Goal: Information Seeking & Learning: Learn about a topic

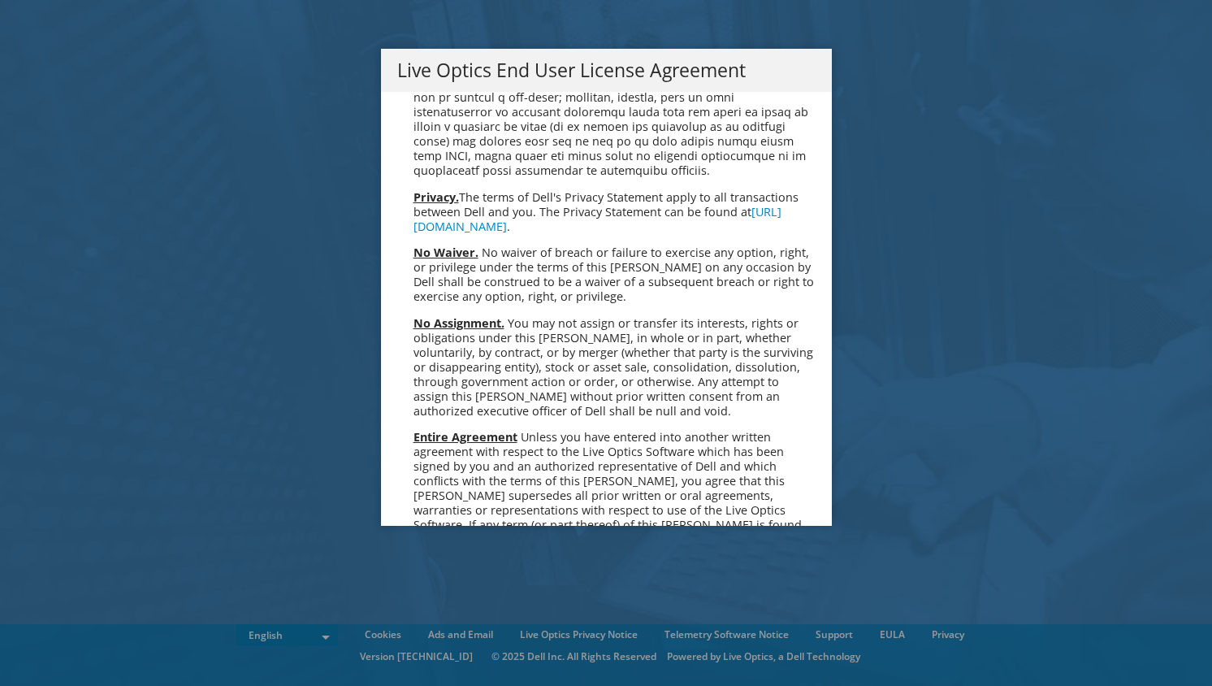
scroll to position [5954, 0]
click at [448, 678] on link "Accept" at bounding box center [438, 697] width 83 height 39
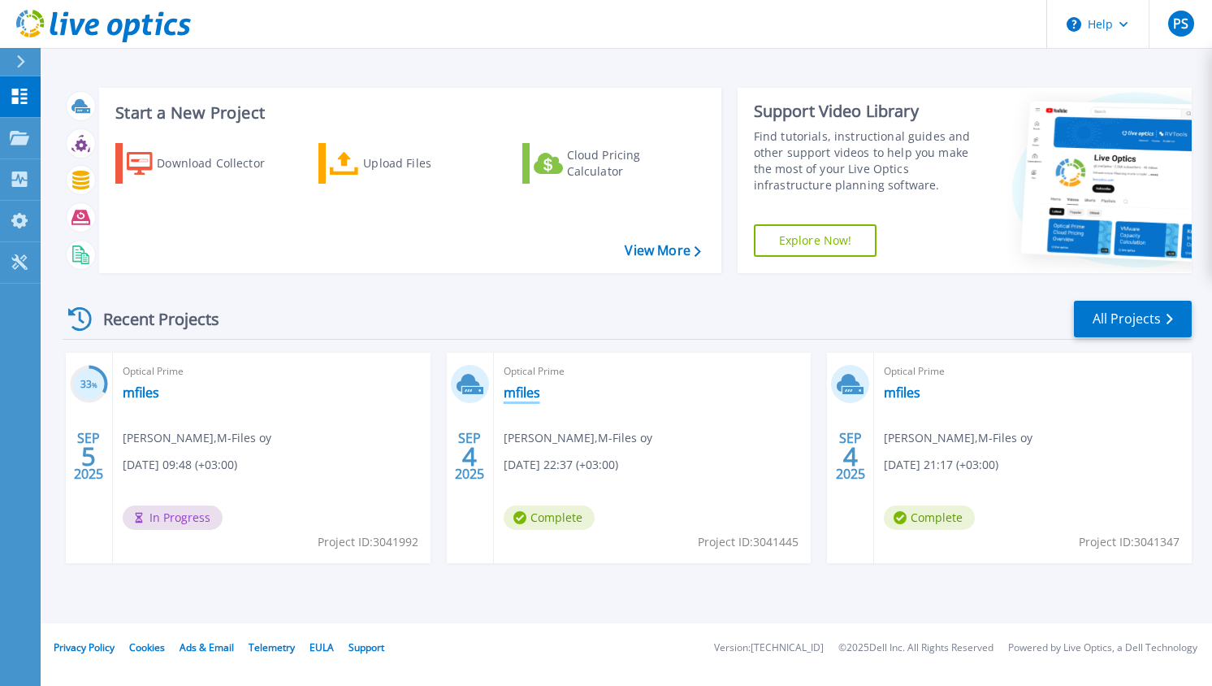
click at [531, 388] on link "mfiles" at bounding box center [522, 392] width 37 height 16
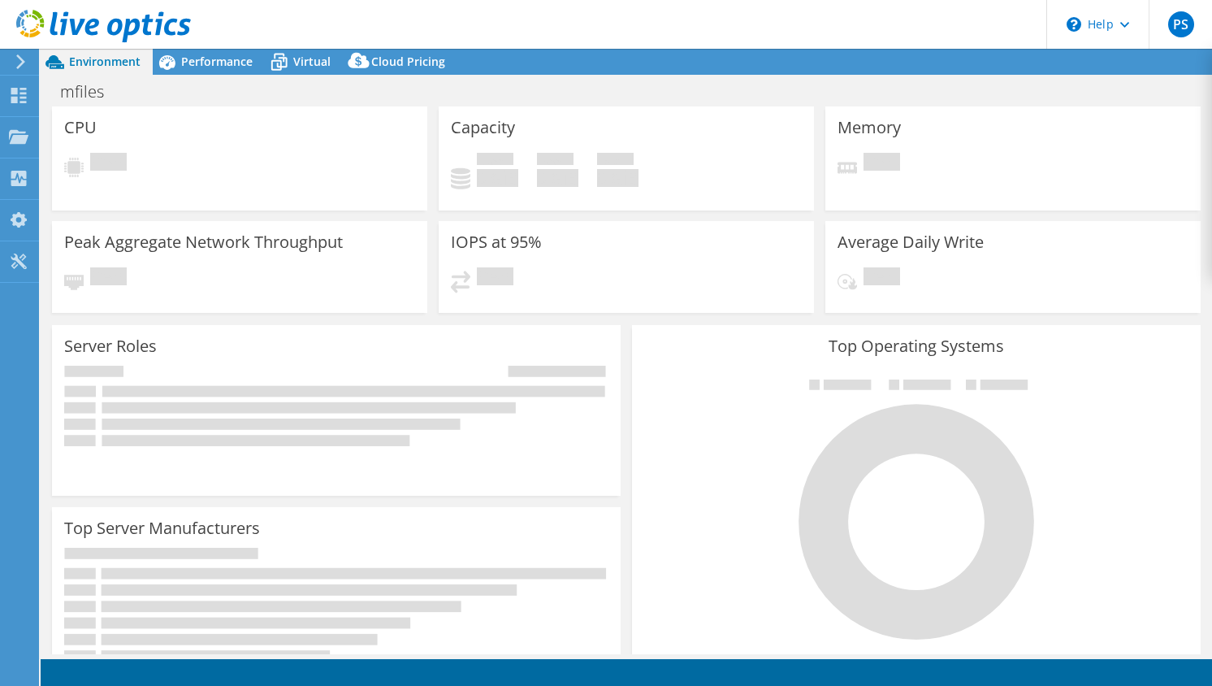
select select "USD"
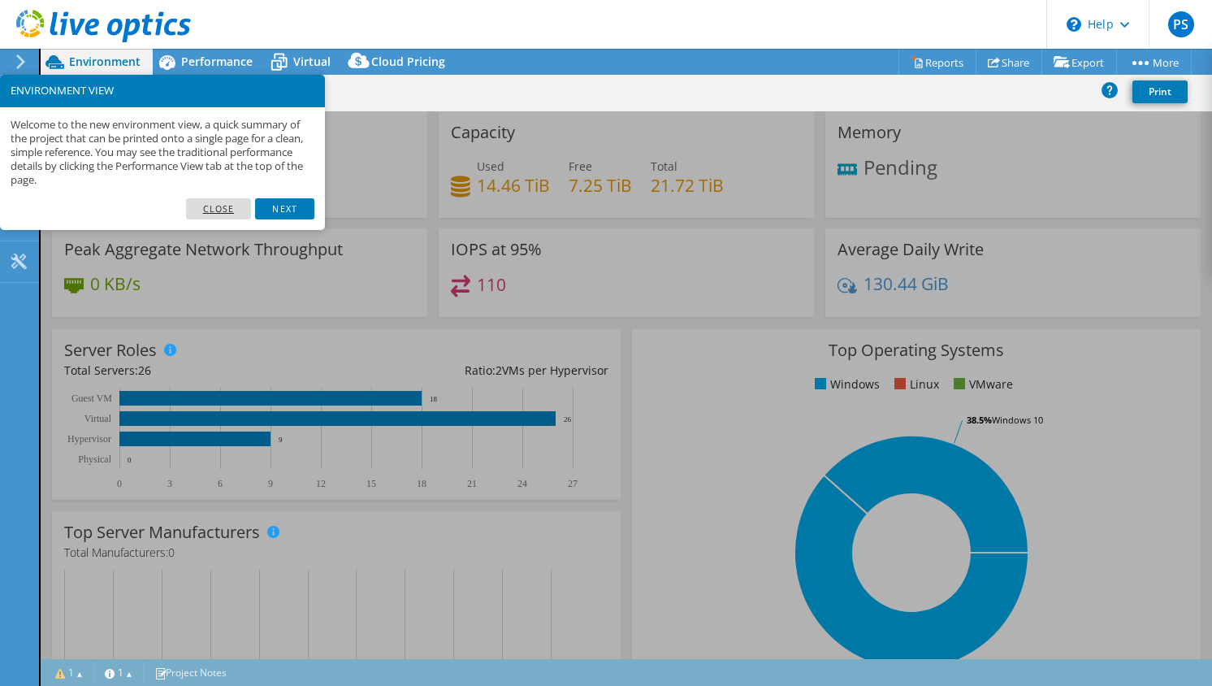
click at [225, 204] on link "Close" at bounding box center [219, 208] width 66 height 21
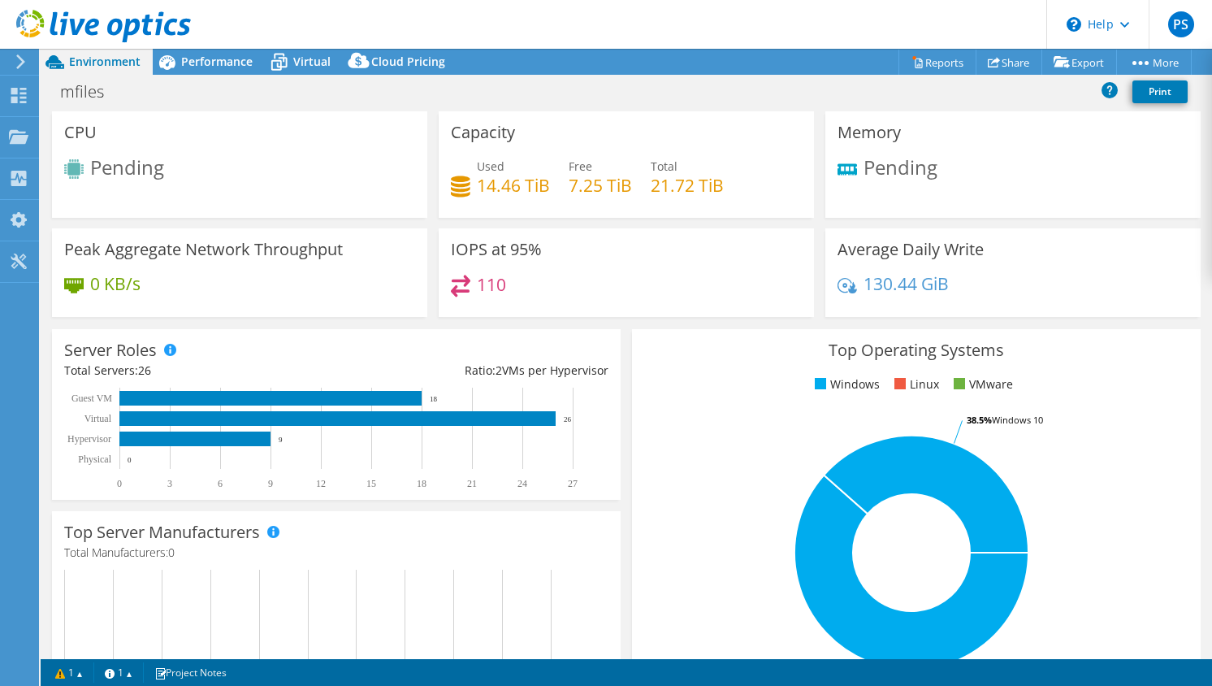
click at [1075, 194] on div "Memory Pending" at bounding box center [1012, 164] width 375 height 106
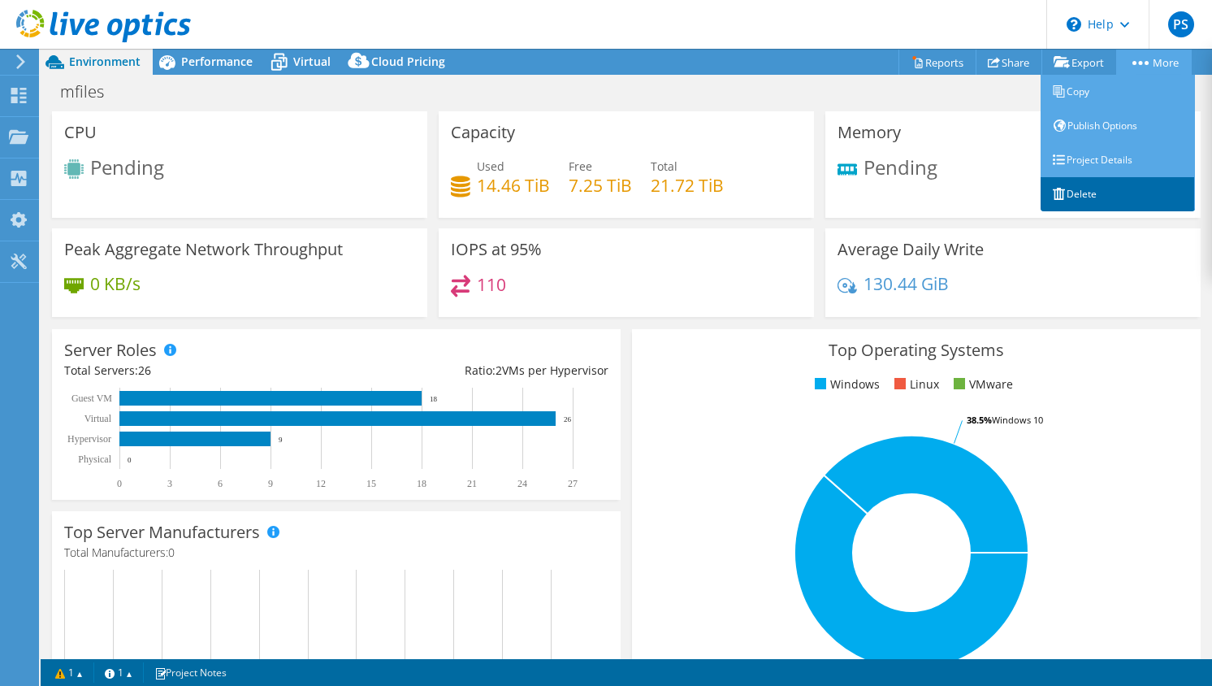
click at [1068, 191] on link "Delete" at bounding box center [1118, 194] width 154 height 34
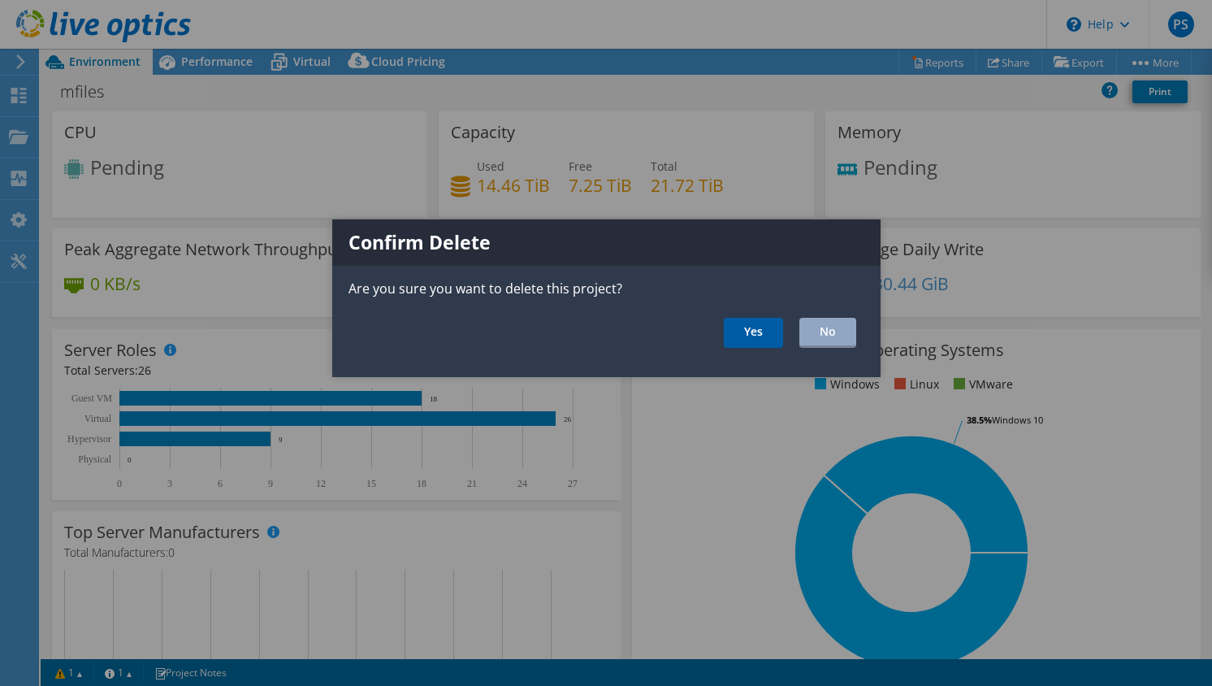
click at [746, 329] on link "Yes" at bounding box center [753, 333] width 59 height 30
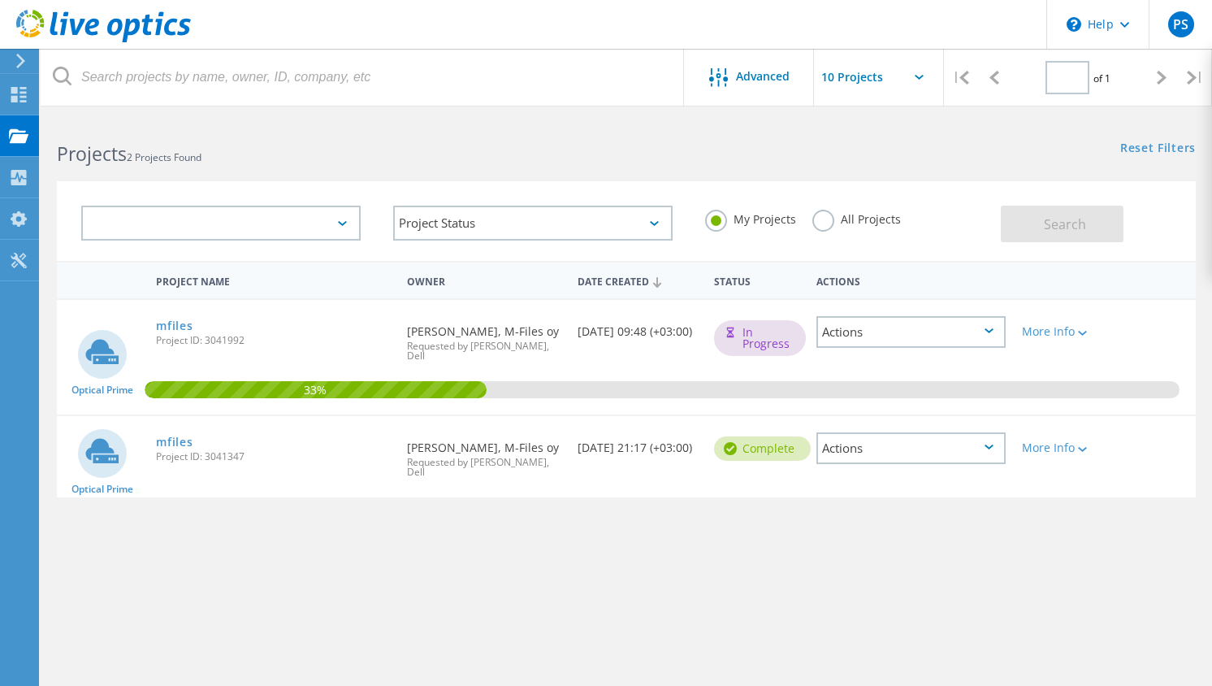
type input "1"
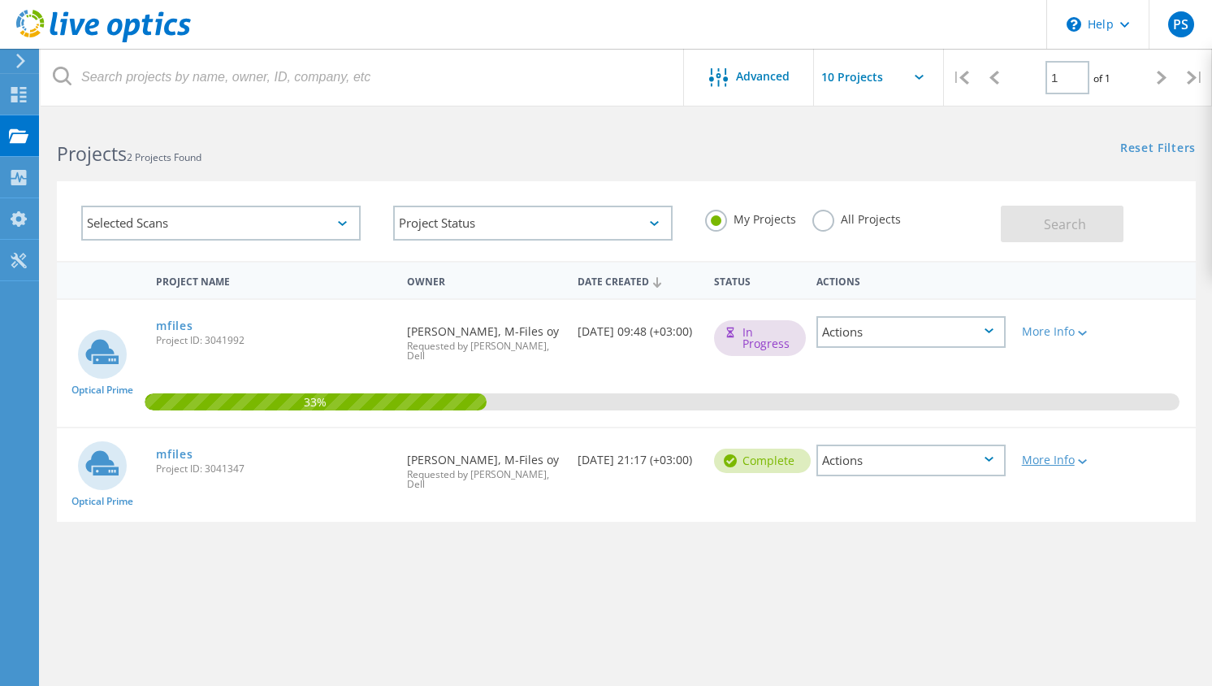
click at [1075, 464] on div "More Info" at bounding box center [1059, 459] width 75 height 11
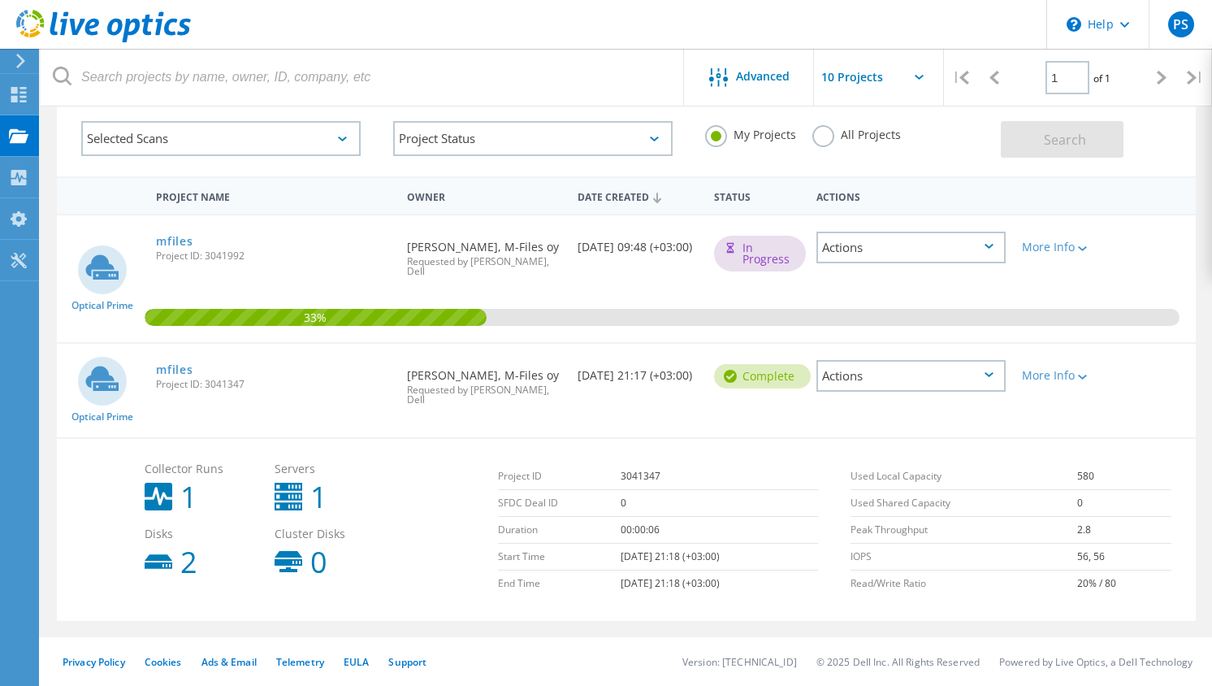
scroll to position [84, 0]
click at [962, 385] on div "Actions" at bounding box center [911, 376] width 188 height 32
click at [932, 409] on div "Delete" at bounding box center [910, 413] width 185 height 25
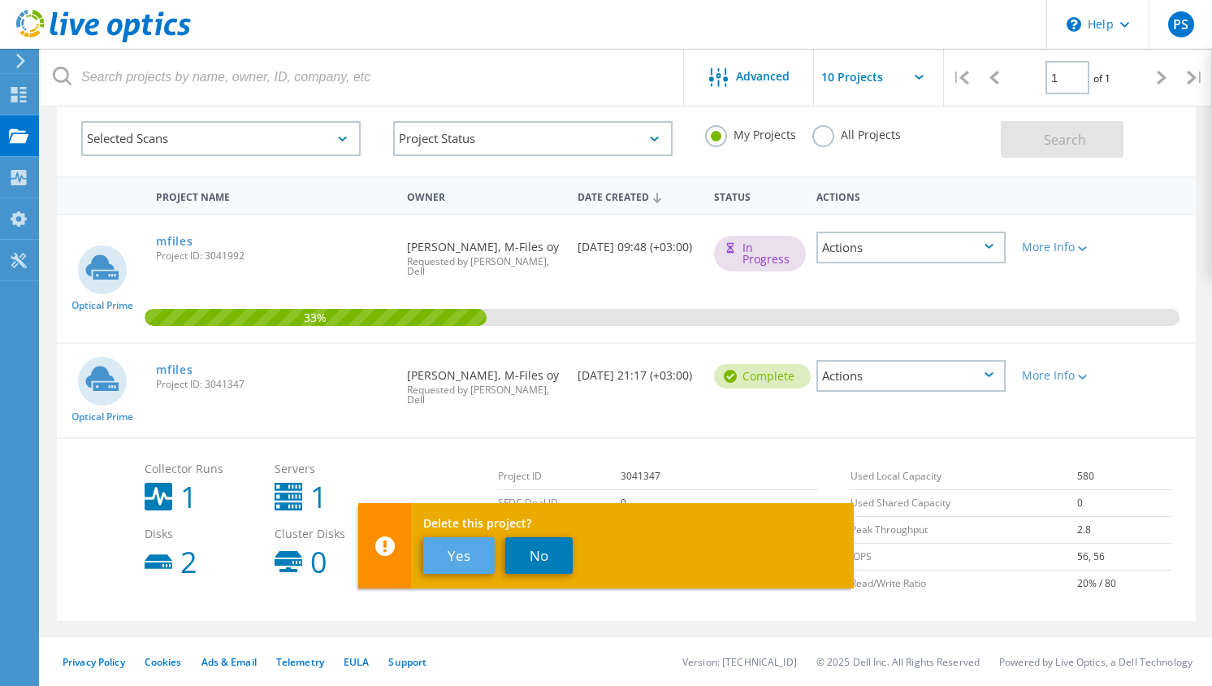
click at [470, 557] on button "Yes" at bounding box center [458, 555] width 71 height 37
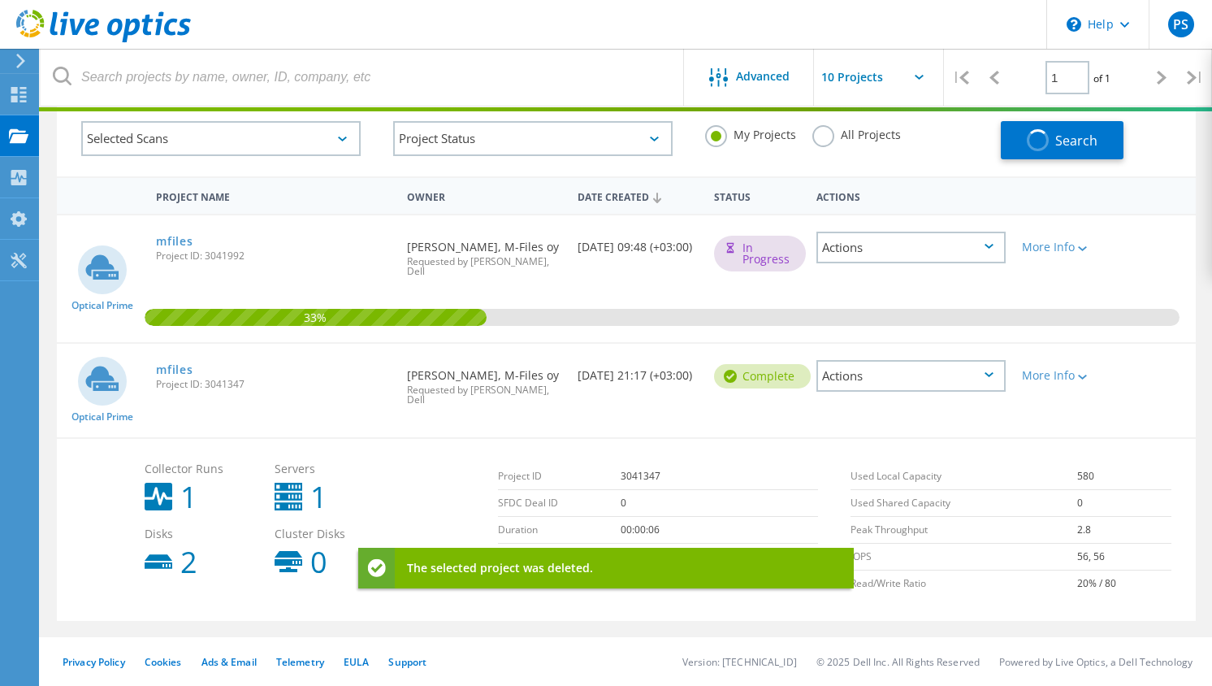
scroll to position [63, 0]
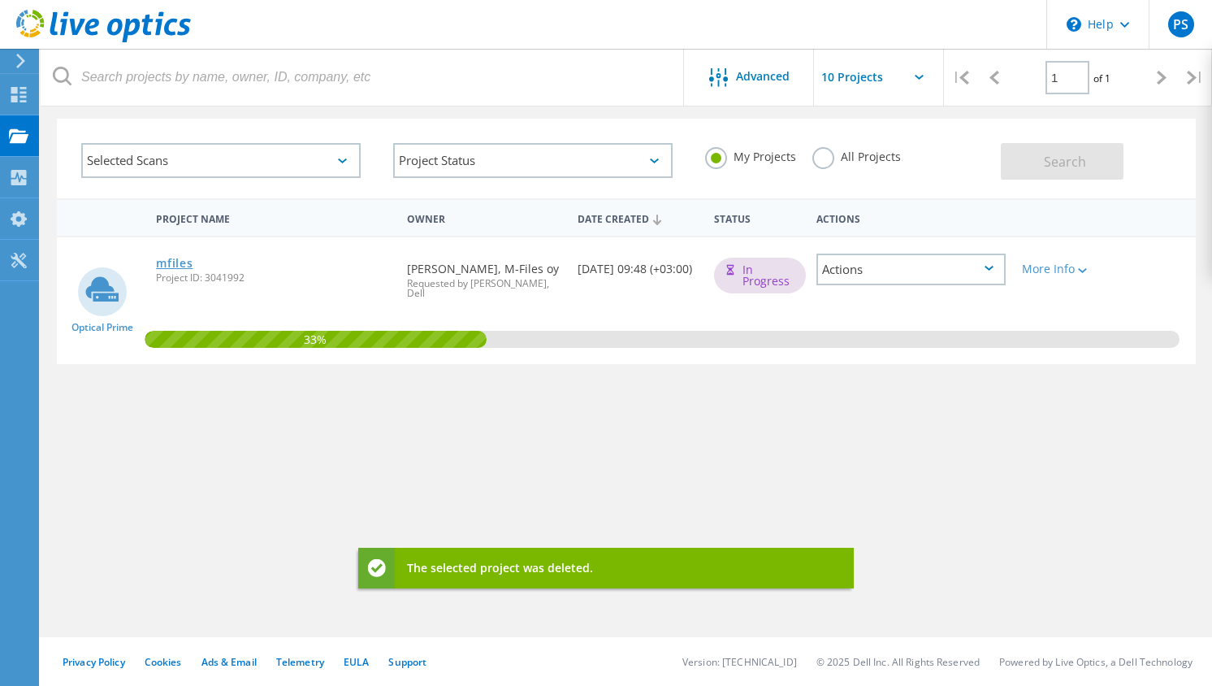
click at [184, 266] on link "mfiles" at bounding box center [174, 263] width 37 height 11
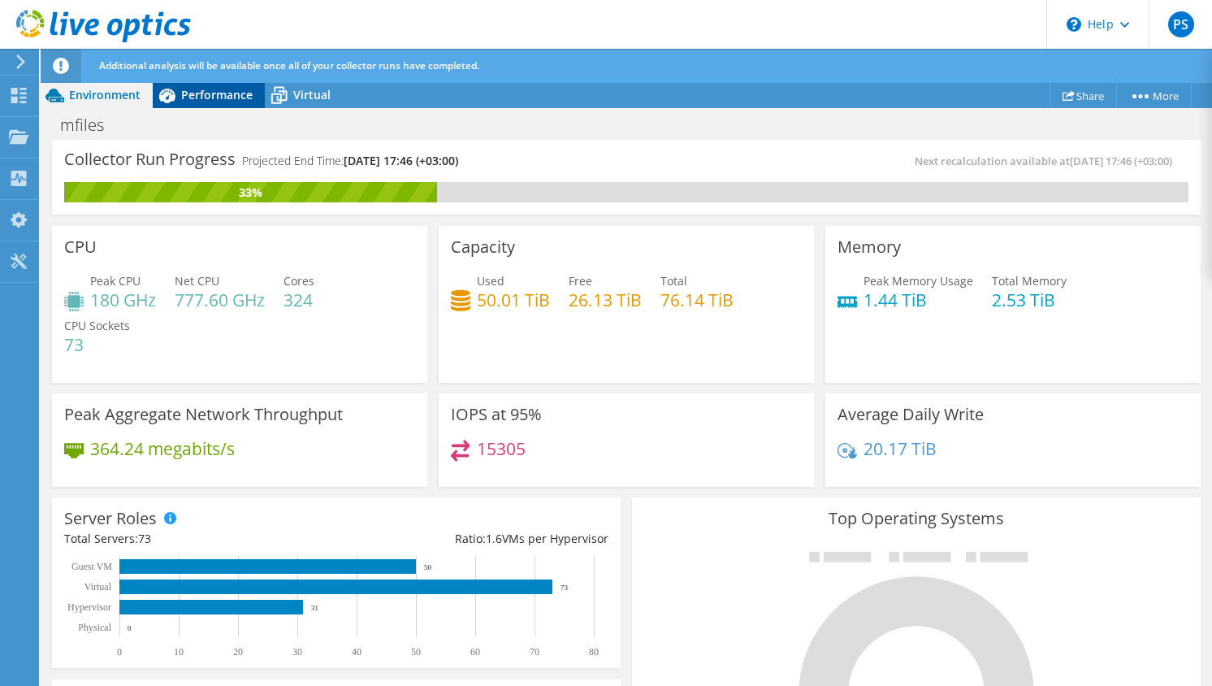
click at [182, 98] on span "Performance" at bounding box center [216, 94] width 71 height 15
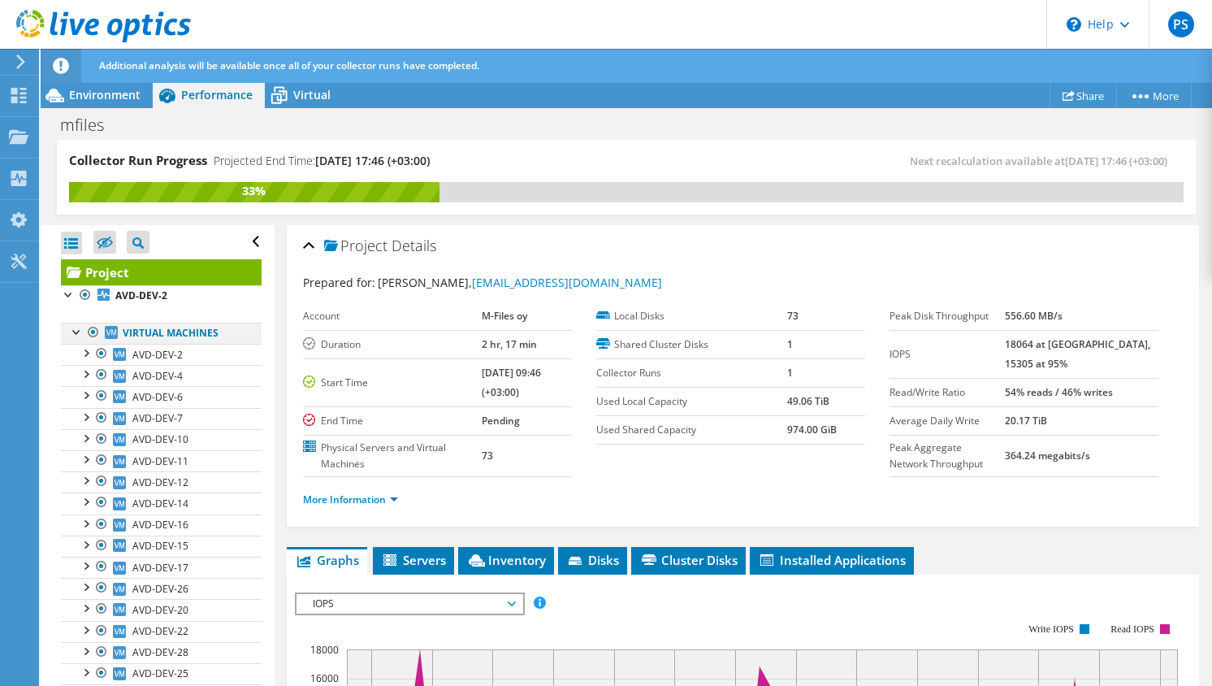
click at [76, 332] on div at bounding box center [77, 331] width 16 height 16
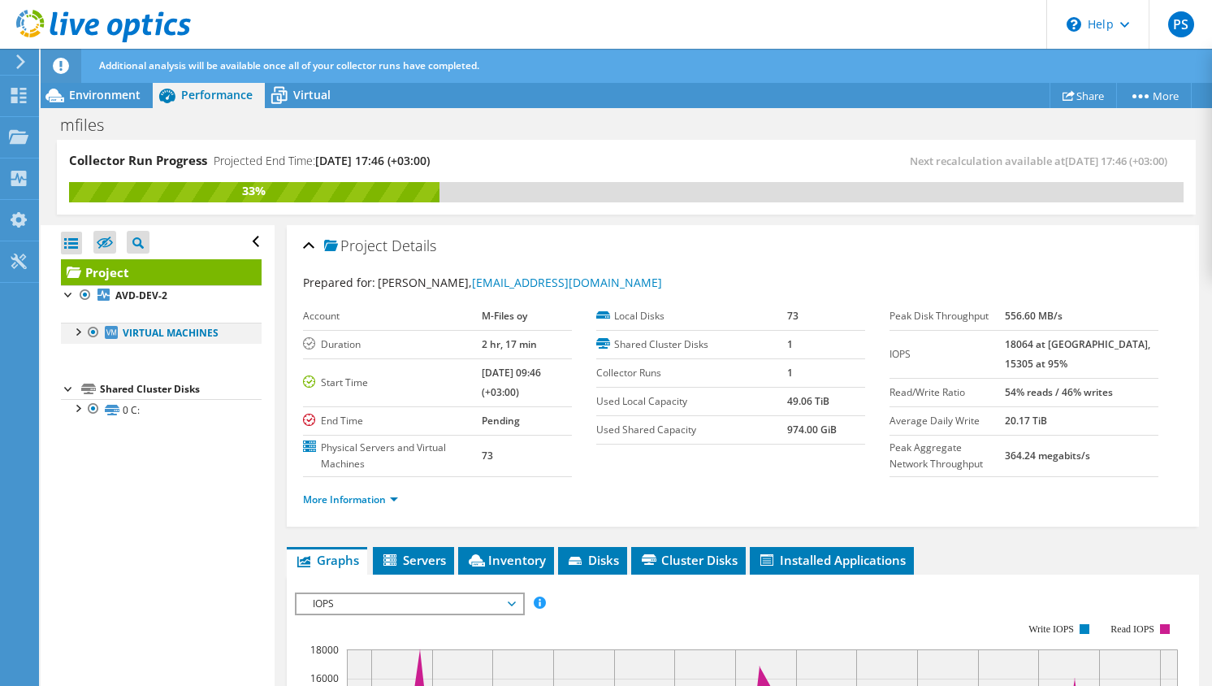
click at [76, 332] on div at bounding box center [77, 331] width 16 height 16
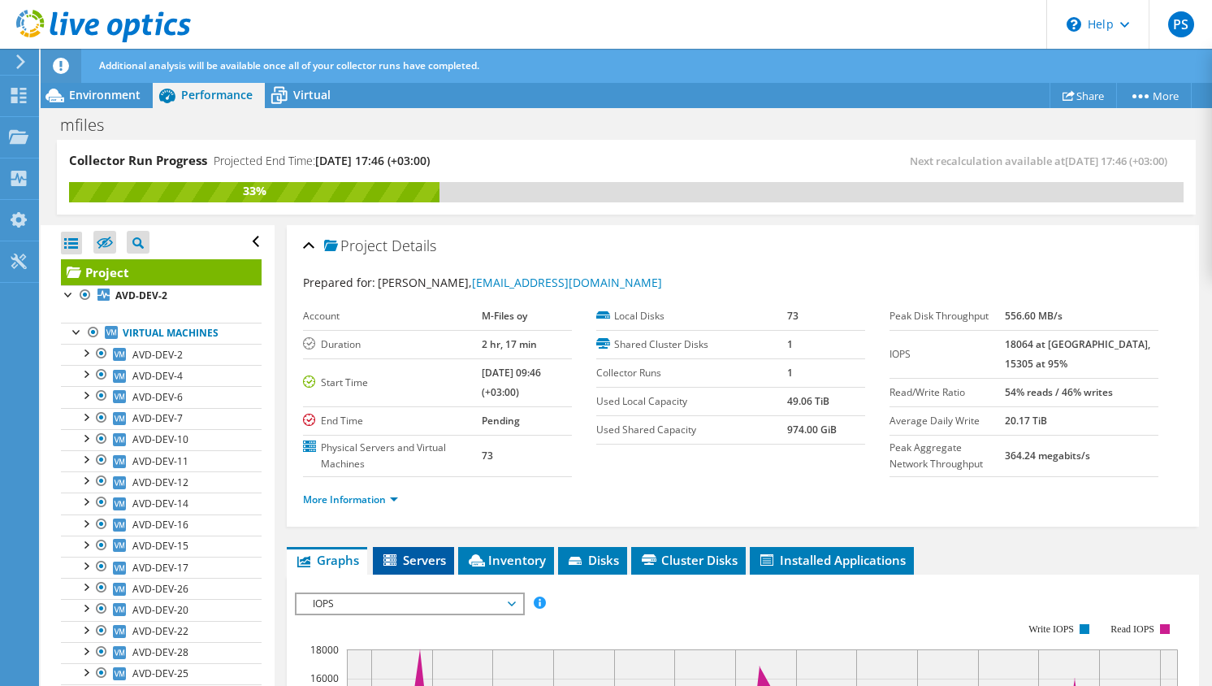
click at [409, 552] on span "Servers" at bounding box center [413, 560] width 65 height 16
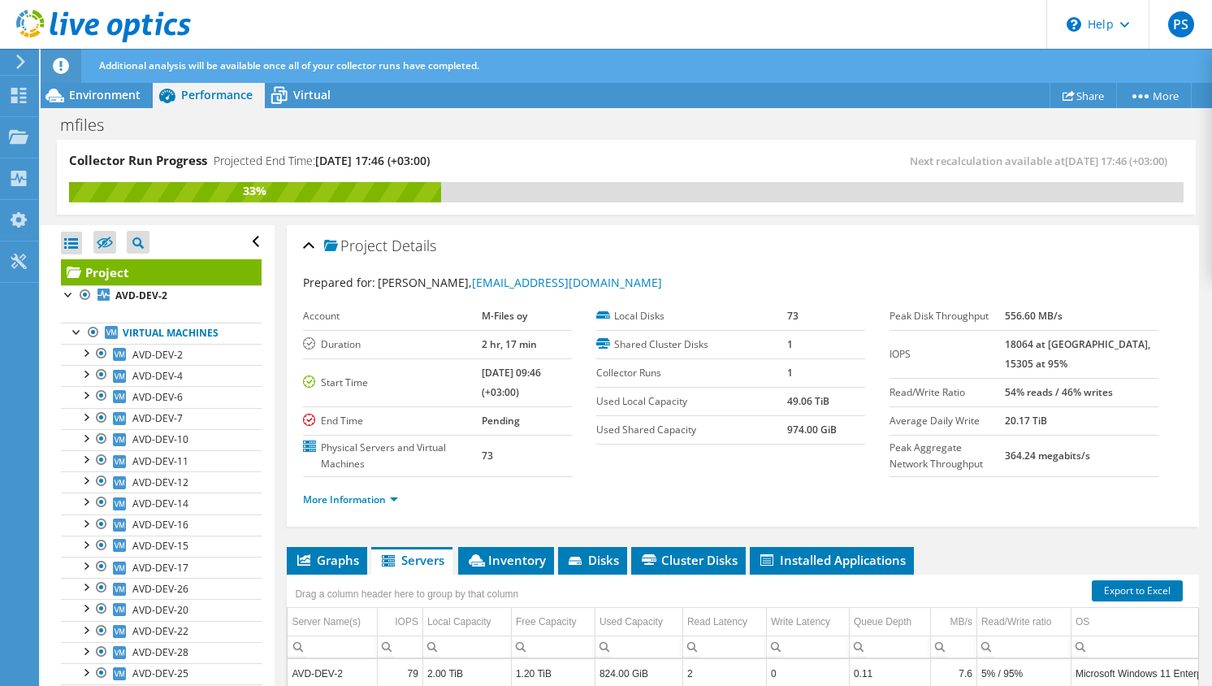
click at [504, 544] on div "Project Details Prepared for: Pasi Sjoholm, pasi.sjoholm@m-files.com Account M-…" at bounding box center [743, 603] width 937 height 756
click at [504, 558] on span "Inventory" at bounding box center [506, 560] width 80 height 16
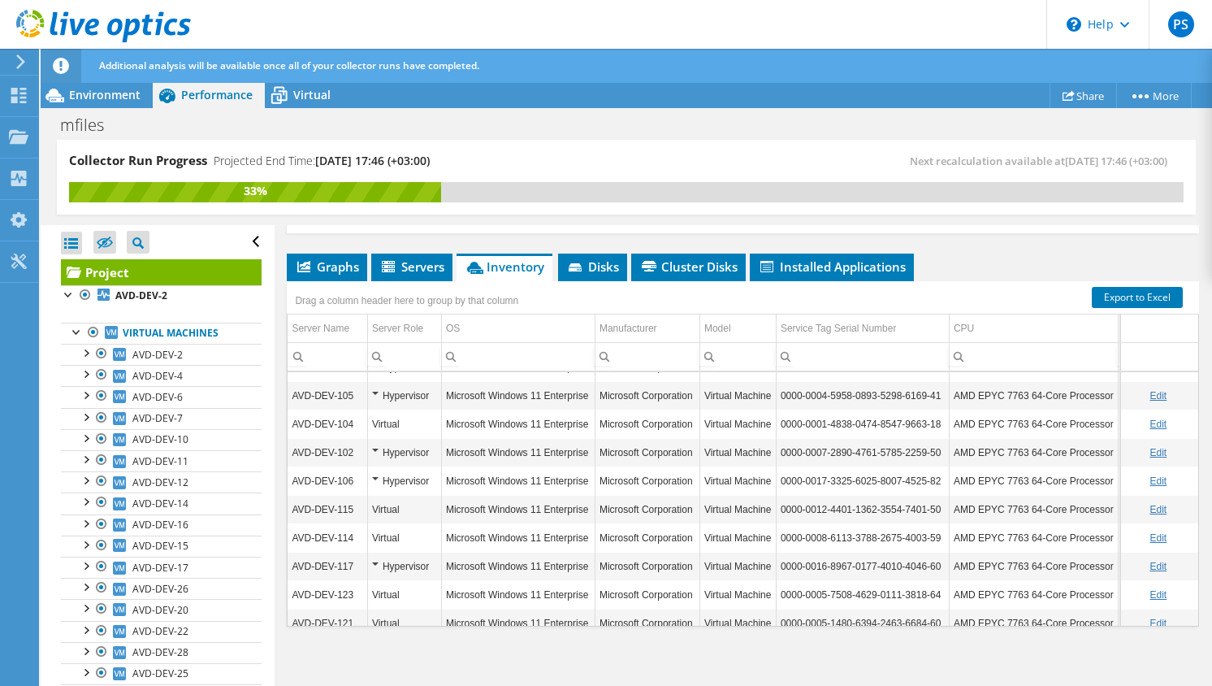
scroll to position [1458, 0]
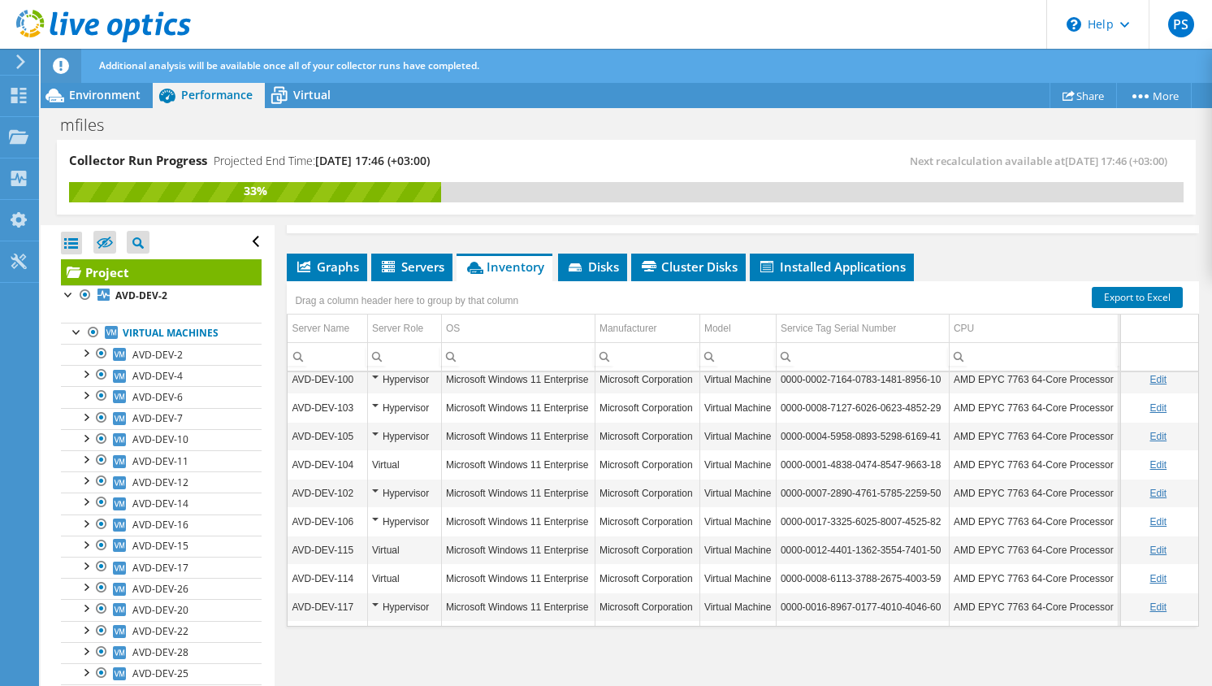
click at [376, 491] on div "Hypervisor" at bounding box center [404, 492] width 65 height 19
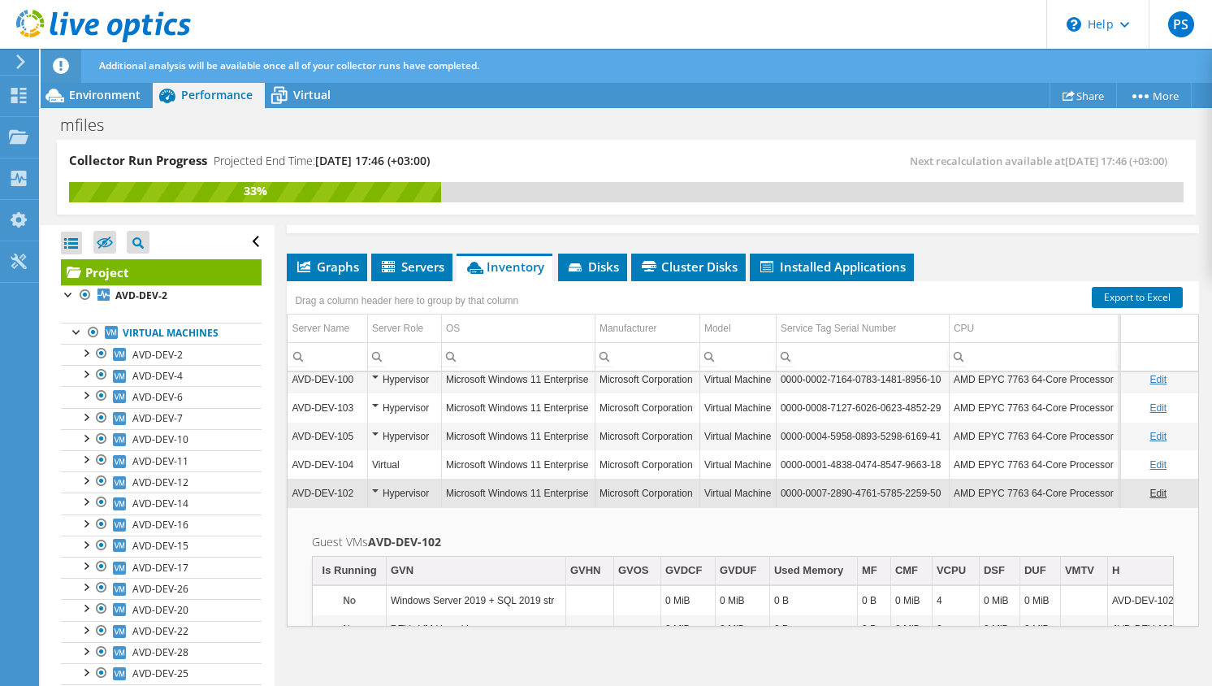
click at [376, 491] on div "Hypervisor" at bounding box center [404, 492] width 65 height 19
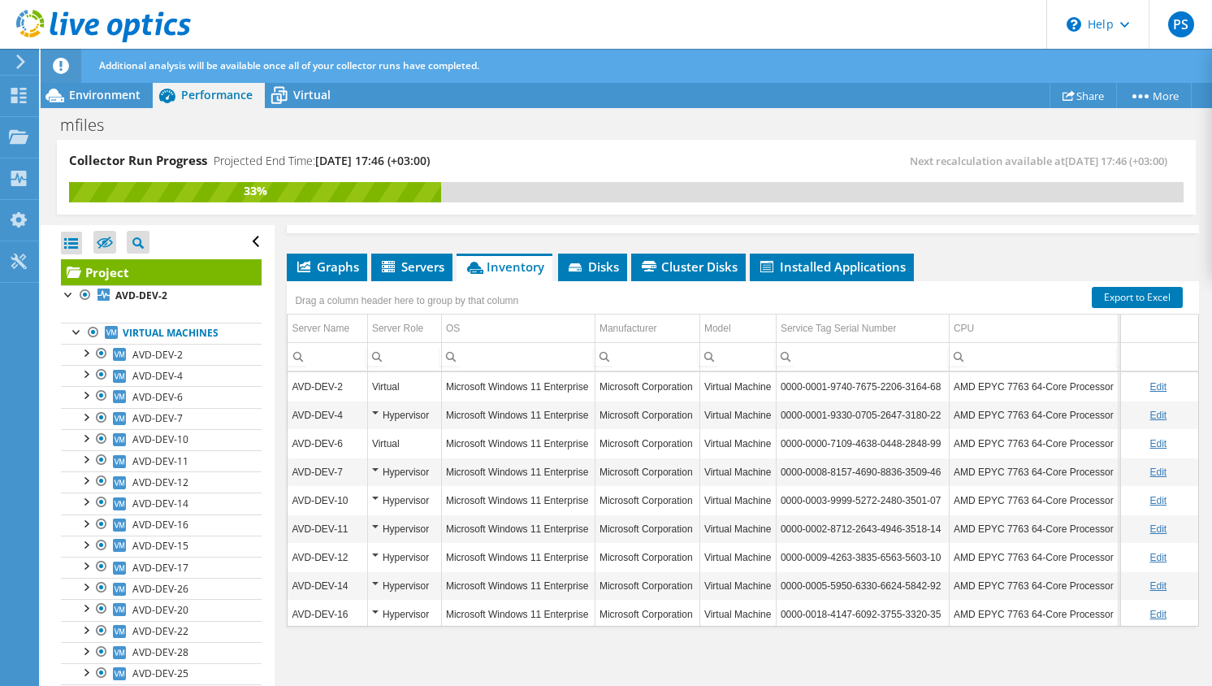
scroll to position [0, 0]
click at [595, 278] on li "Disks" at bounding box center [592, 267] width 69 height 28
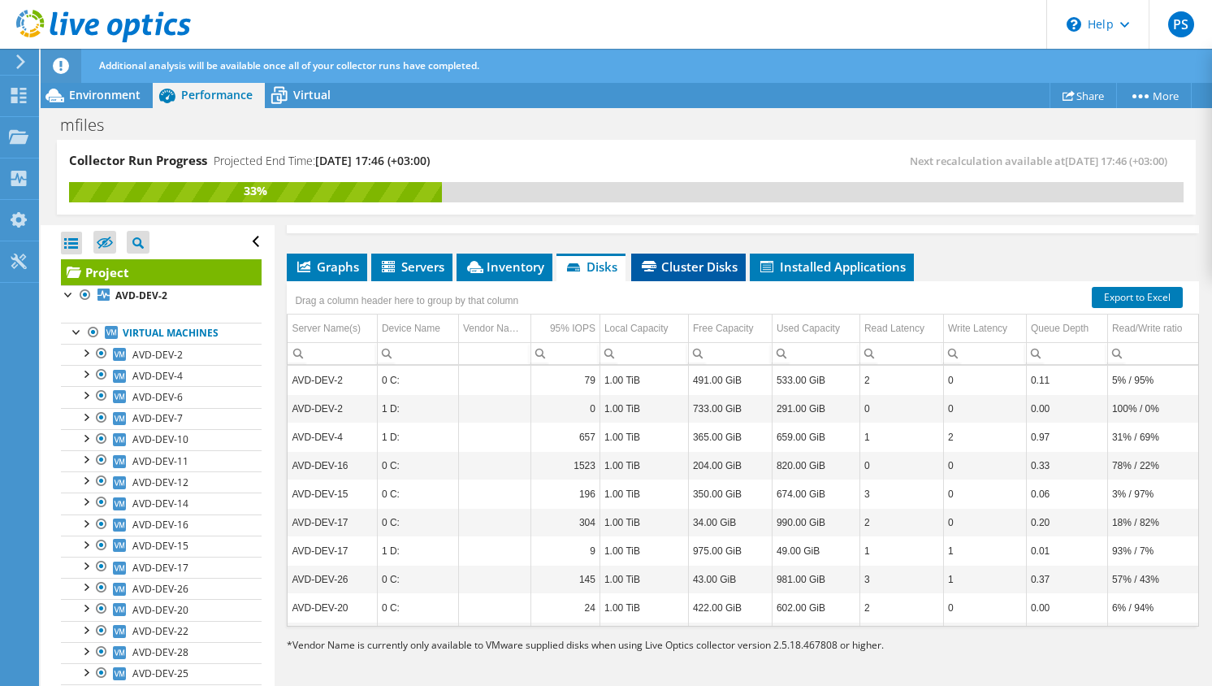
click at [663, 269] on span "Cluster Disks" at bounding box center [688, 266] width 98 height 16
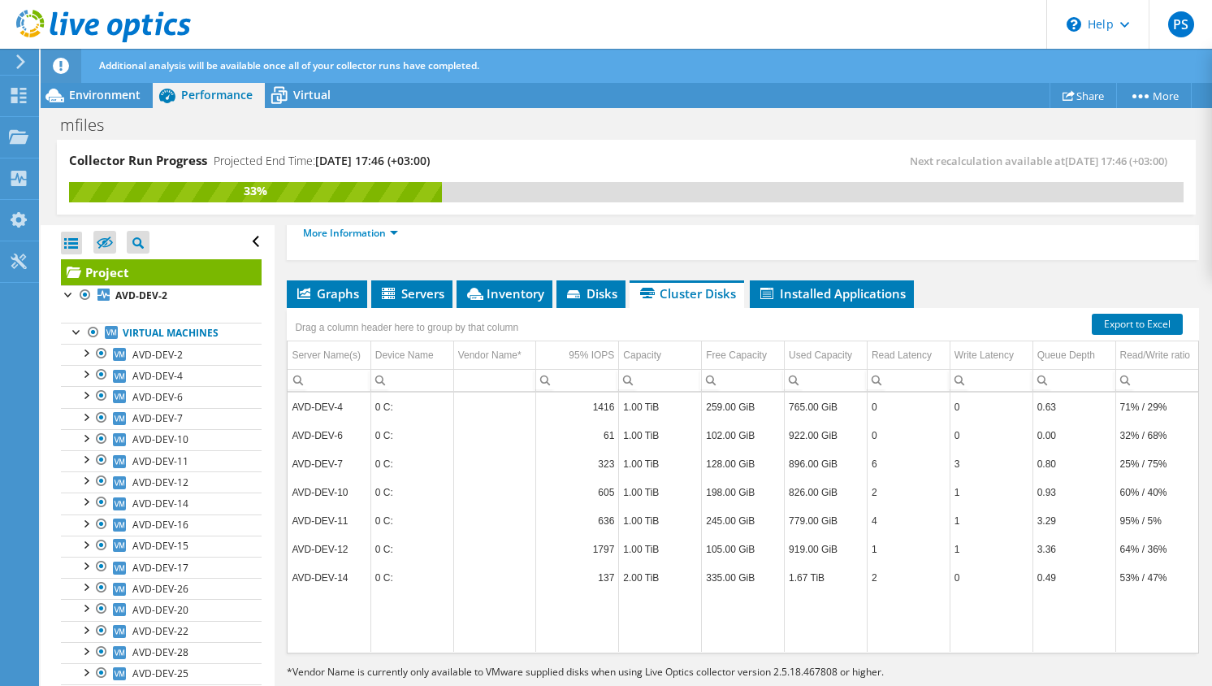
scroll to position [275, 0]
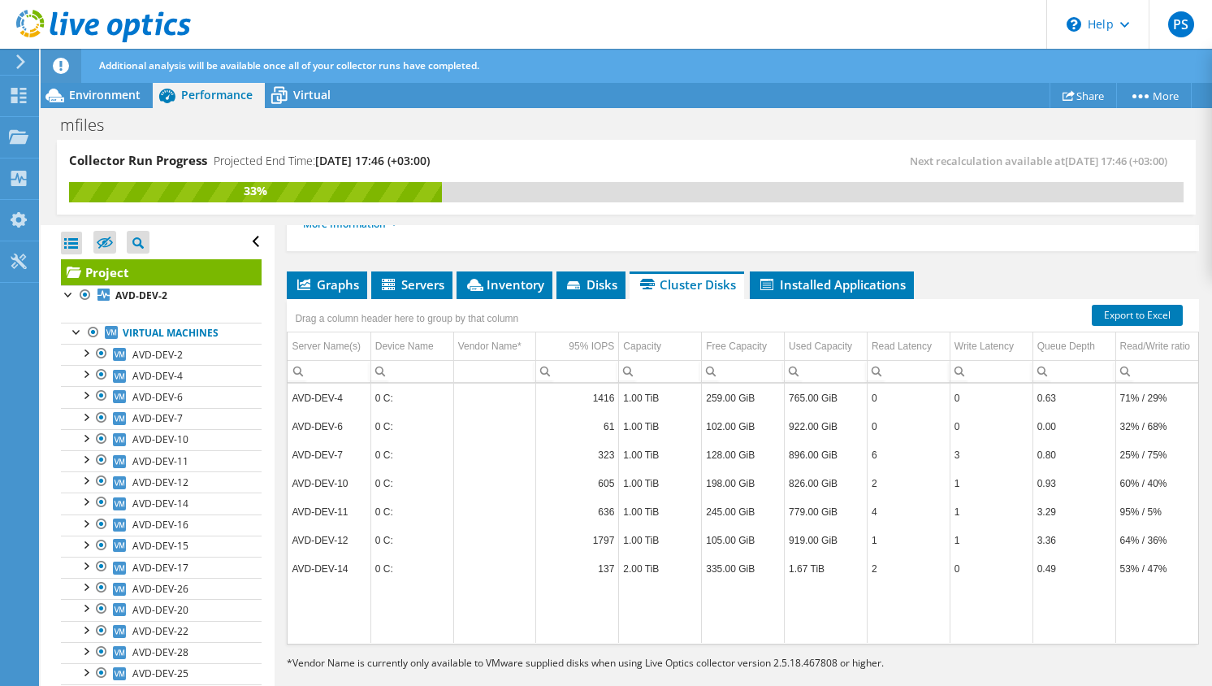
click at [834, 301] on div "Drag a column header here to group by that column" at bounding box center [743, 309] width 912 height 21
click at [332, 288] on span "Graphs" at bounding box center [327, 284] width 64 height 16
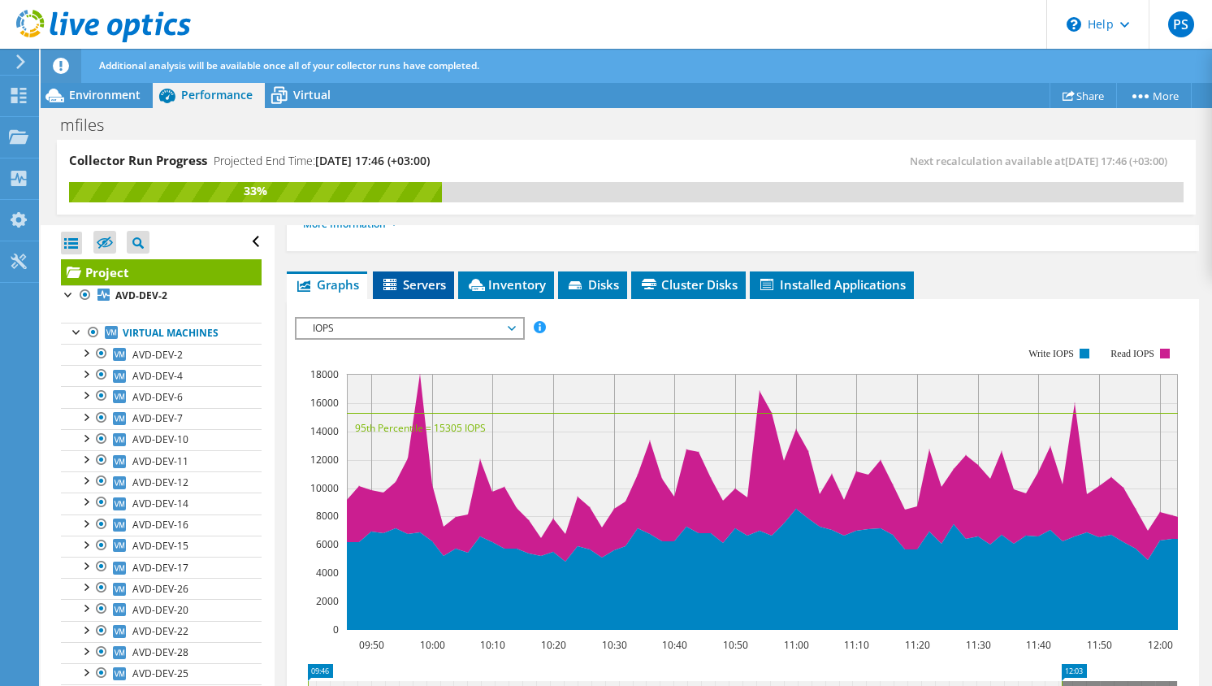
click at [423, 287] on span "Servers" at bounding box center [413, 284] width 65 height 16
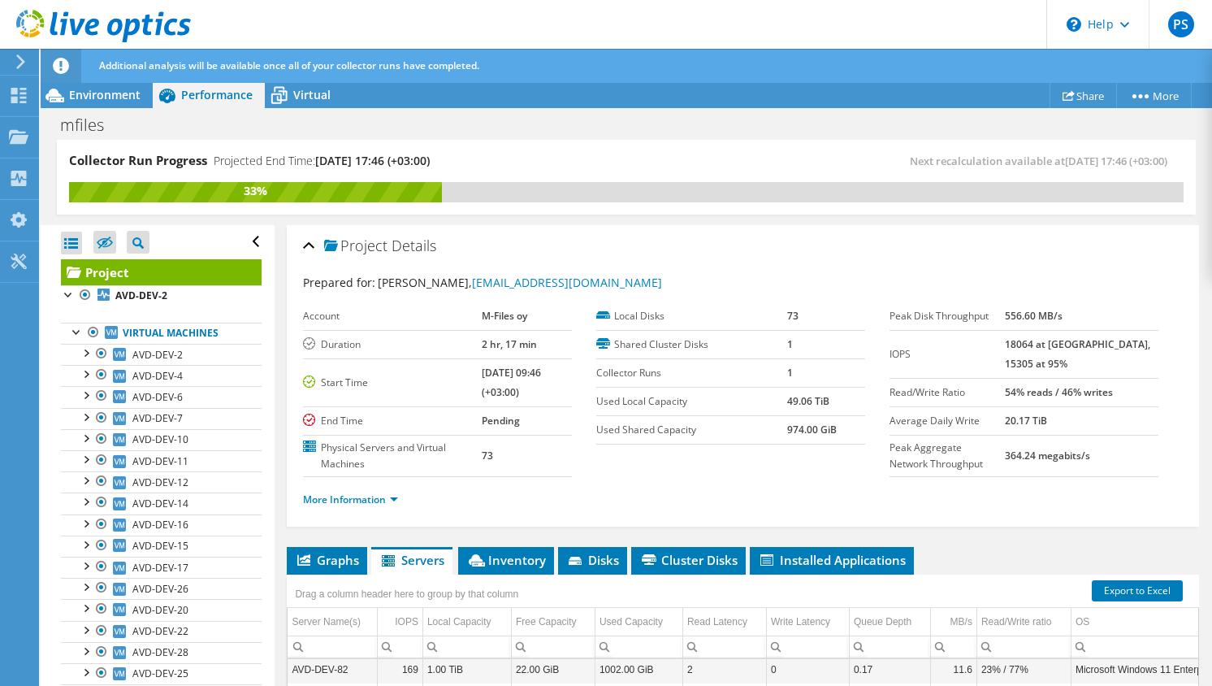
scroll to position [0, 0]
click at [288, 113] on div "mfiles Print" at bounding box center [627, 125] width 1172 height 30
click at [288, 101] on icon at bounding box center [279, 95] width 28 height 28
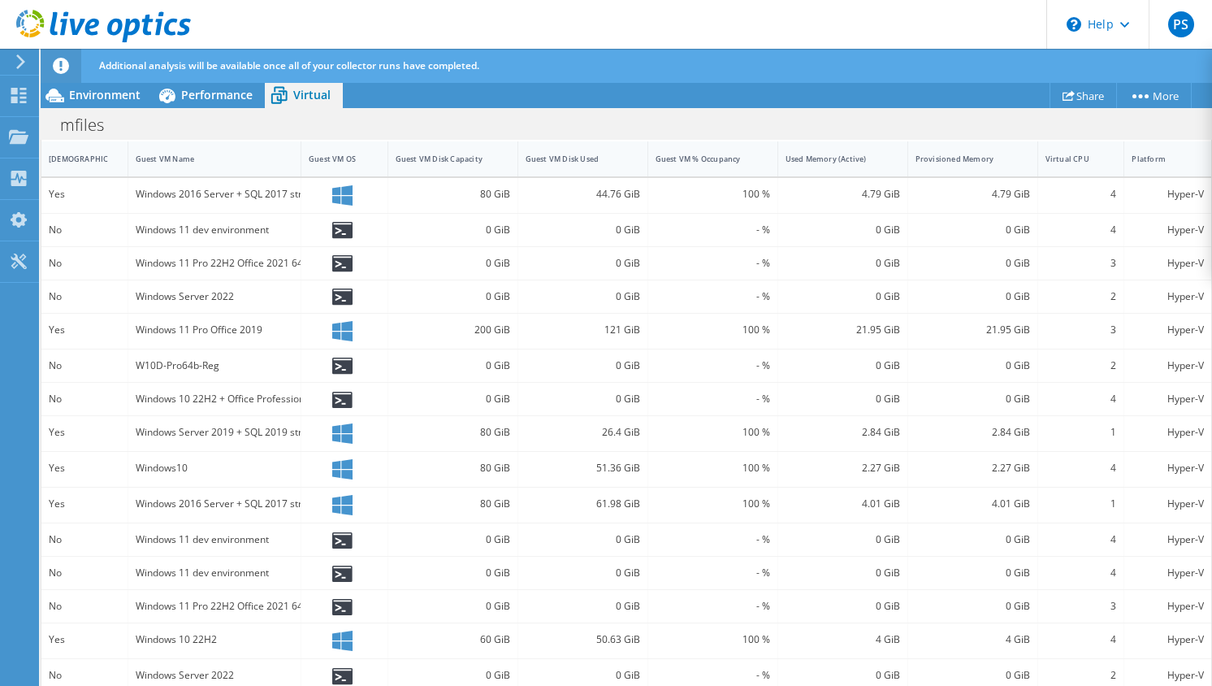
scroll to position [110, 0]
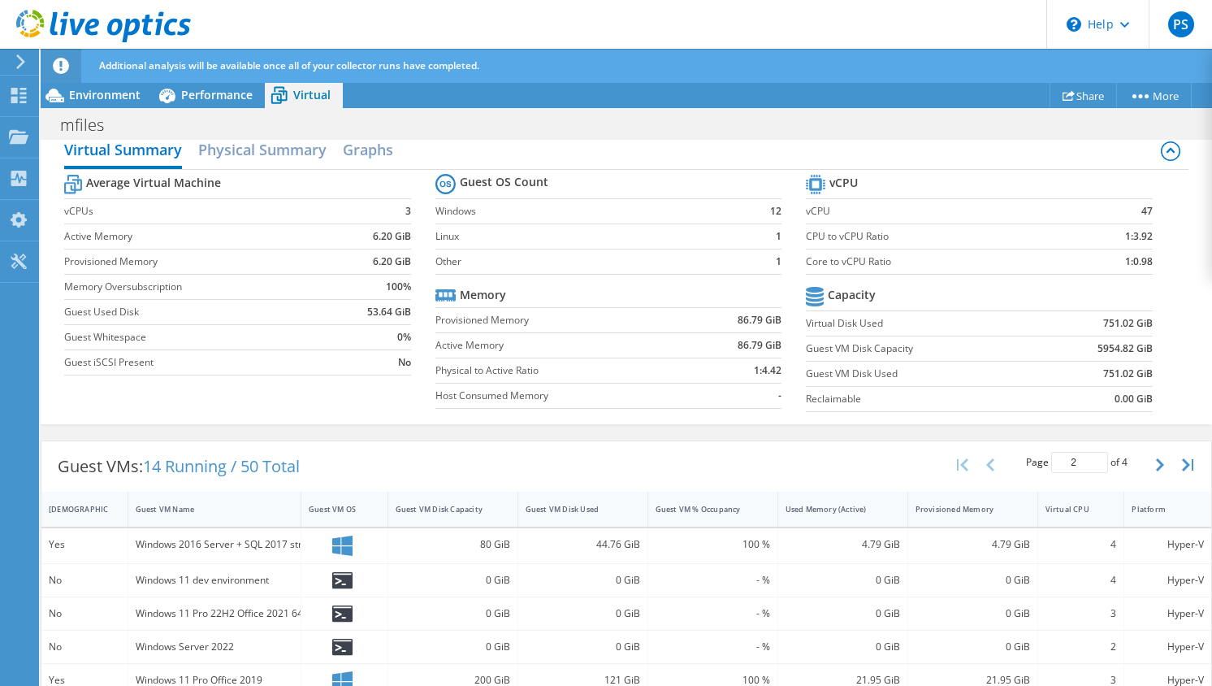
click at [1096, 459] on input "2" at bounding box center [1079, 462] width 57 height 21
click at [1096, 459] on input "3" at bounding box center [1079, 462] width 57 height 21
click at [1156, 468] on icon "button" at bounding box center [1160, 464] width 8 height 13
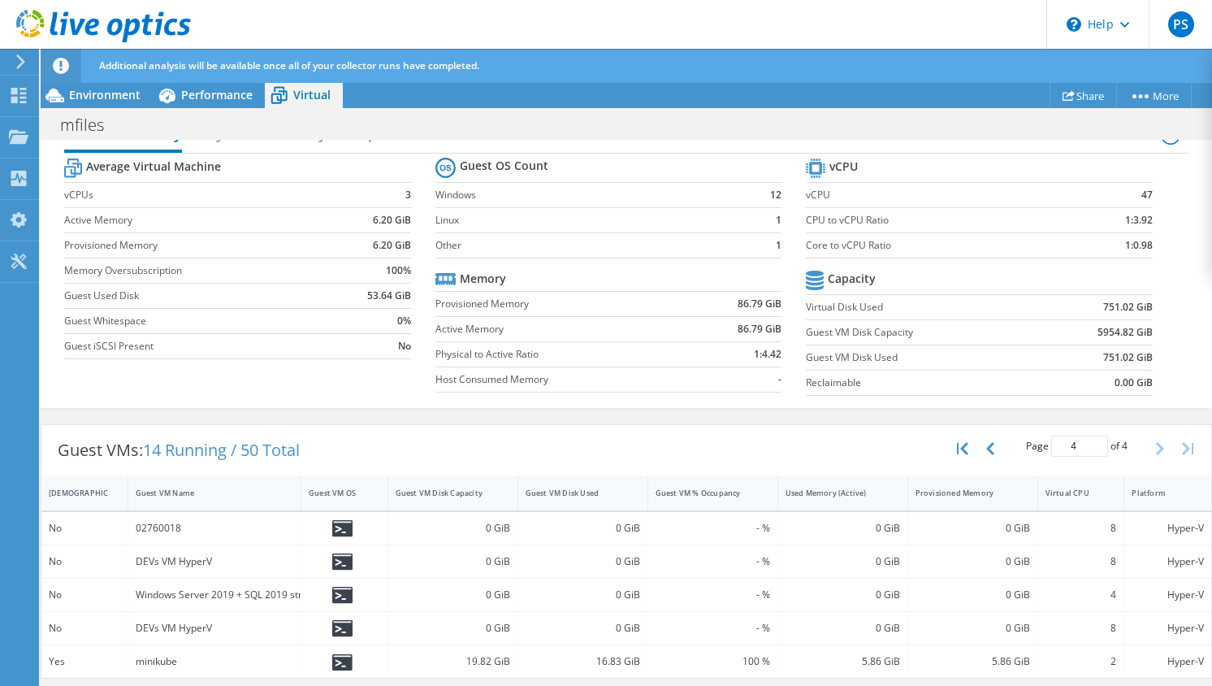
scroll to position [126, 0]
click at [983, 448] on button "button" at bounding box center [992, 448] width 28 height 31
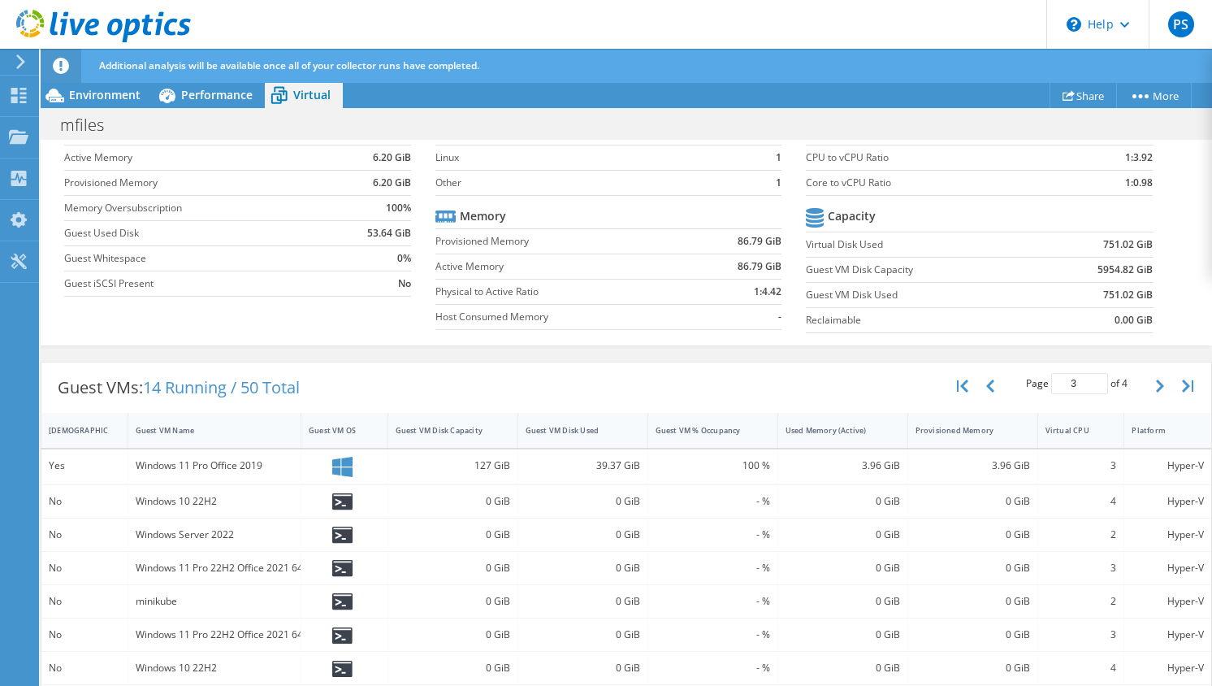
scroll to position [176, 0]
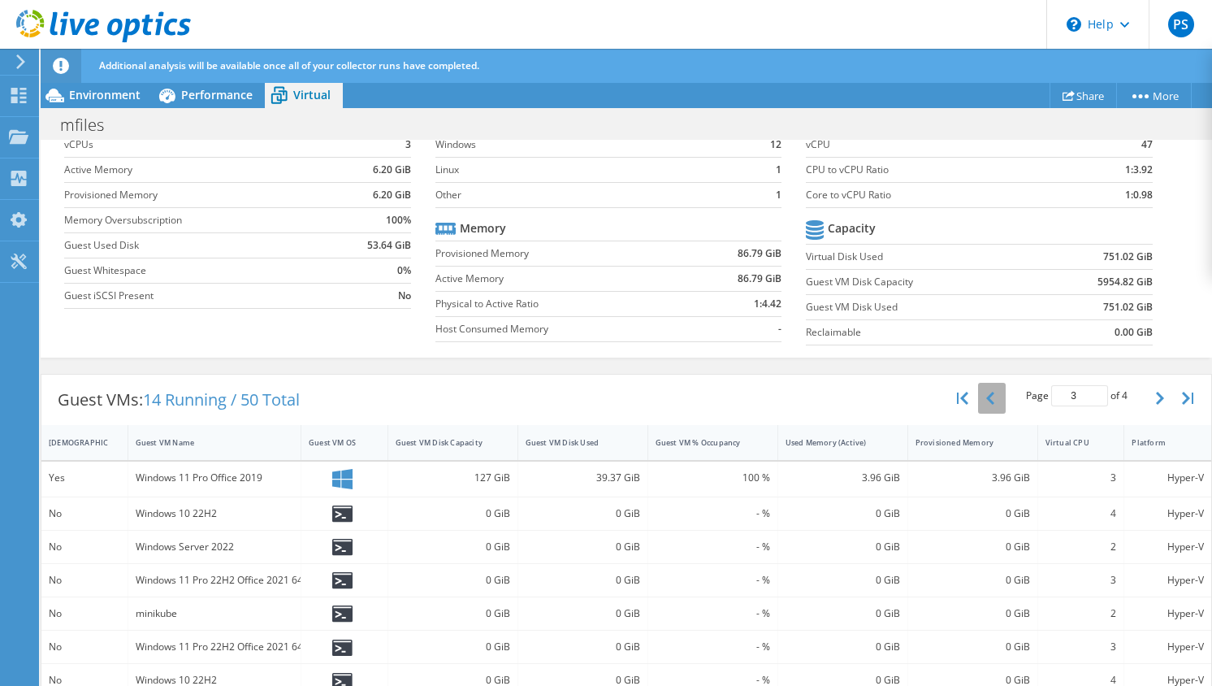
click at [988, 402] on icon "button" at bounding box center [990, 398] width 8 height 13
type input "2"
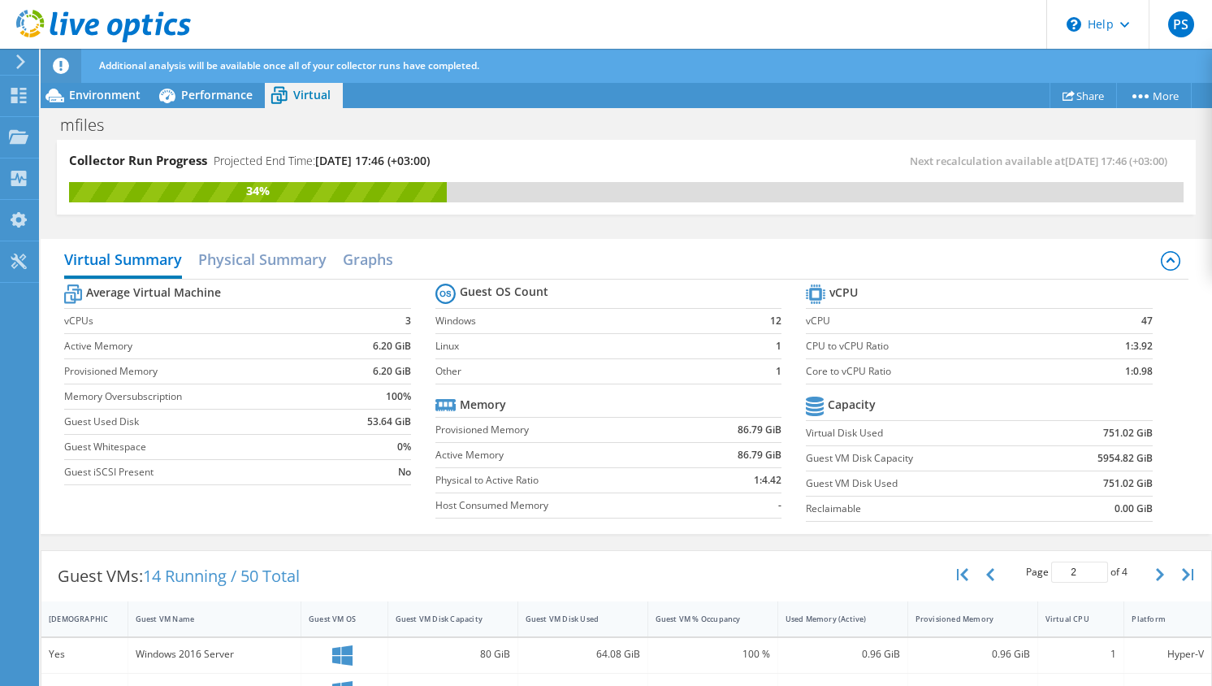
scroll to position [0, 0]
click at [227, 266] on h2 "Physical Summary" at bounding box center [262, 261] width 128 height 36
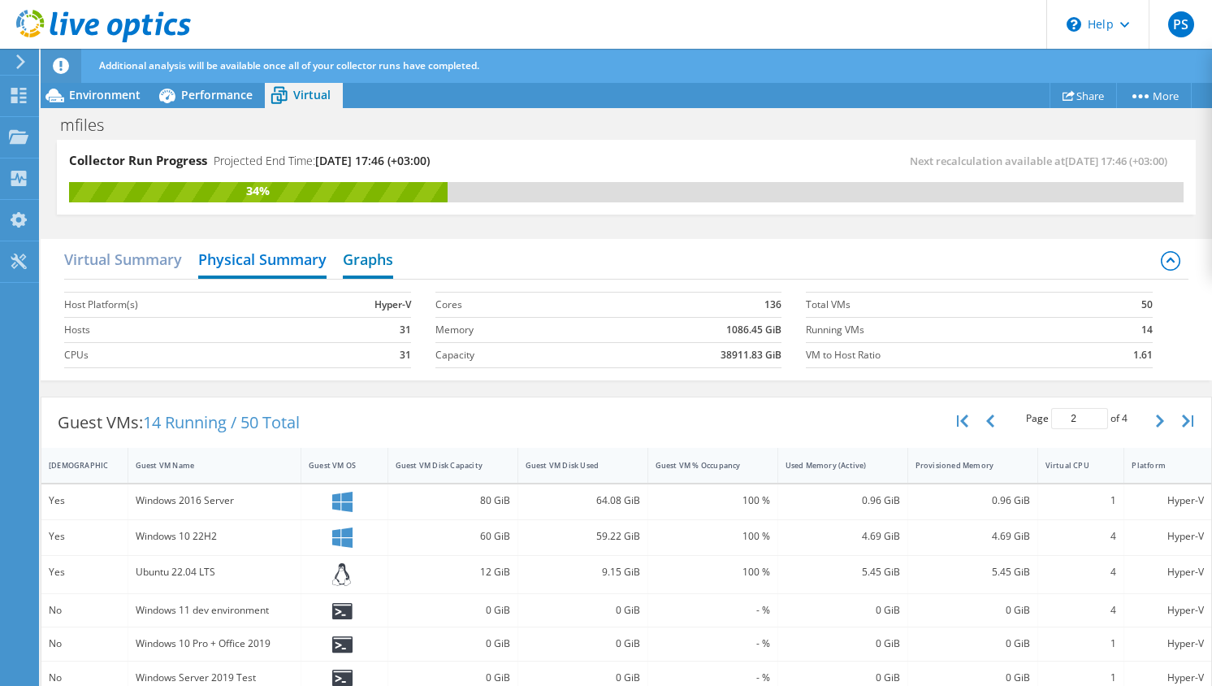
click at [366, 248] on h2 "Graphs" at bounding box center [368, 261] width 50 height 36
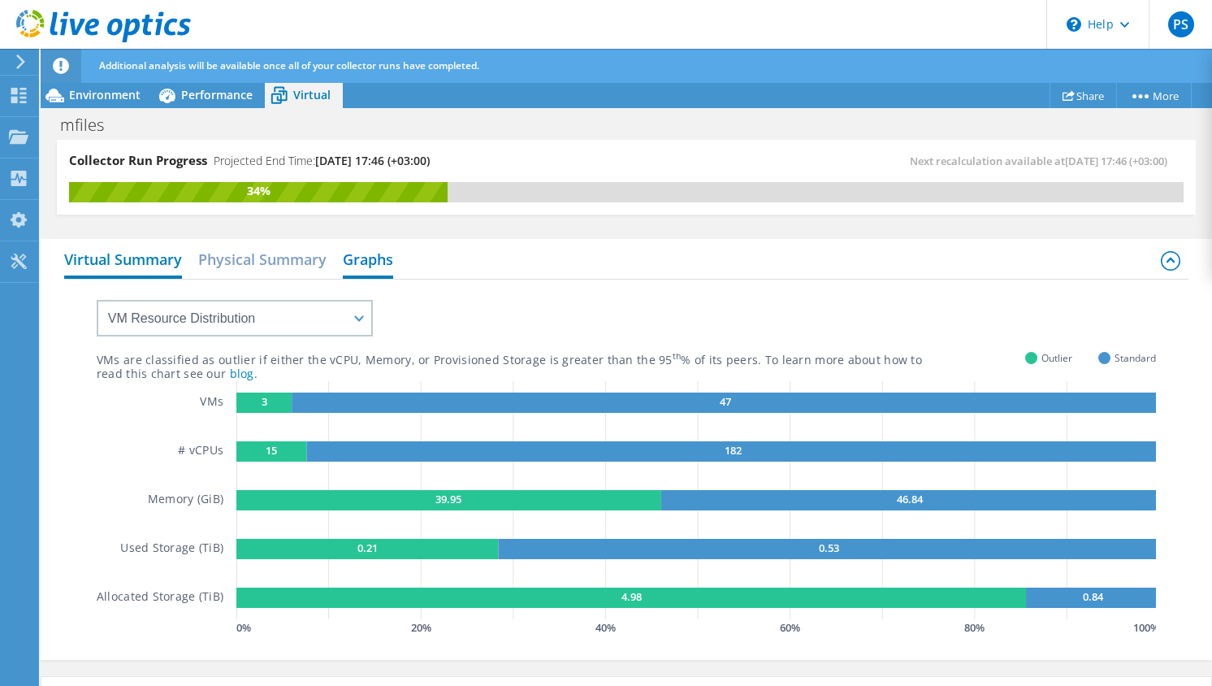
click at [115, 255] on h2 "Virtual Summary" at bounding box center [123, 261] width 118 height 36
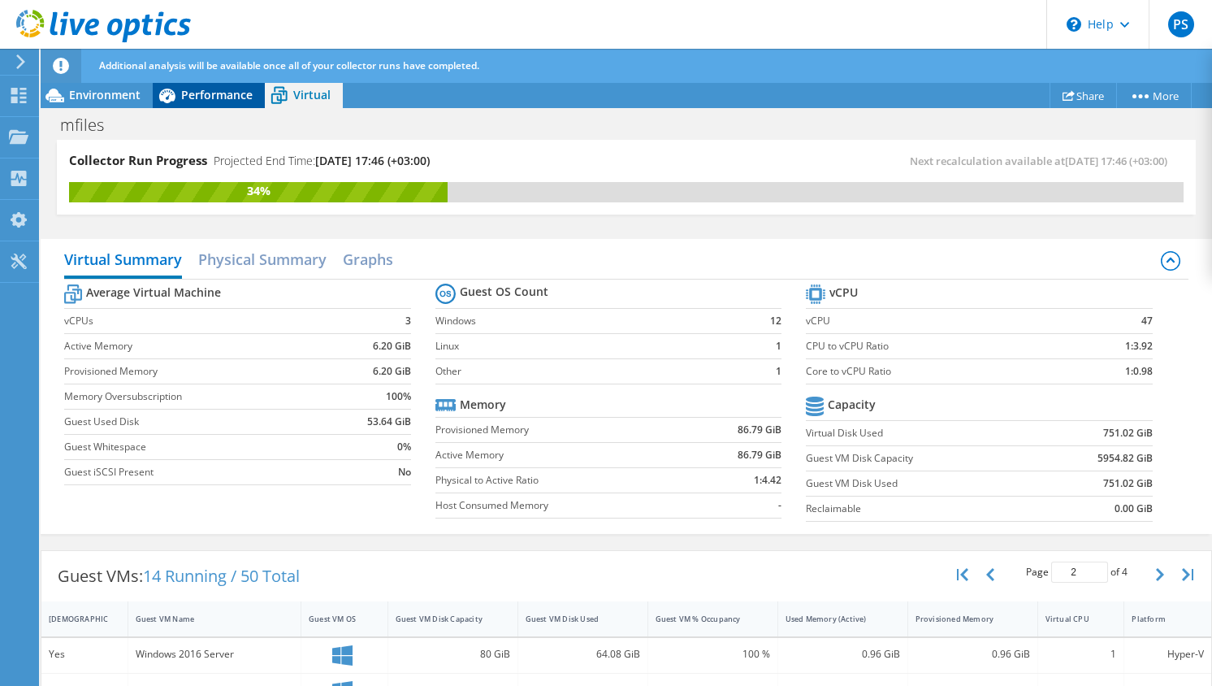
click at [218, 91] on span "Performance" at bounding box center [216, 94] width 71 height 15
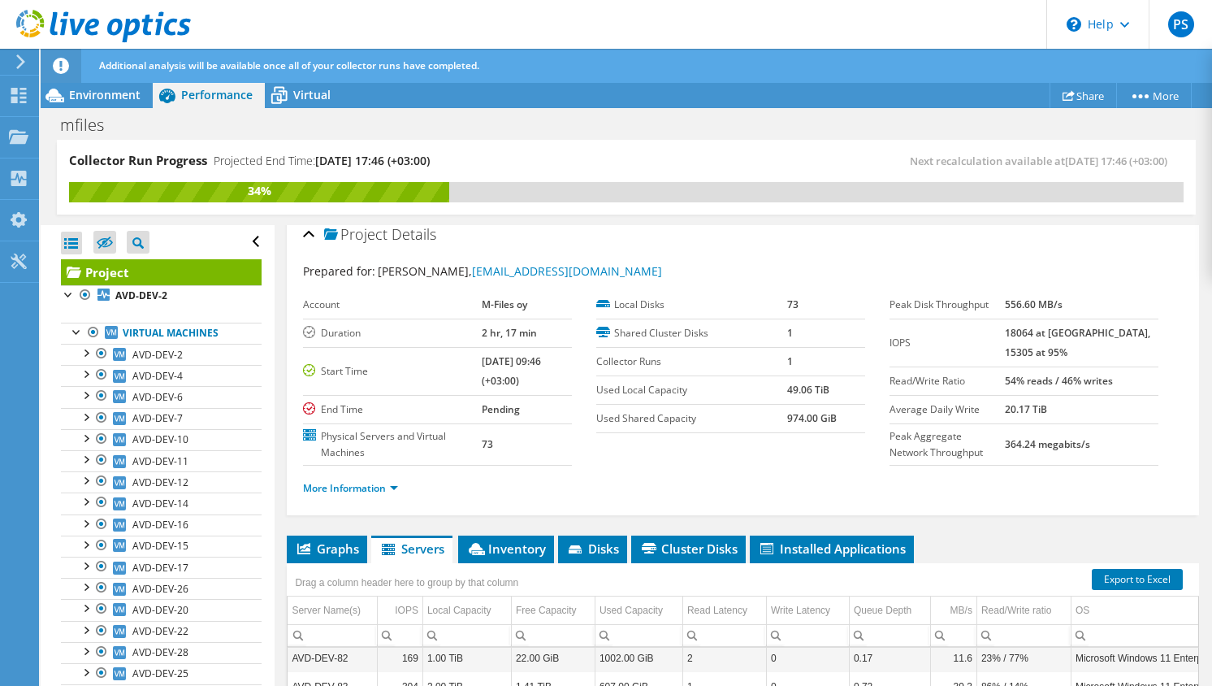
scroll to position [24, 0]
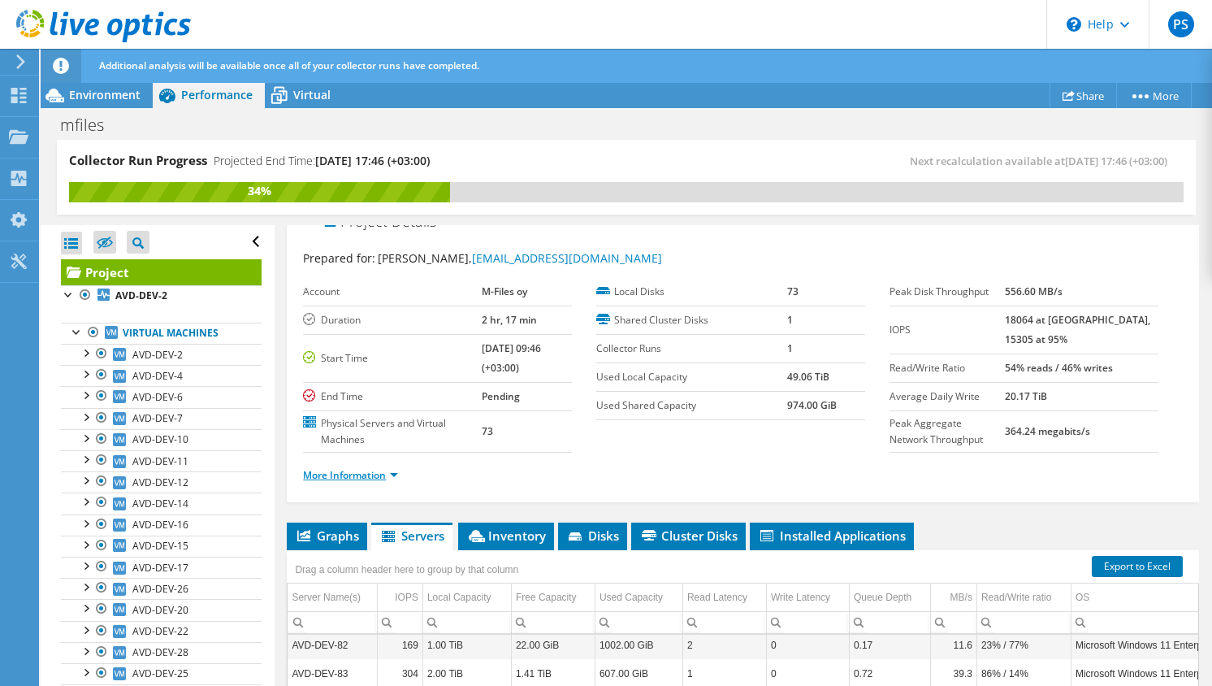
click at [344, 469] on link "More Information" at bounding box center [350, 475] width 95 height 14
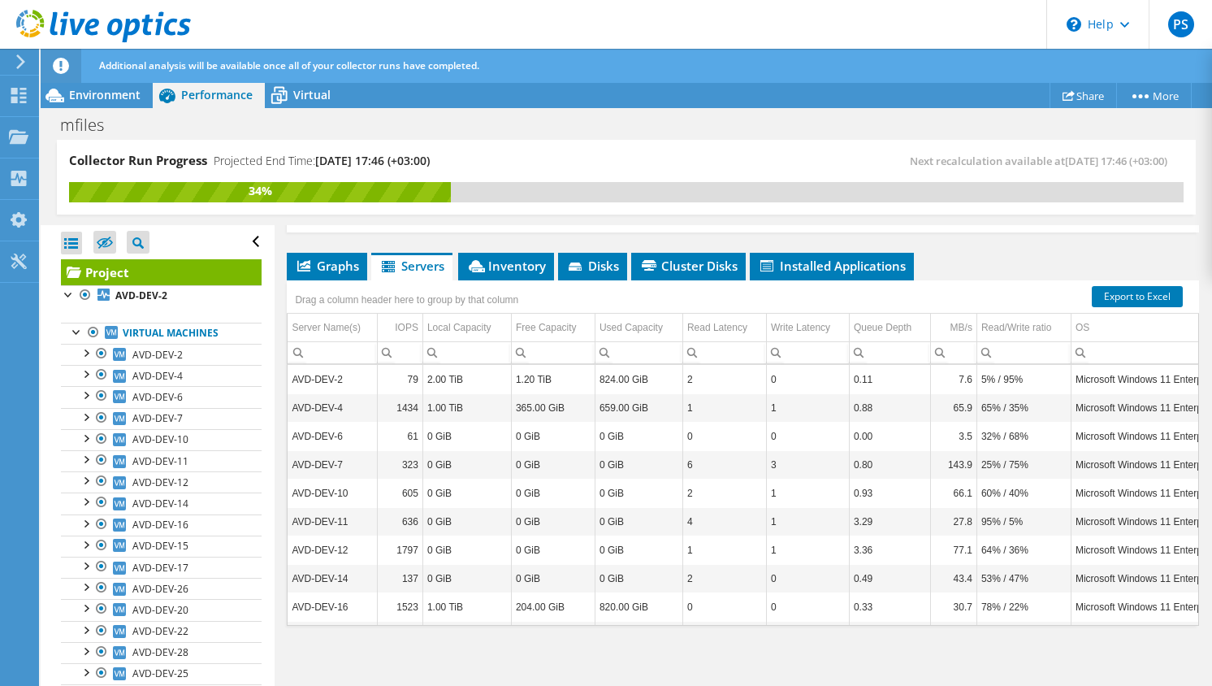
scroll to position [0, 0]
click at [639, 327] on div "Used Capacity" at bounding box center [631, 327] width 63 height 19
click at [462, 330] on div "Local Capacity" at bounding box center [459, 327] width 64 height 19
click at [398, 323] on div "IOPS" at bounding box center [407, 327] width 24 height 19
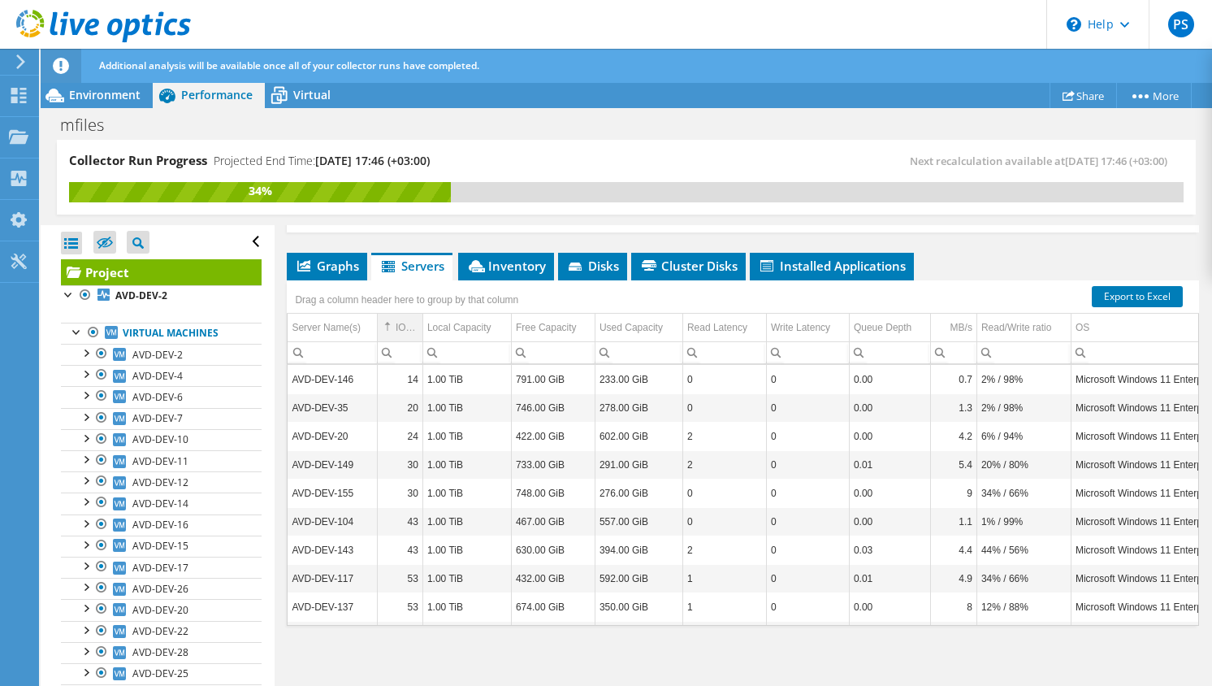
click at [409, 331] on div "IOPS" at bounding box center [407, 327] width 23 height 19
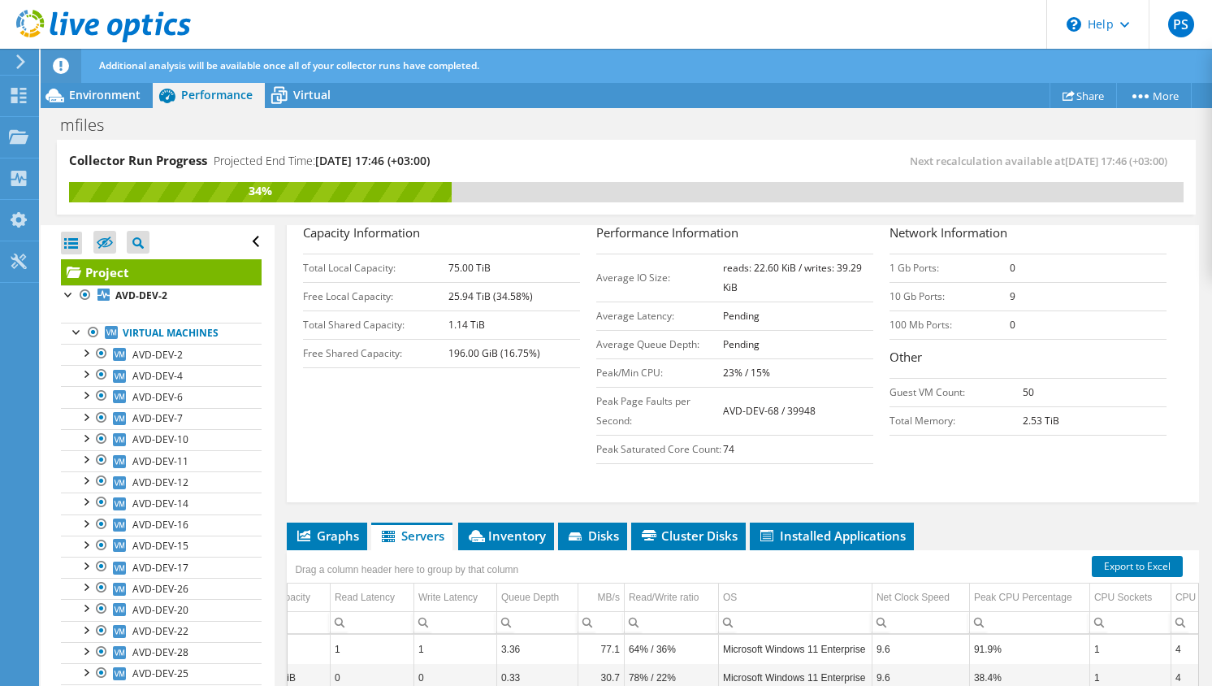
scroll to position [301, 0]
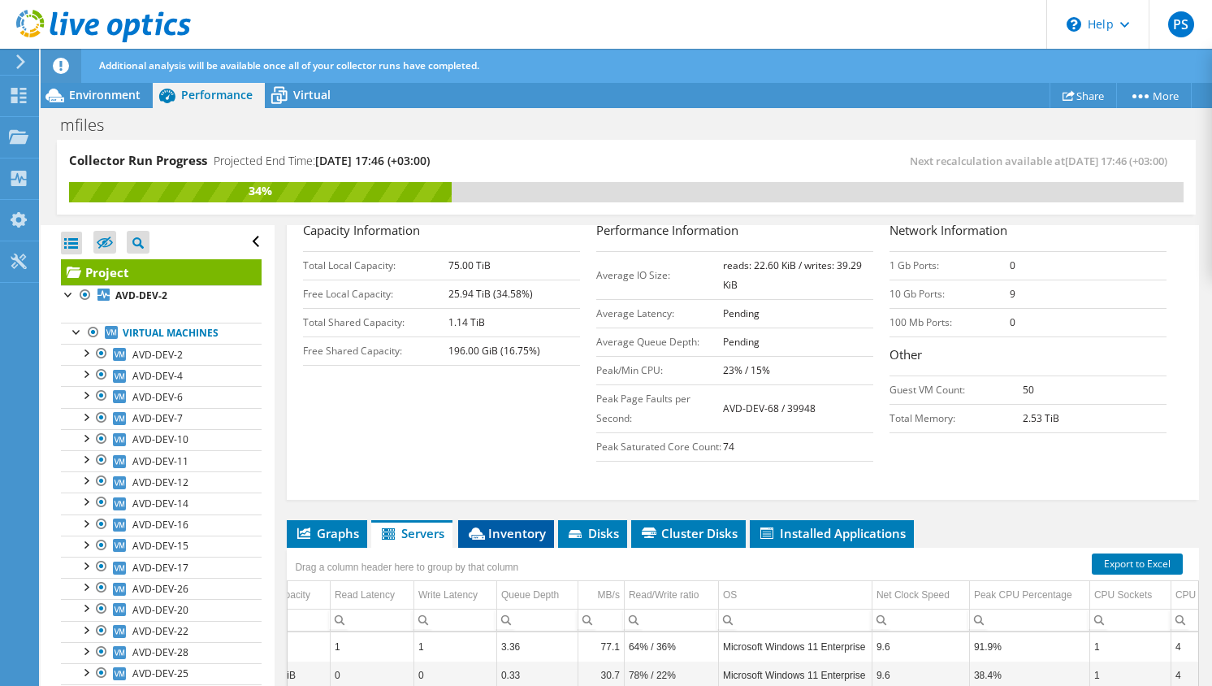
click at [505, 531] on span "Inventory" at bounding box center [506, 533] width 80 height 16
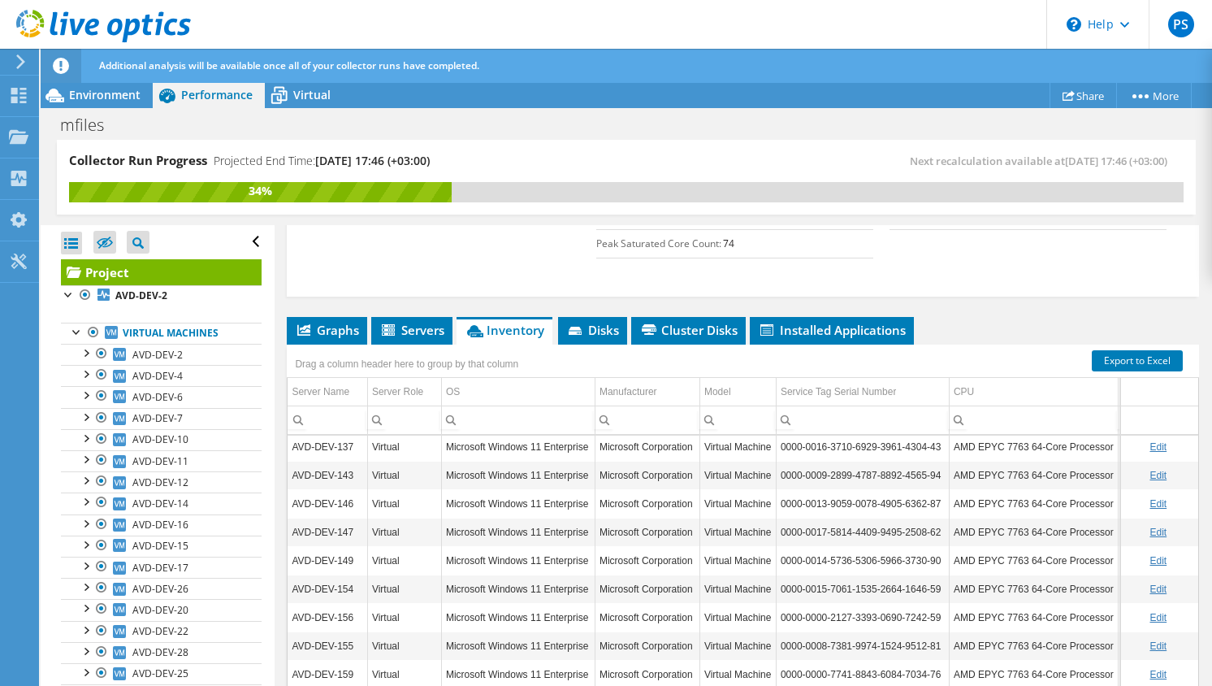
scroll to position [1823, -1]
click at [562, 544] on td "Microsoft Windows 11 Enterprise" at bounding box center [518, 532] width 154 height 28
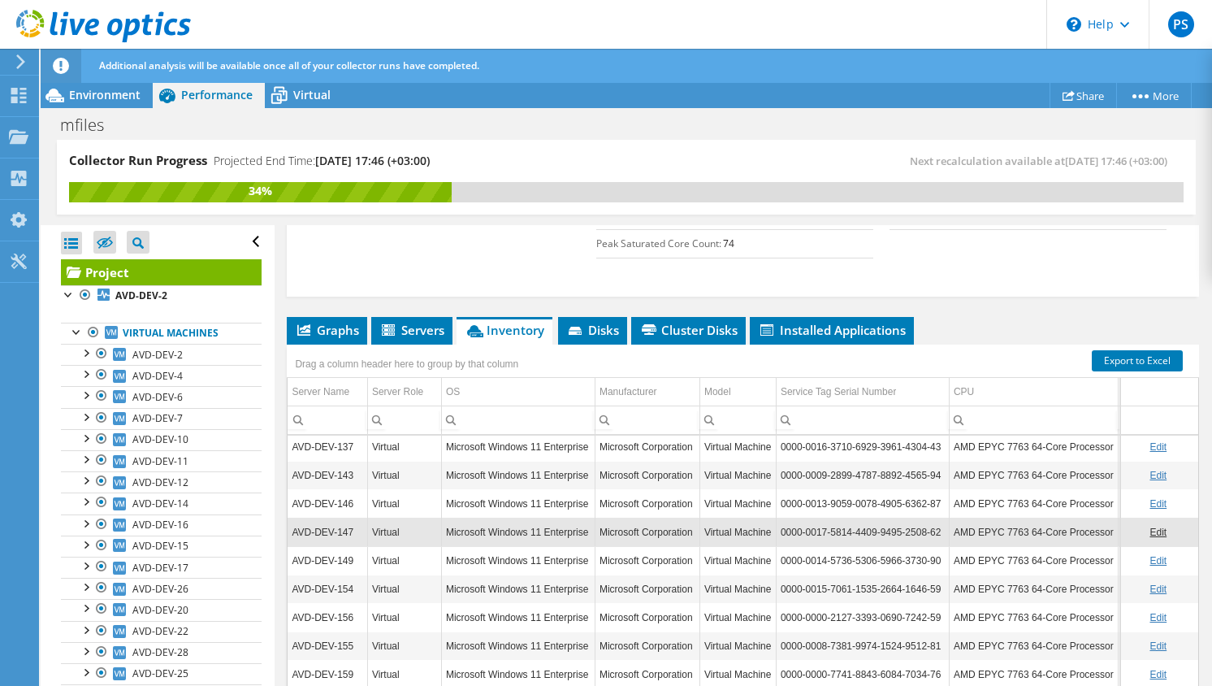
click at [336, 526] on td "AVD-DEV-147" at bounding box center [328, 532] width 80 height 28
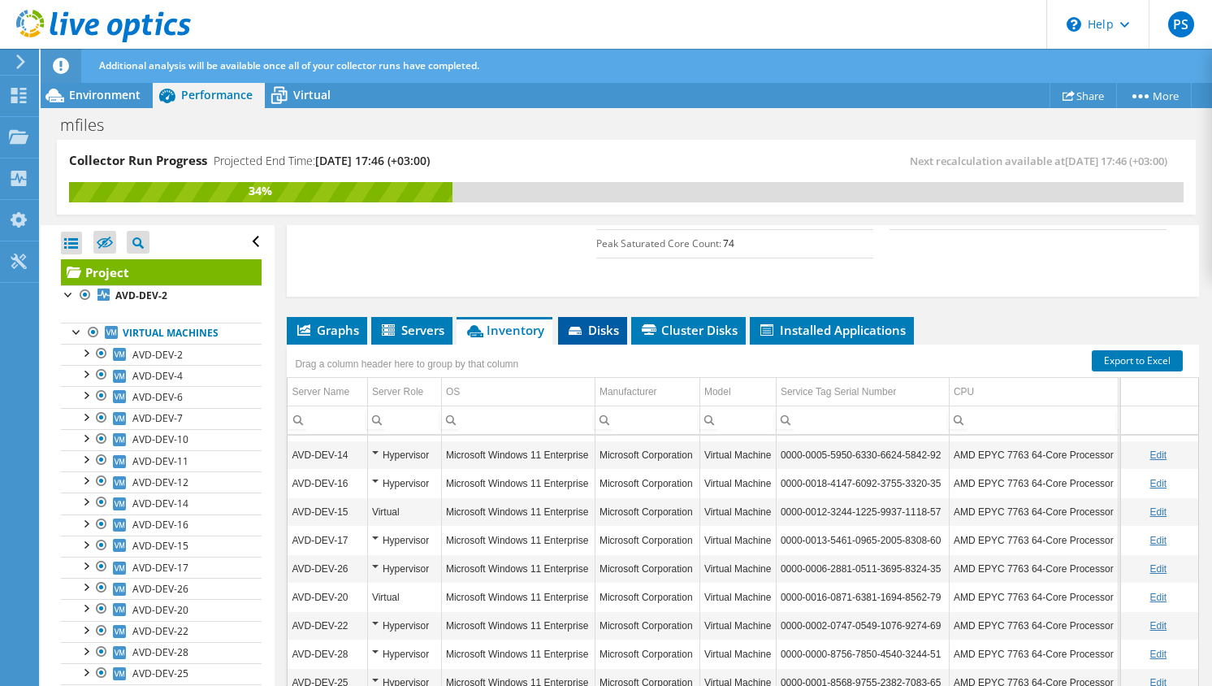
click at [579, 339] on li "Disks" at bounding box center [592, 331] width 69 height 28
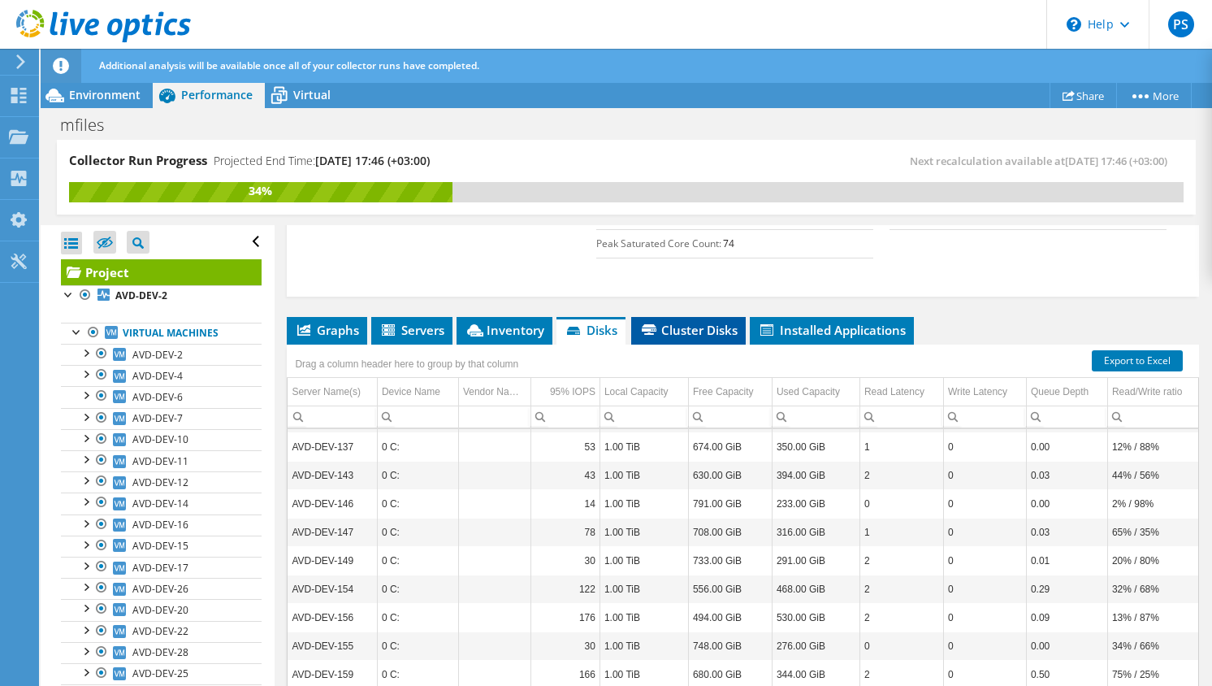
click at [706, 340] on li "Cluster Disks" at bounding box center [688, 331] width 115 height 28
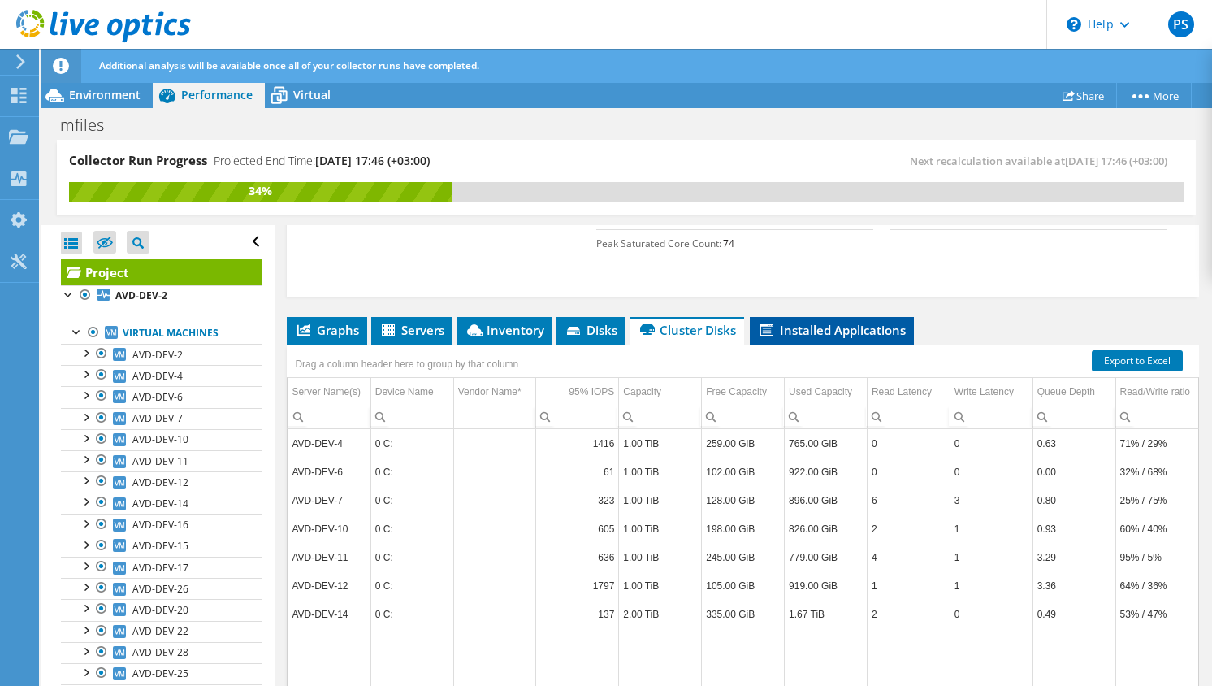
click at [808, 325] on span "Installed Applications" at bounding box center [832, 330] width 148 height 16
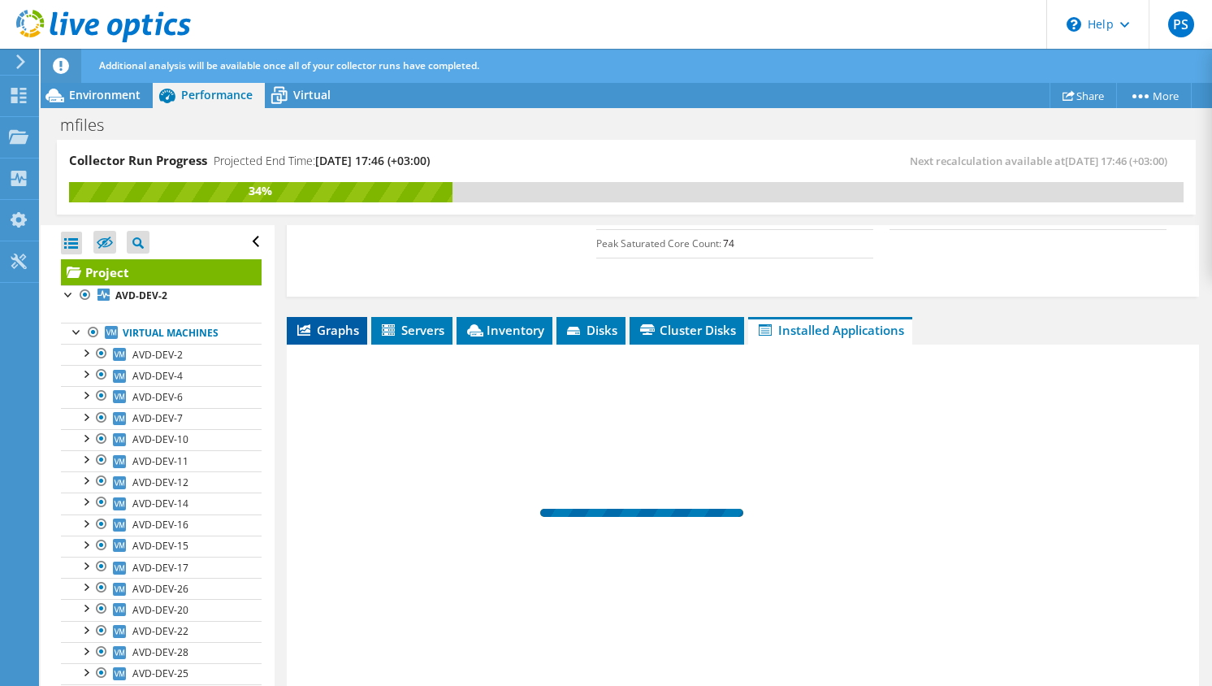
click at [348, 334] on span "Graphs" at bounding box center [327, 330] width 64 height 16
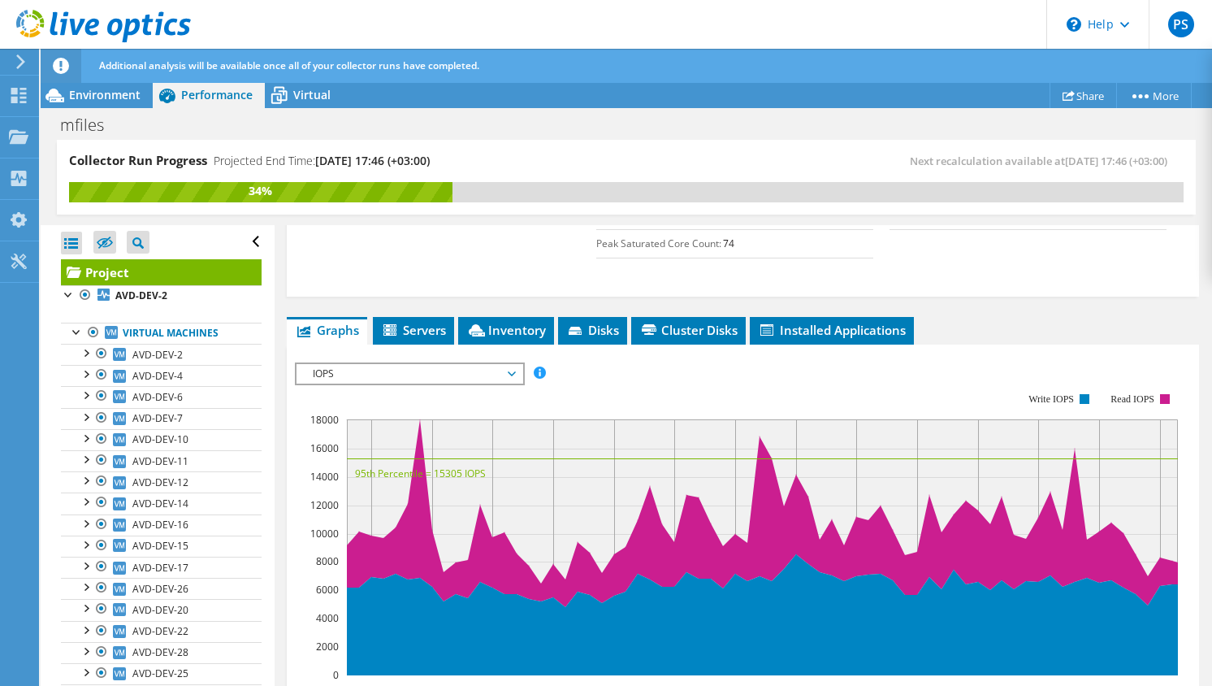
click at [453, 366] on span "IOPS" at bounding box center [409, 373] width 209 height 19
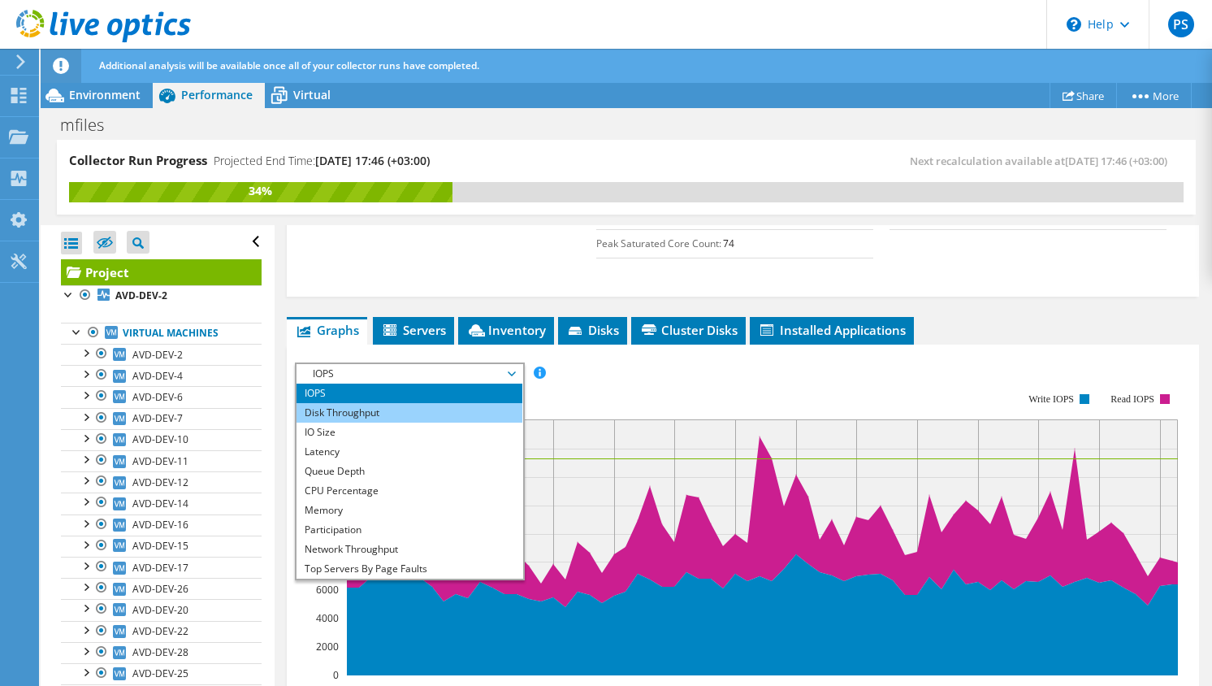
click at [414, 406] on li "Disk Throughput" at bounding box center [409, 412] width 225 height 19
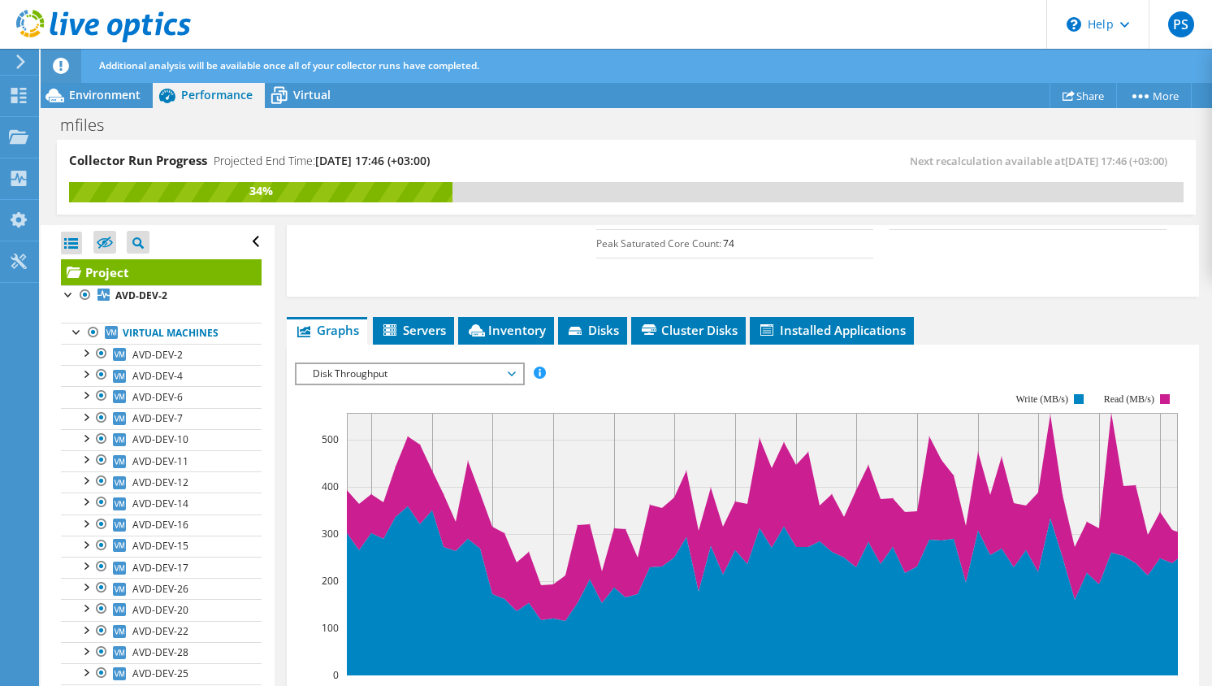
click at [418, 377] on span "Disk Throughput" at bounding box center [409, 373] width 209 height 19
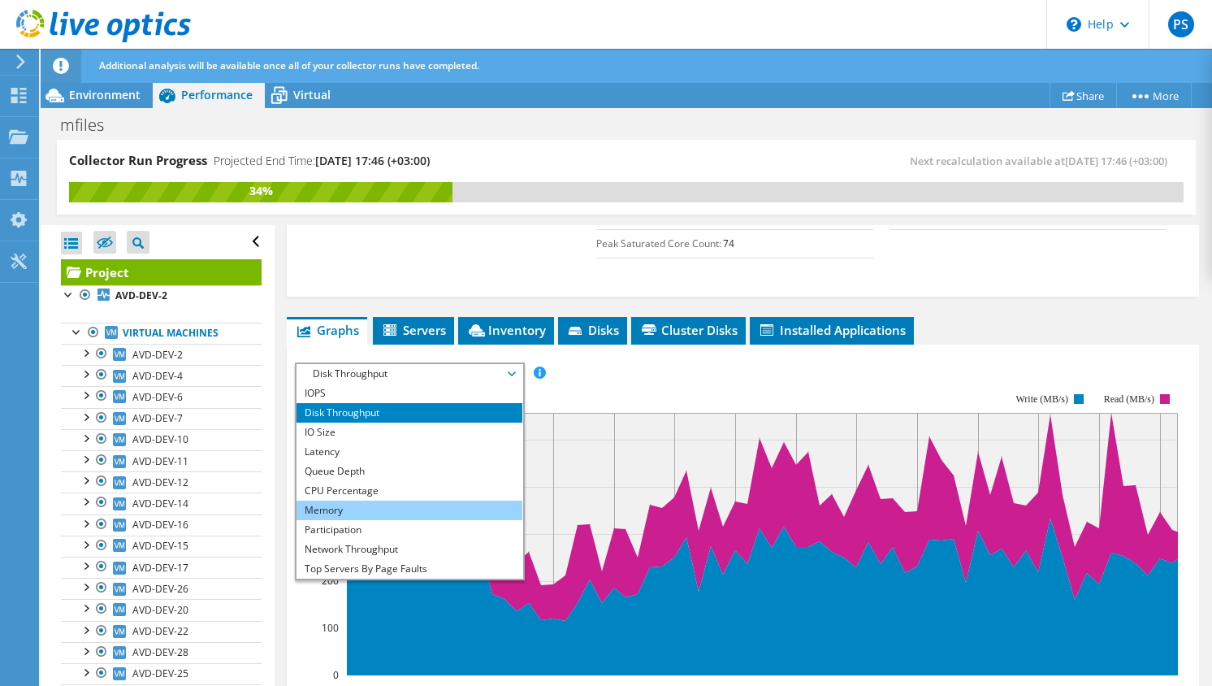
click at [393, 500] on li "Memory" at bounding box center [409, 509] width 225 height 19
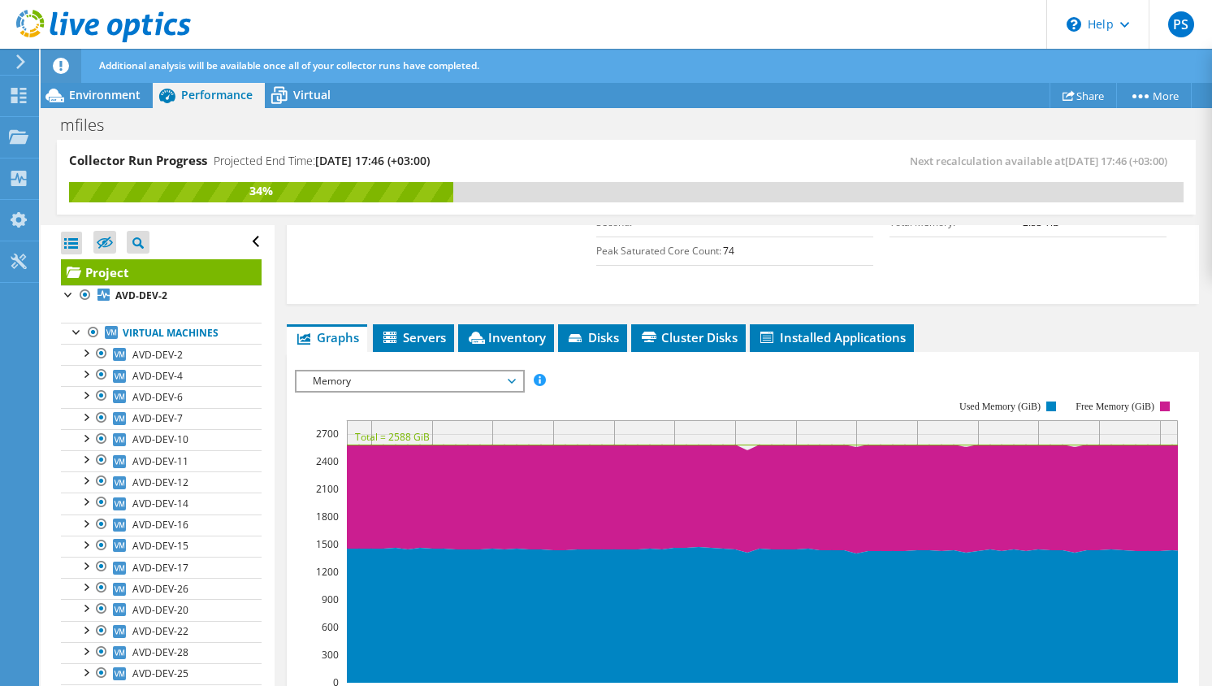
click at [433, 378] on span "Memory" at bounding box center [409, 380] width 209 height 19
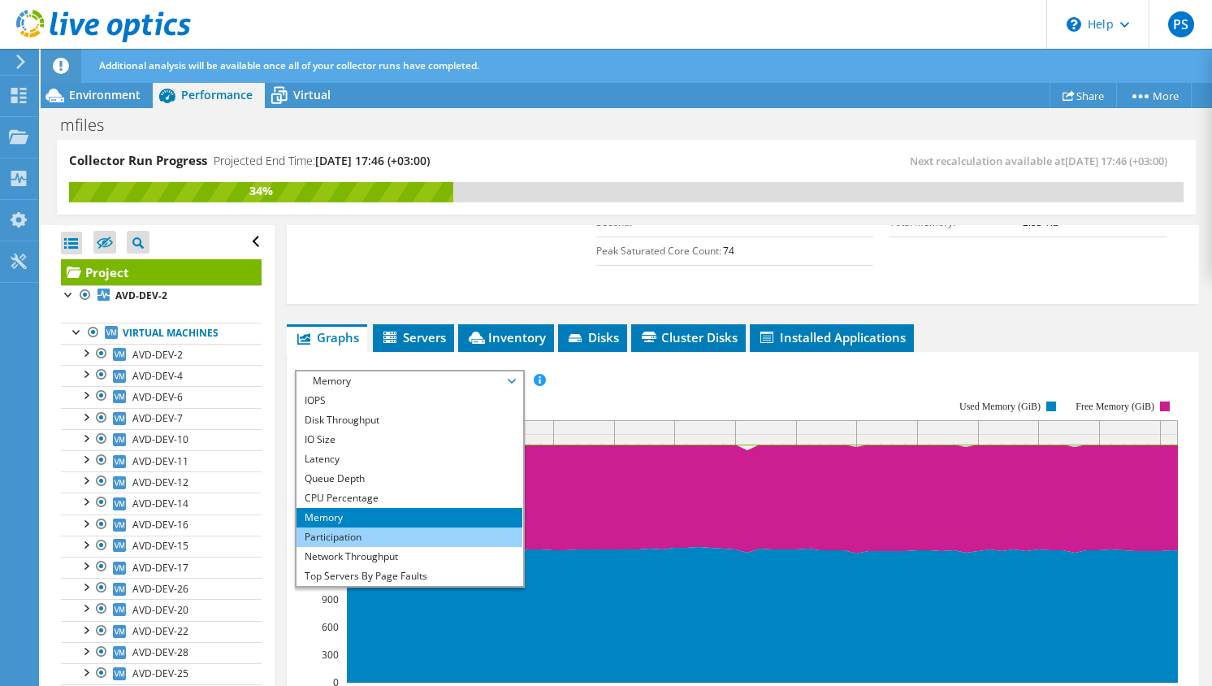
click at [394, 530] on li "Participation" at bounding box center [409, 536] width 225 height 19
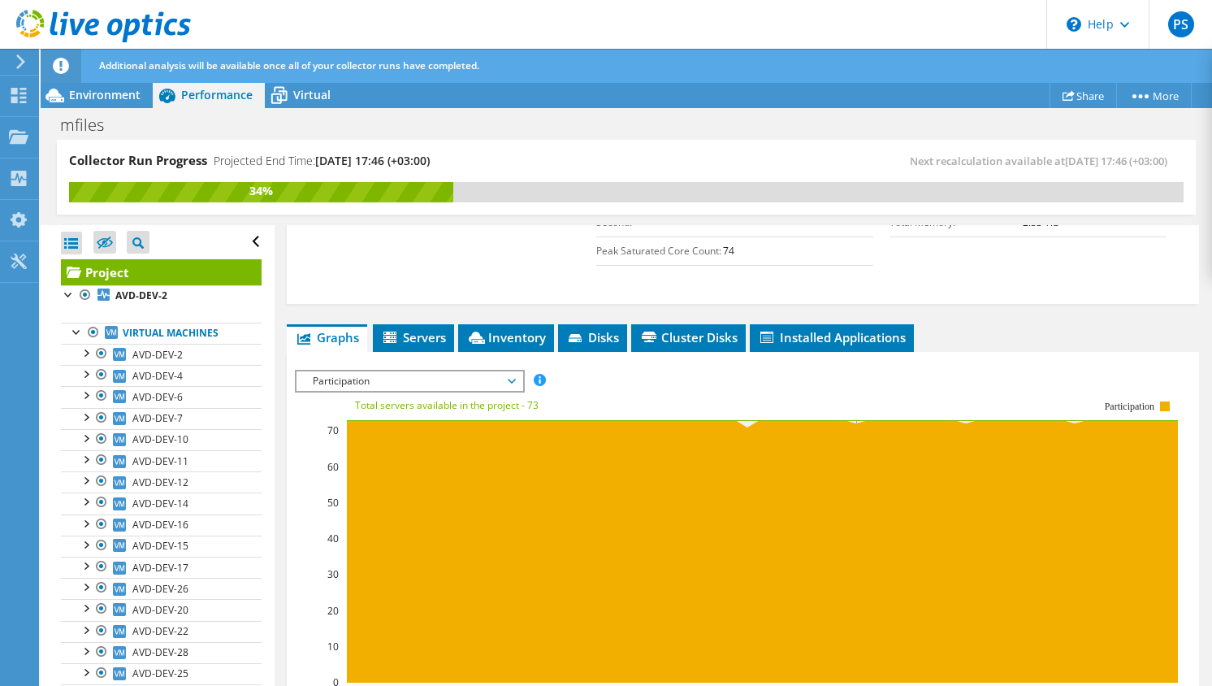
click at [440, 379] on span "Participation" at bounding box center [409, 380] width 209 height 19
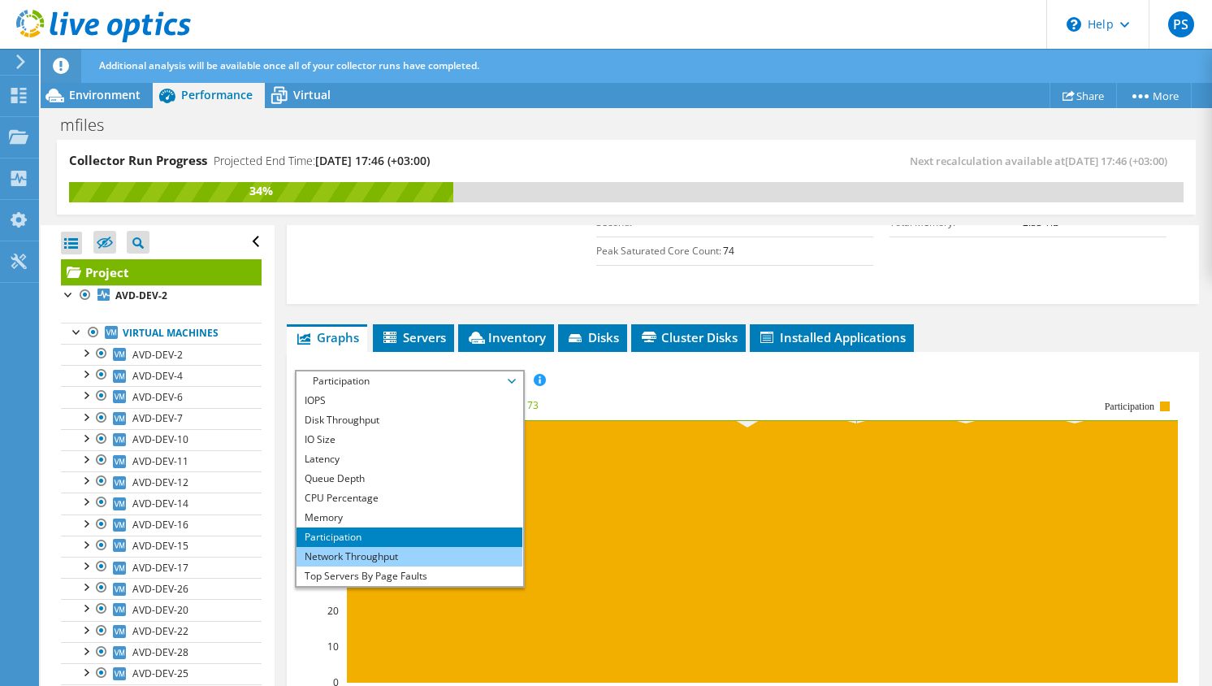
click at [379, 562] on li "Network Throughput" at bounding box center [409, 556] width 225 height 19
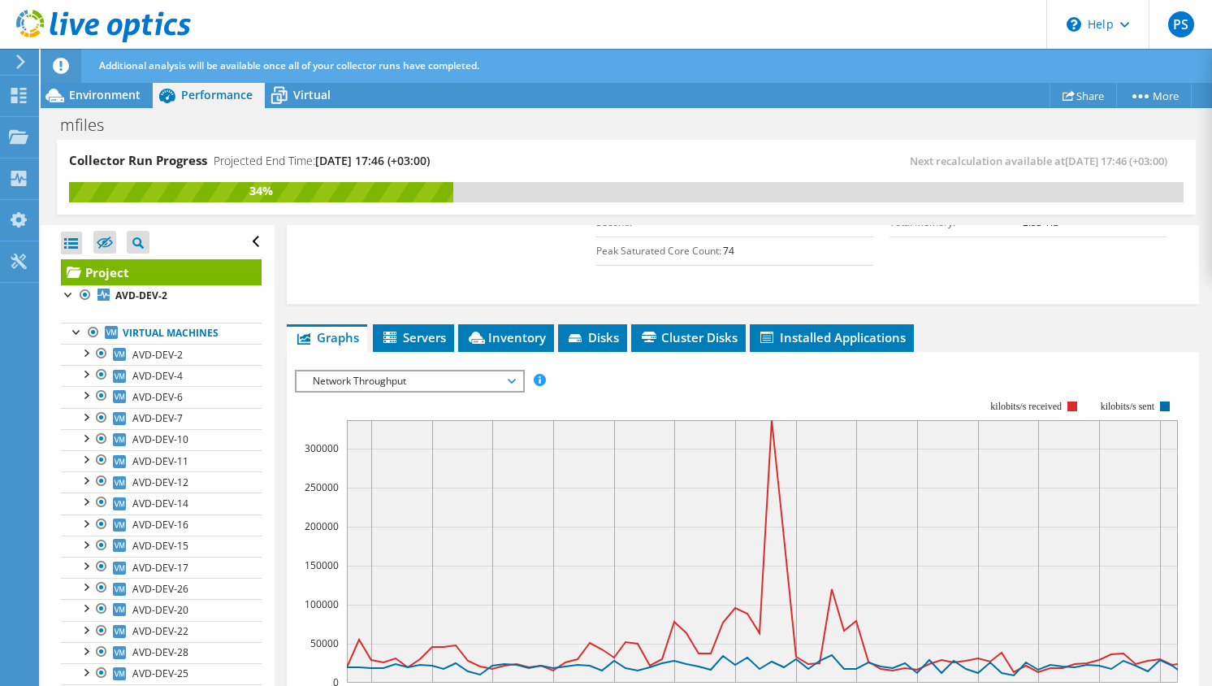
click at [428, 386] on span "Network Throughput" at bounding box center [409, 380] width 209 height 19
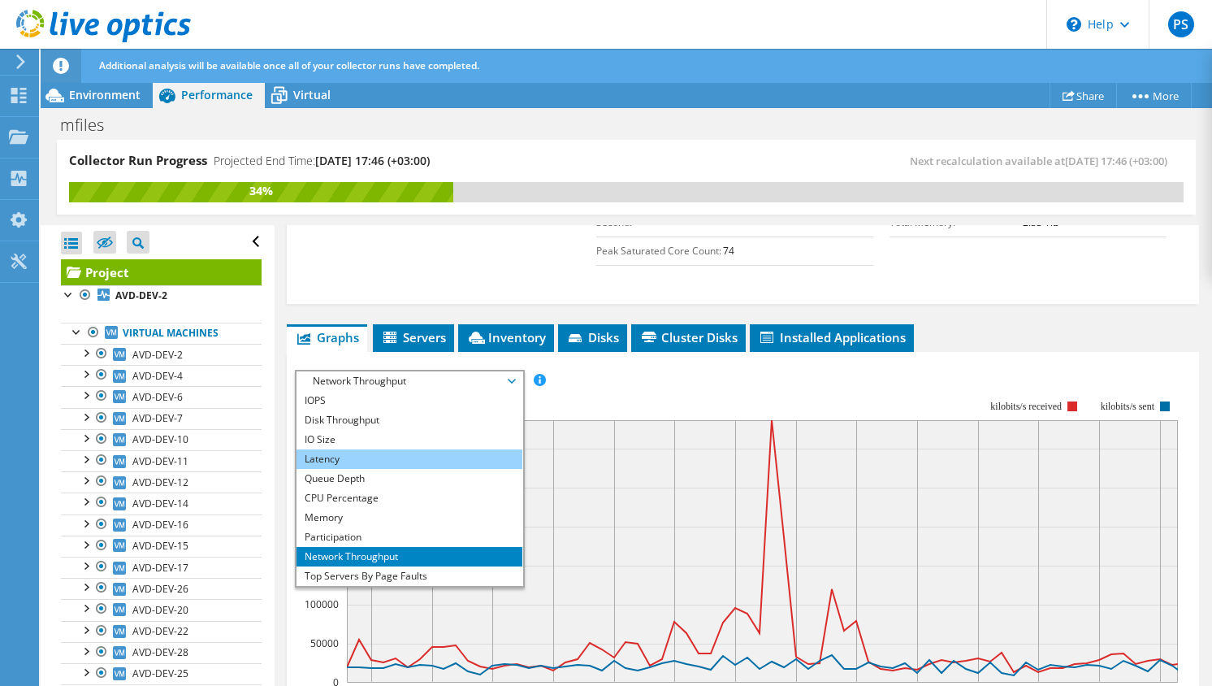
click at [402, 458] on li "Latency" at bounding box center [409, 458] width 225 height 19
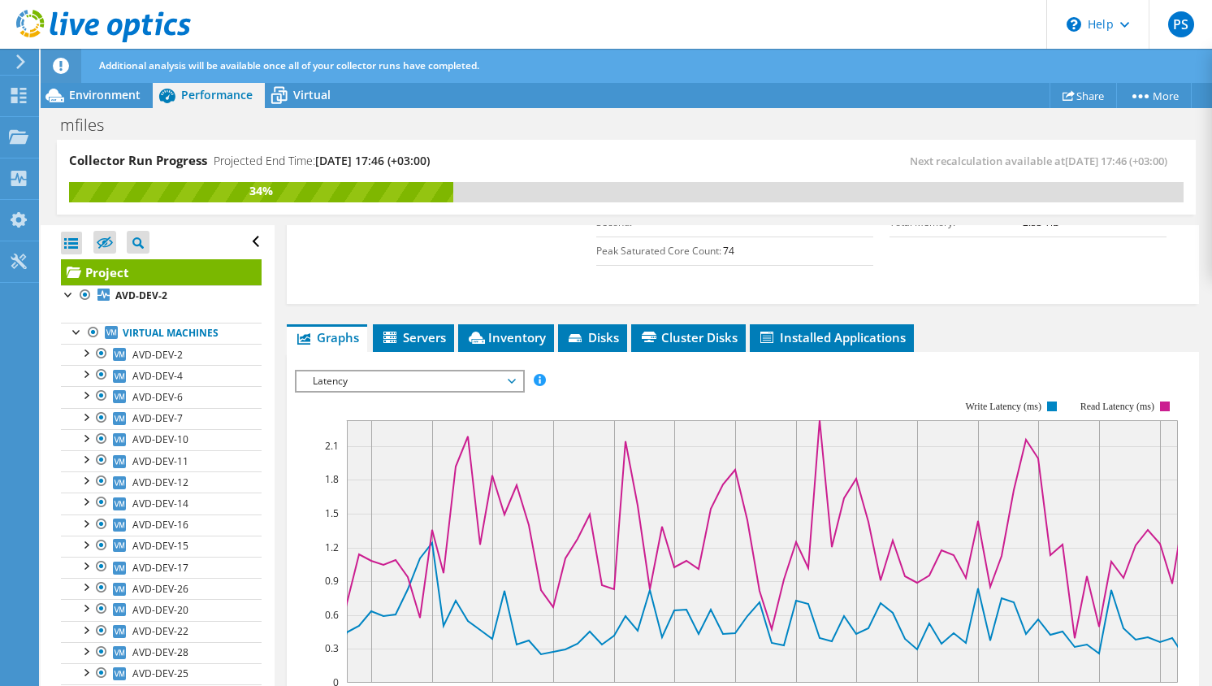
click at [405, 380] on span "Latency" at bounding box center [409, 380] width 209 height 19
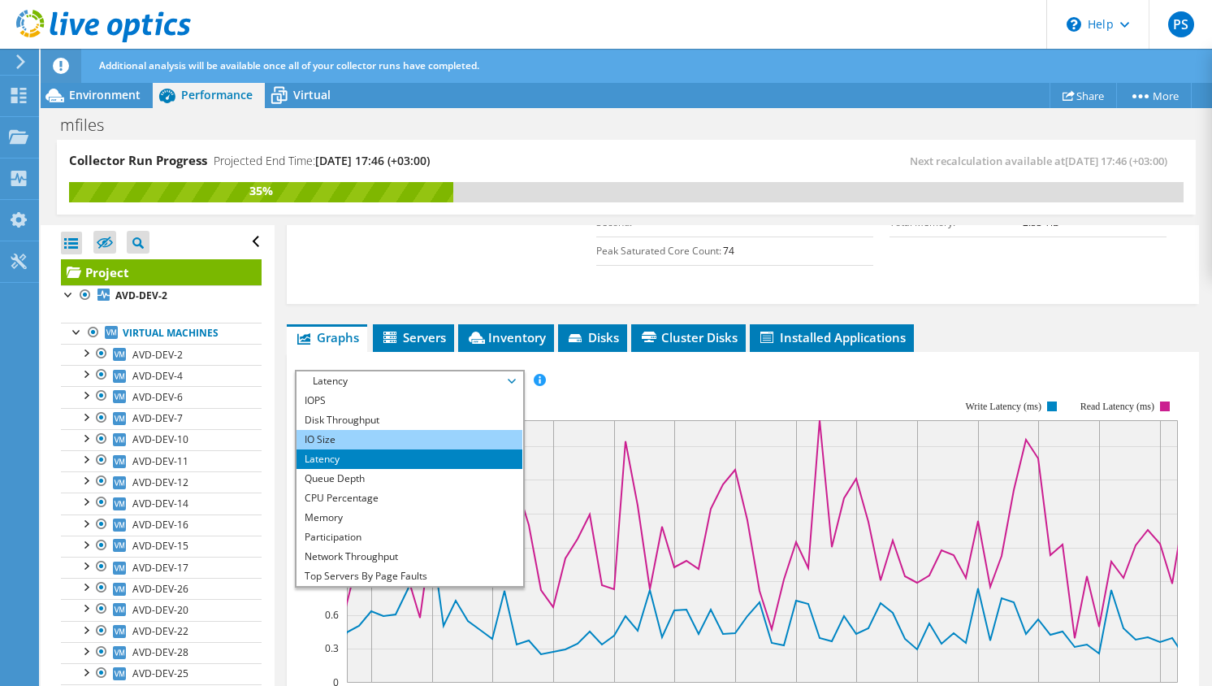
click at [374, 447] on li "IO Size" at bounding box center [409, 439] width 225 height 19
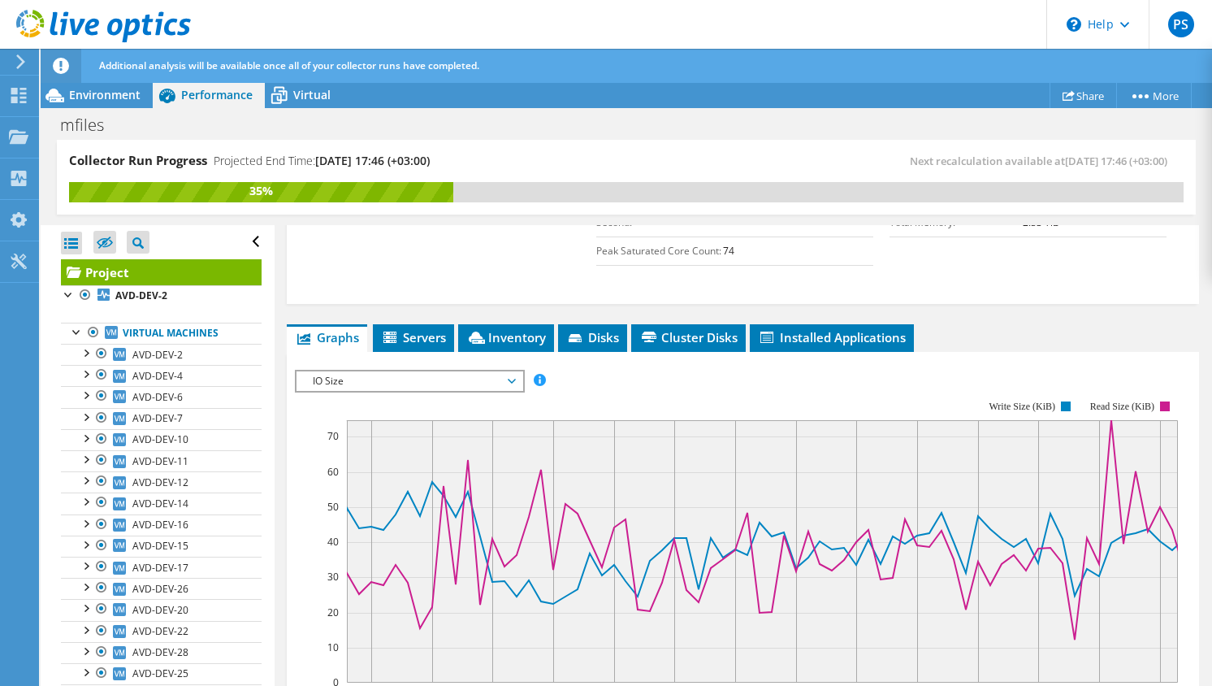
click at [386, 390] on span "IO Size" at bounding box center [409, 380] width 209 height 19
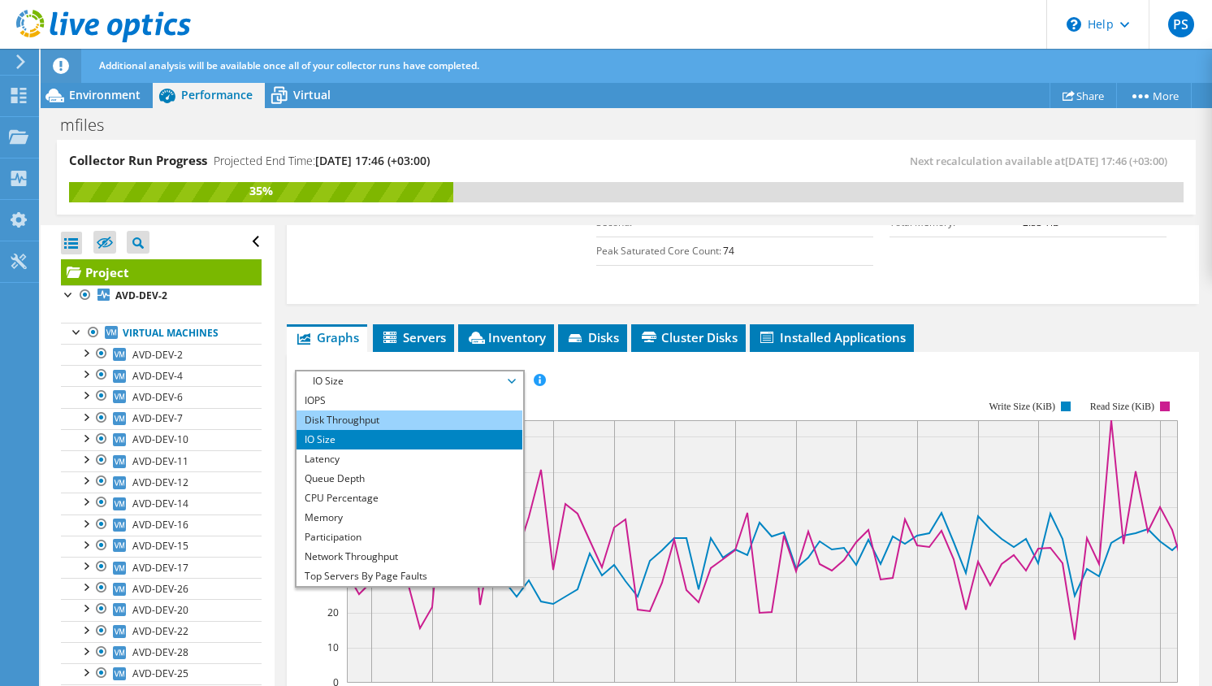
click at [378, 417] on li "Disk Throughput" at bounding box center [409, 419] width 225 height 19
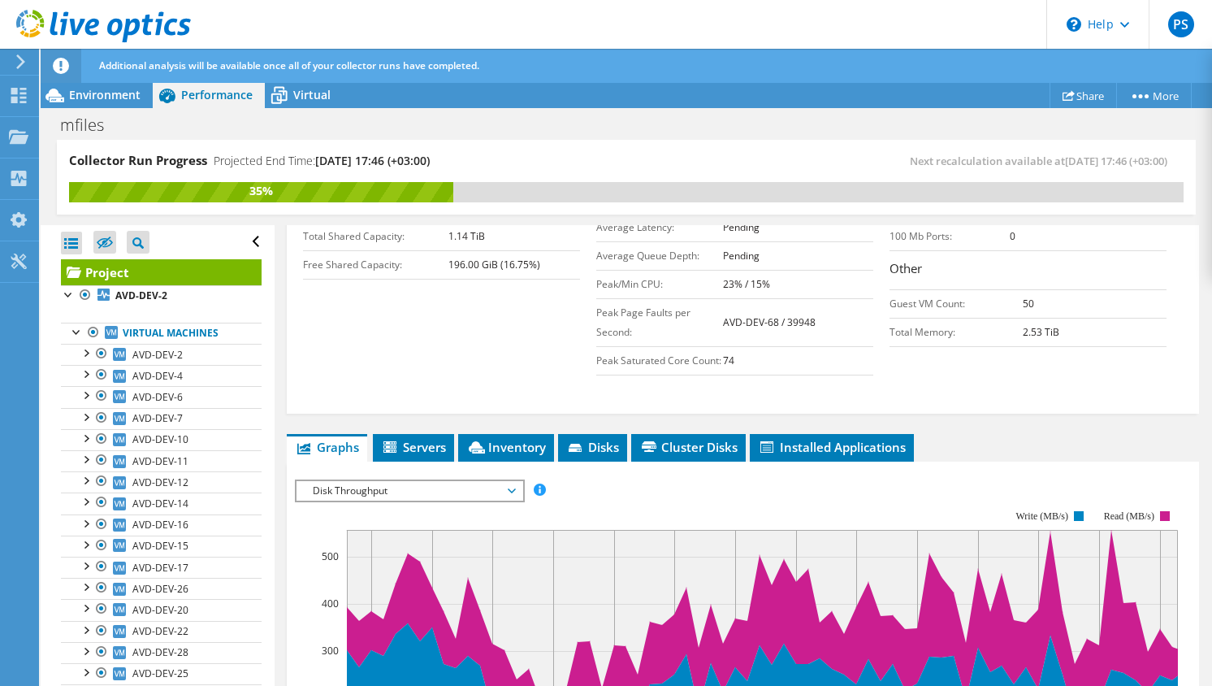
scroll to position [349, 0]
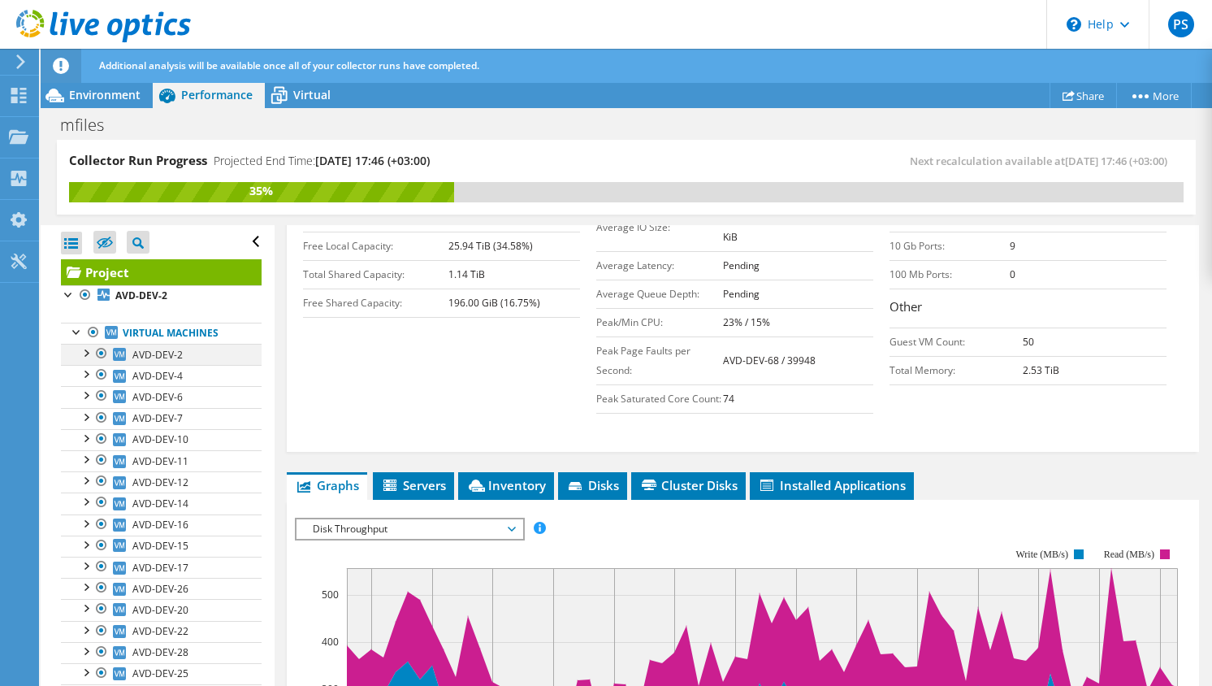
click at [80, 354] on div at bounding box center [85, 352] width 16 height 16
click at [87, 353] on div at bounding box center [85, 352] width 16 height 16
click at [133, 109] on div "mfiles Print" at bounding box center [627, 124] width 1172 height 32
click at [132, 102] on div "Environment" at bounding box center [97, 95] width 112 height 26
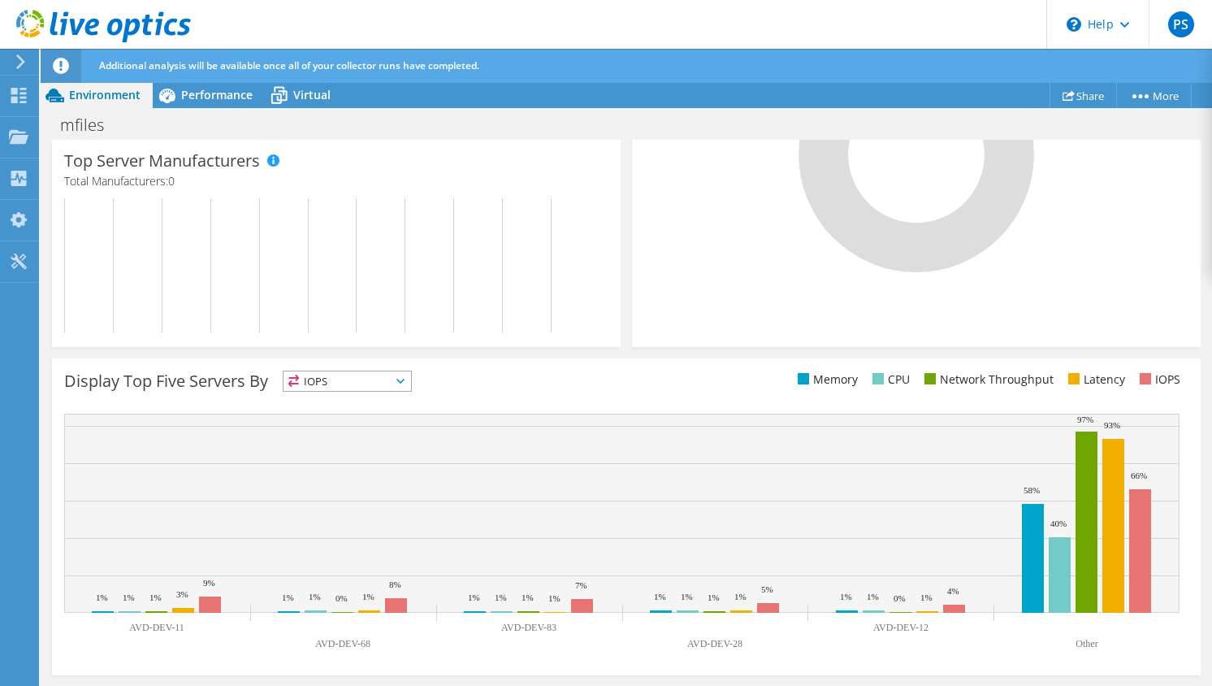
scroll to position [539, 0]
click at [370, 383] on span "IOPS" at bounding box center [348, 381] width 128 height 19
click at [1015, 422] on rect at bounding box center [621, 513] width 1115 height 199
click at [881, 381] on span at bounding box center [878, 379] width 11 height 11
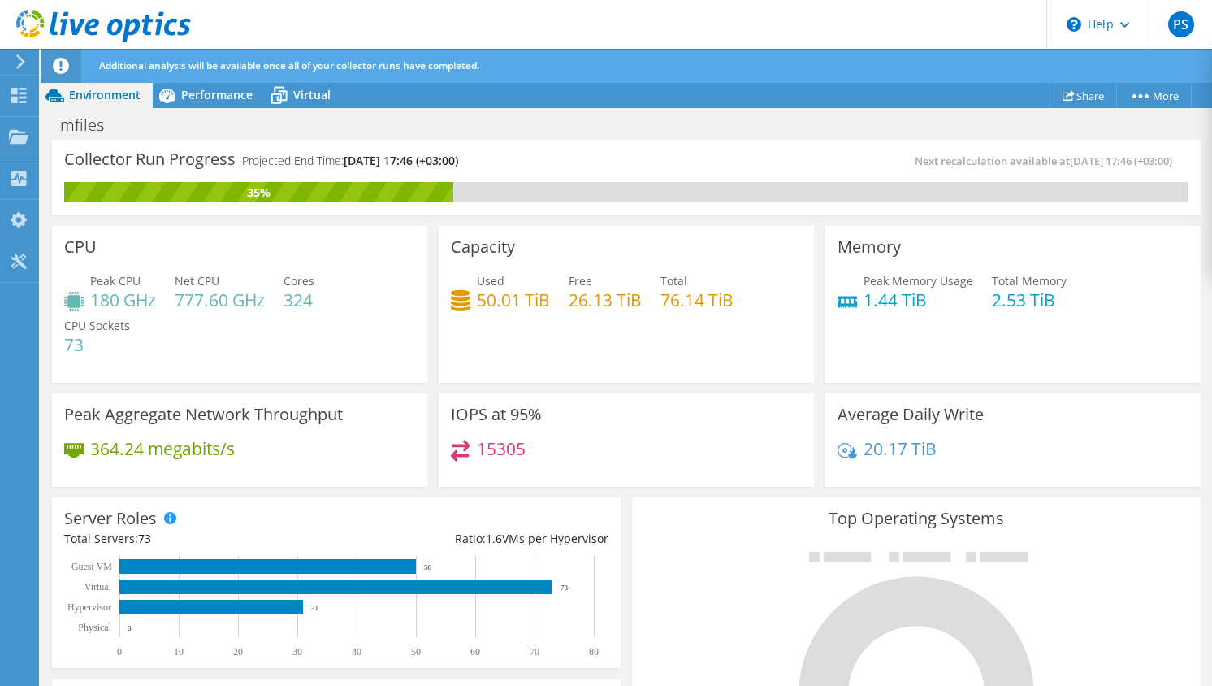
scroll to position [0, 0]
click at [102, 175] on div "Collectors" at bounding box center [82, 178] width 89 height 41
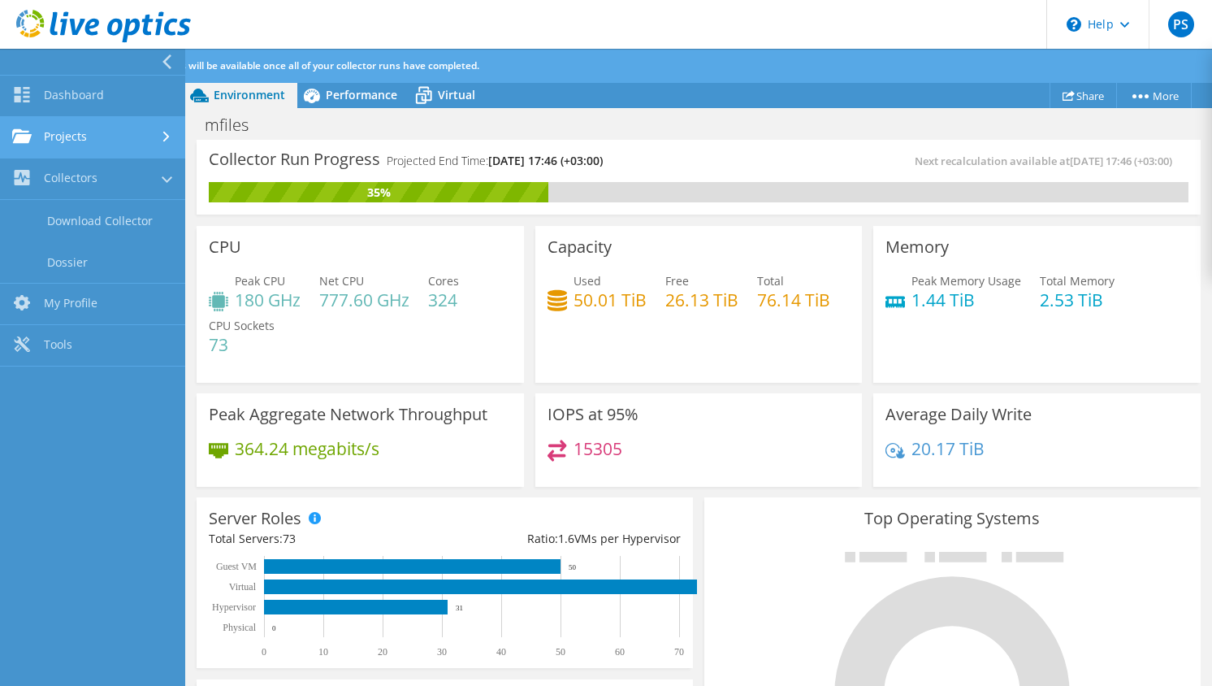
click at [100, 137] on link "Projects" at bounding box center [92, 137] width 185 height 41
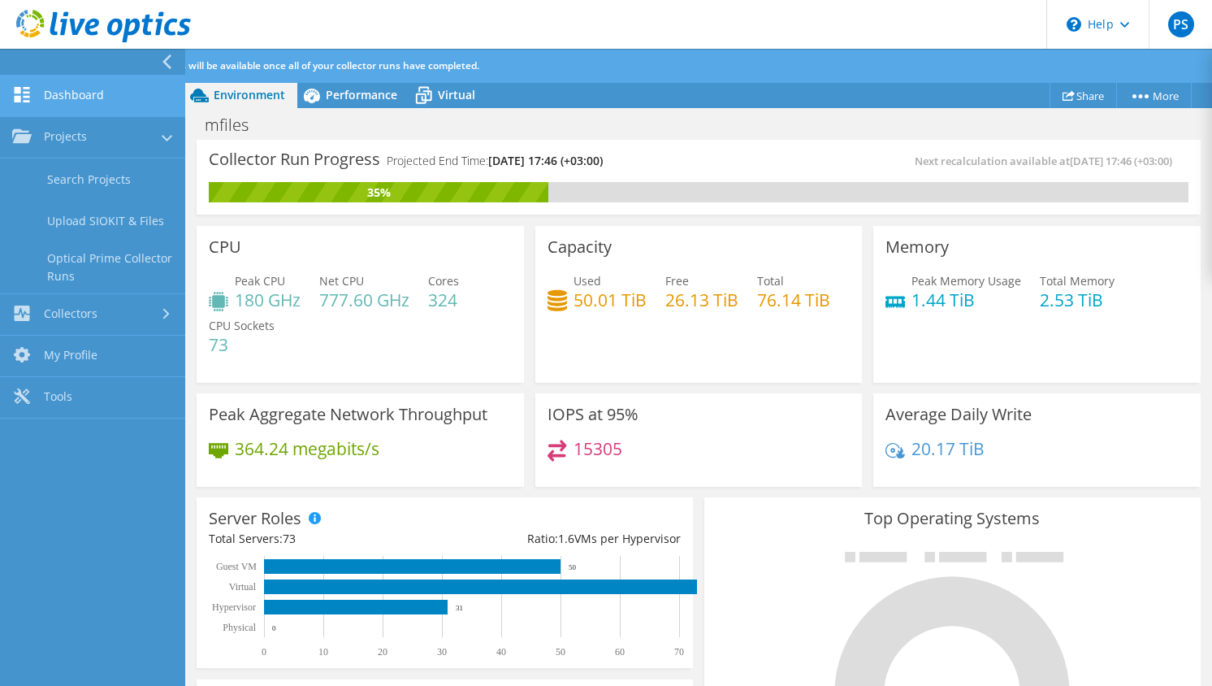
click at [94, 106] on link "Dashboard" at bounding box center [92, 96] width 185 height 41
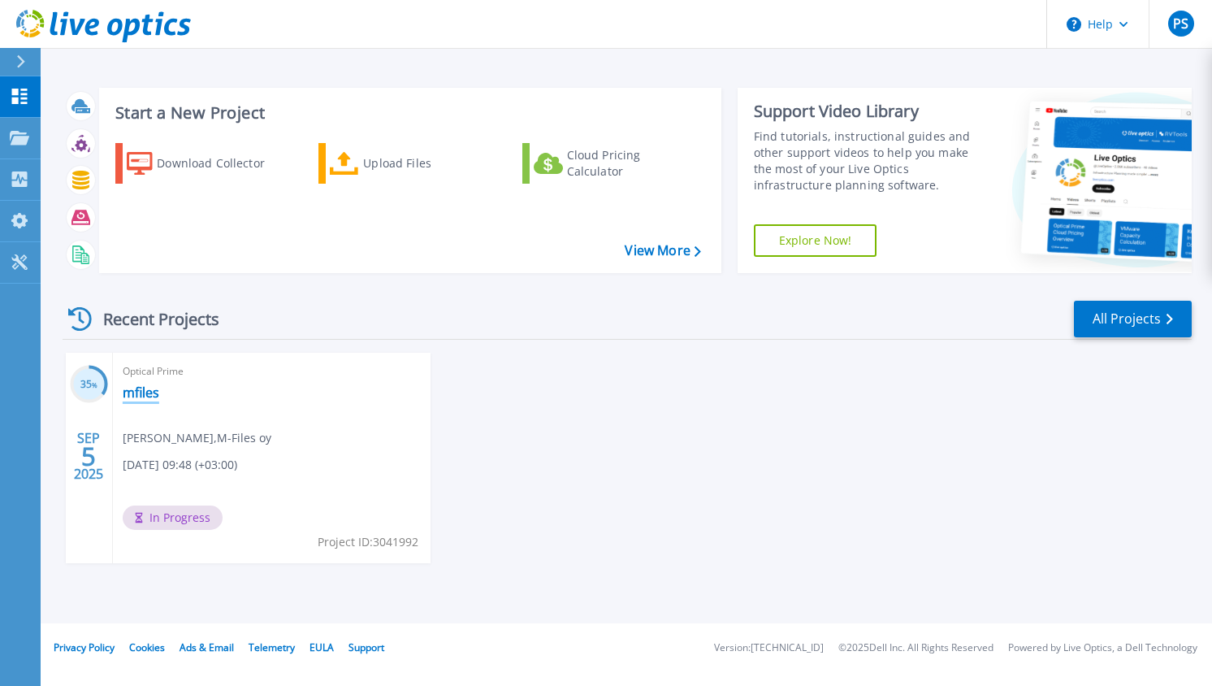
click at [144, 388] on link "mfiles" at bounding box center [141, 392] width 37 height 16
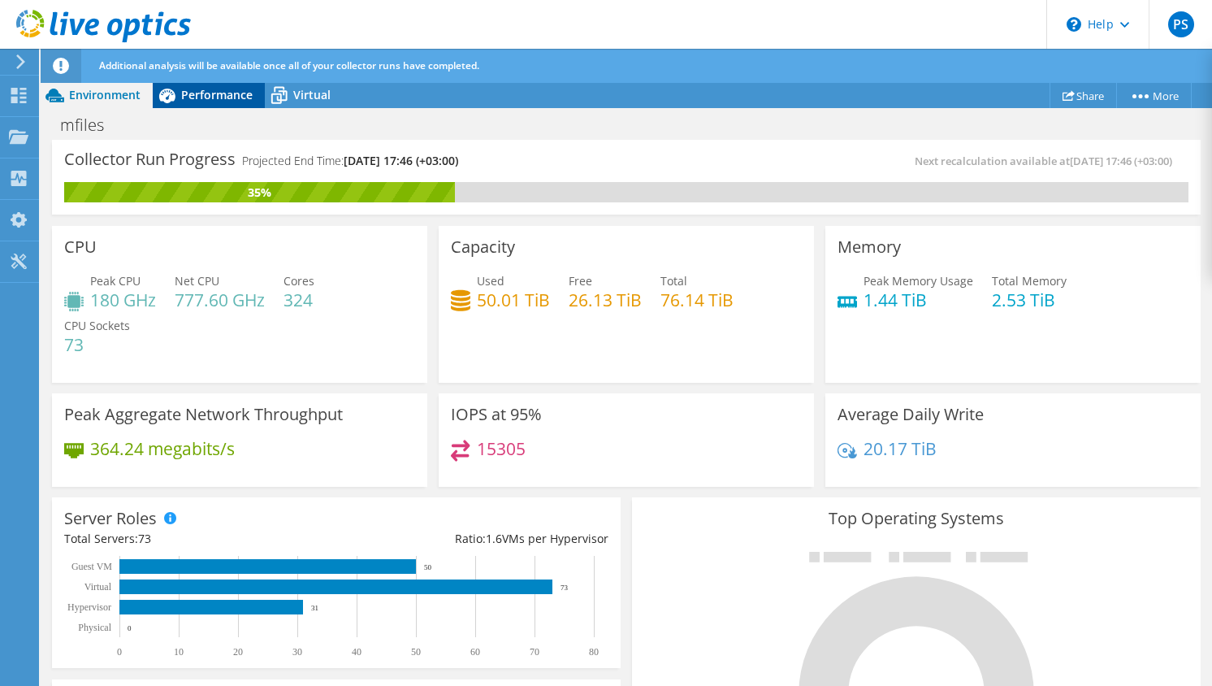
click at [218, 106] on div "Performance" at bounding box center [209, 95] width 112 height 26
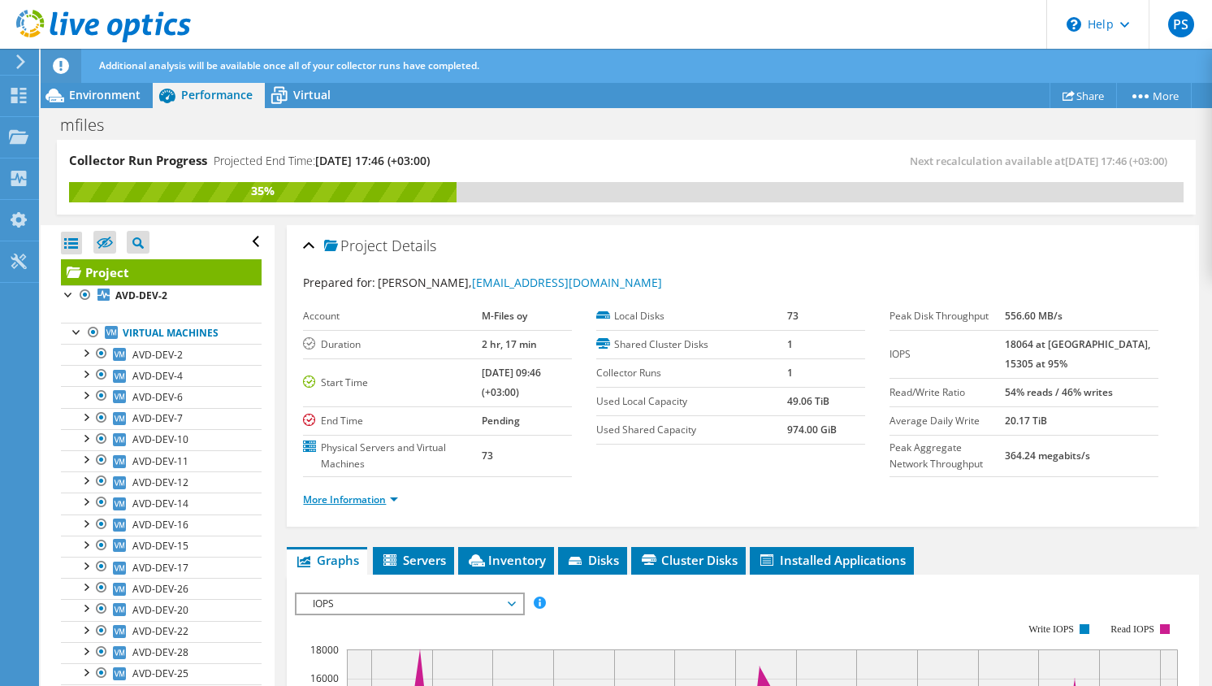
click at [327, 503] on link "More Information" at bounding box center [350, 499] width 95 height 14
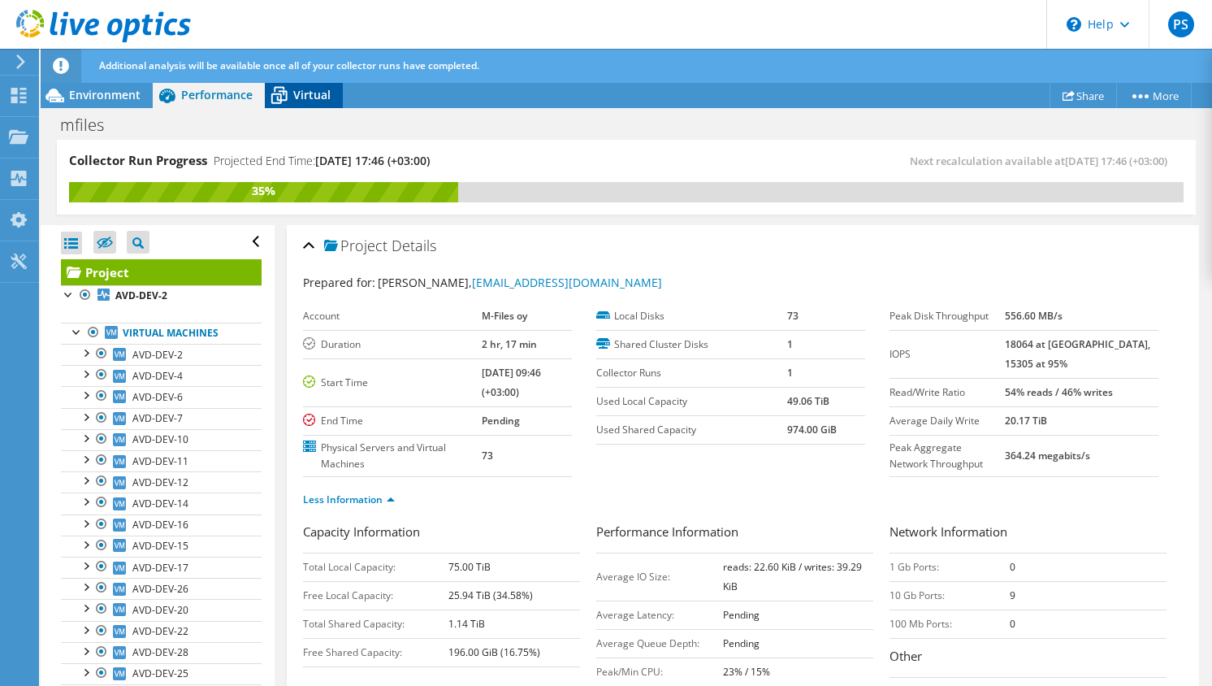
click at [288, 106] on icon at bounding box center [279, 95] width 28 height 28
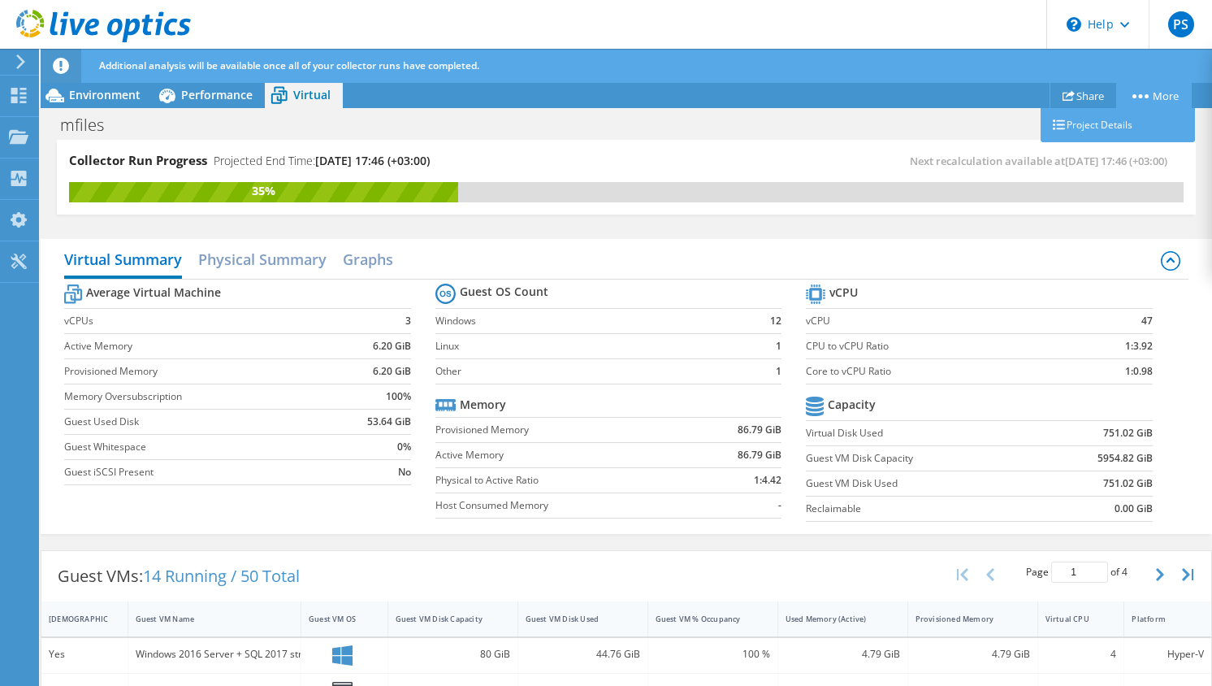
click at [1158, 96] on link "More" at bounding box center [1154, 95] width 76 height 25
click at [1136, 122] on link "Project Details" at bounding box center [1118, 125] width 154 height 34
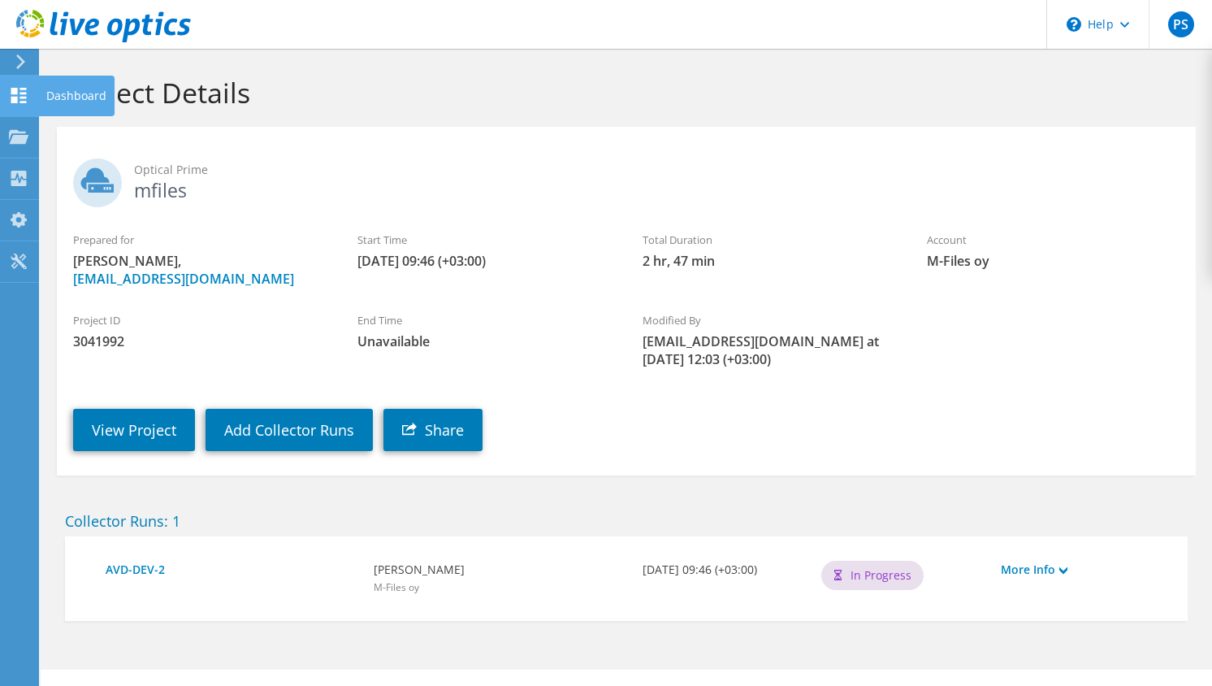
click at [58, 93] on div "Dashboard" at bounding box center [76, 96] width 76 height 41
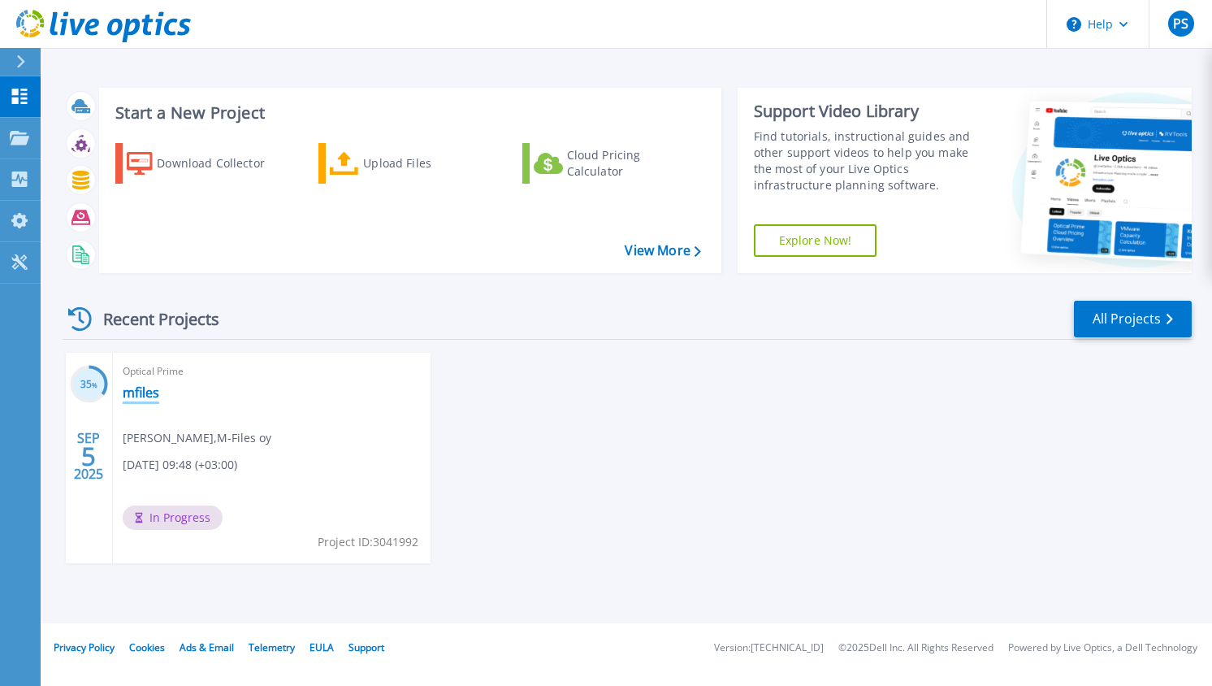
click at [123, 393] on link "mfiles" at bounding box center [141, 392] width 37 height 16
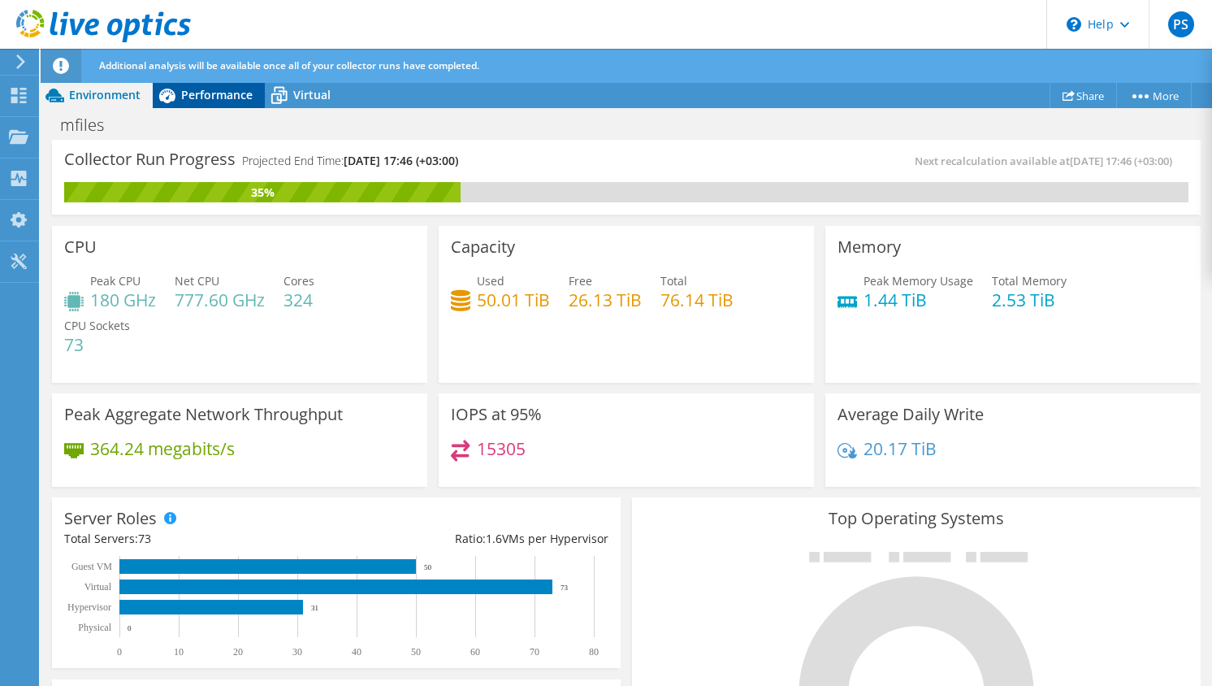
click at [214, 97] on span "Performance" at bounding box center [216, 94] width 71 height 15
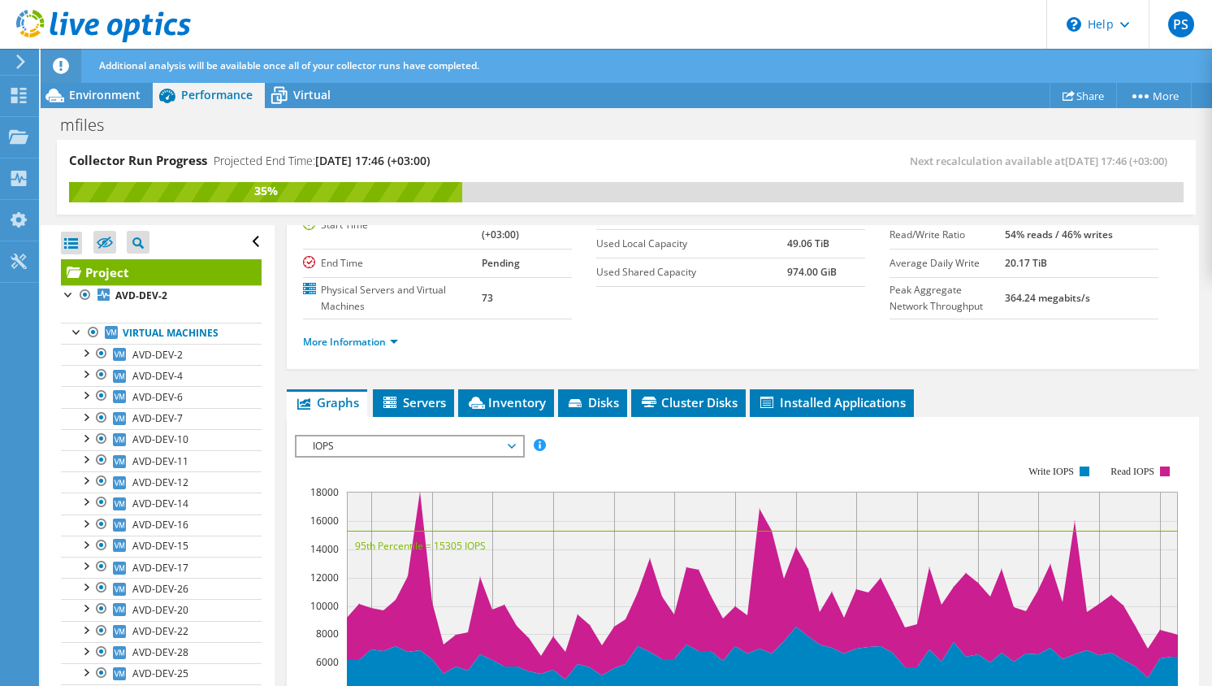
scroll to position [105, 0]
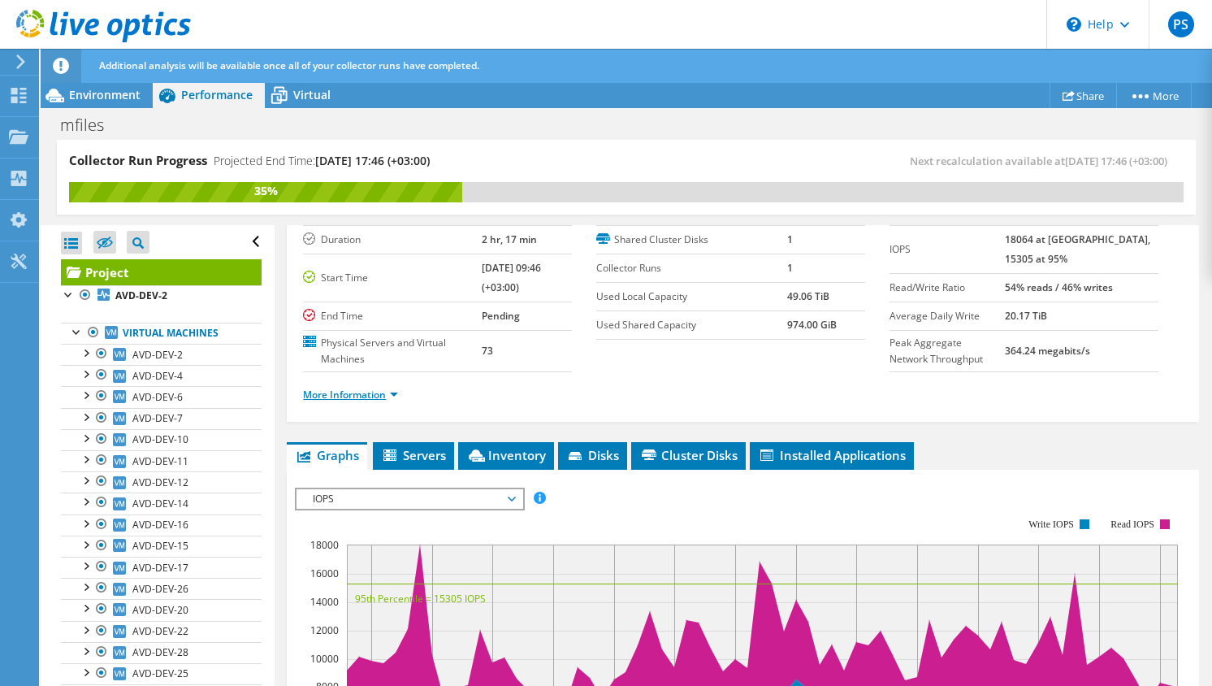
click at [378, 393] on link "More Information" at bounding box center [350, 395] width 95 height 14
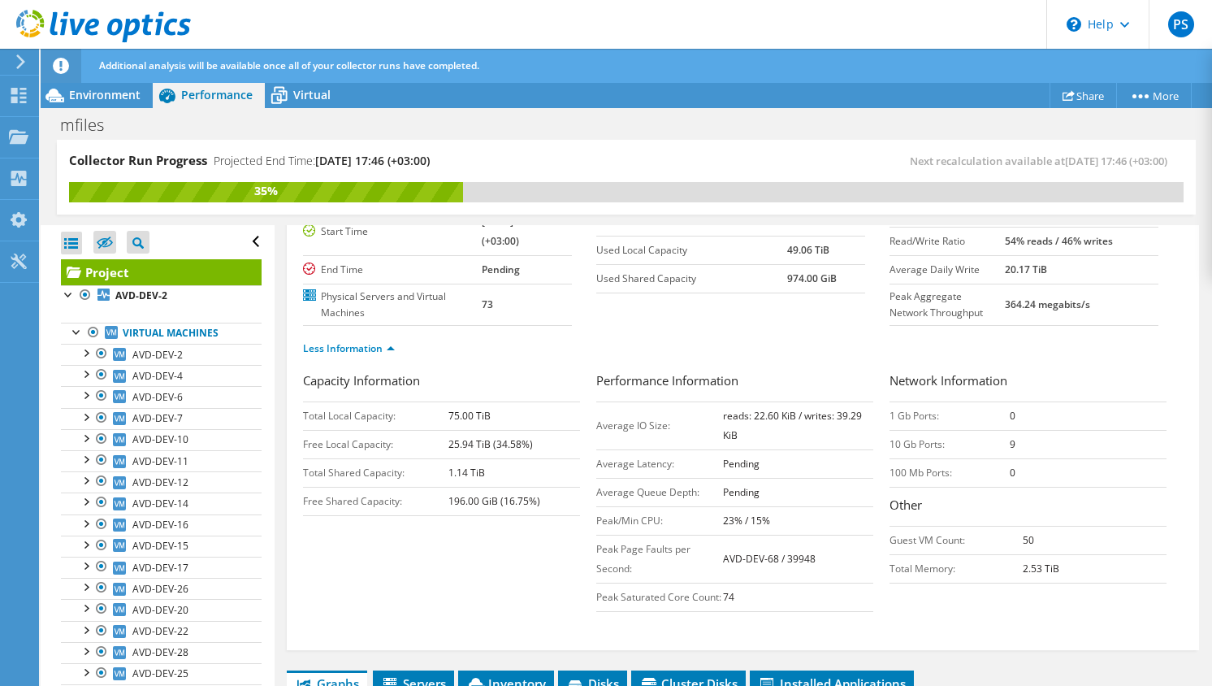
scroll to position [153, 0]
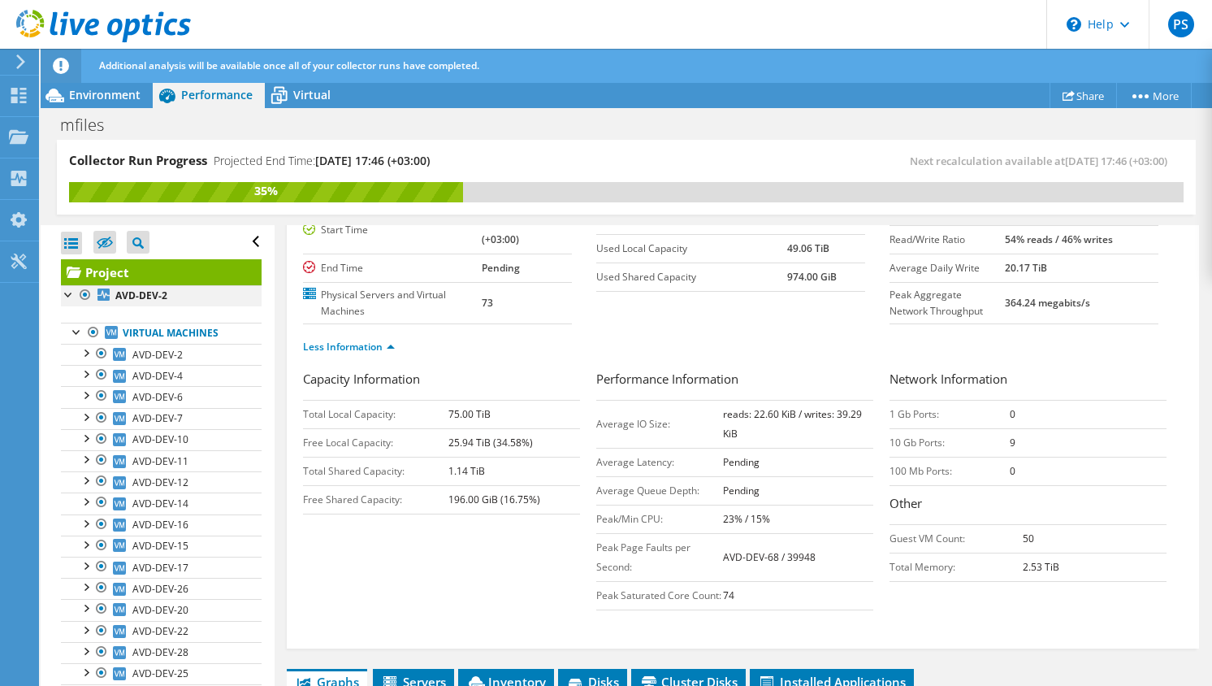
click at [72, 296] on div at bounding box center [69, 293] width 16 height 16
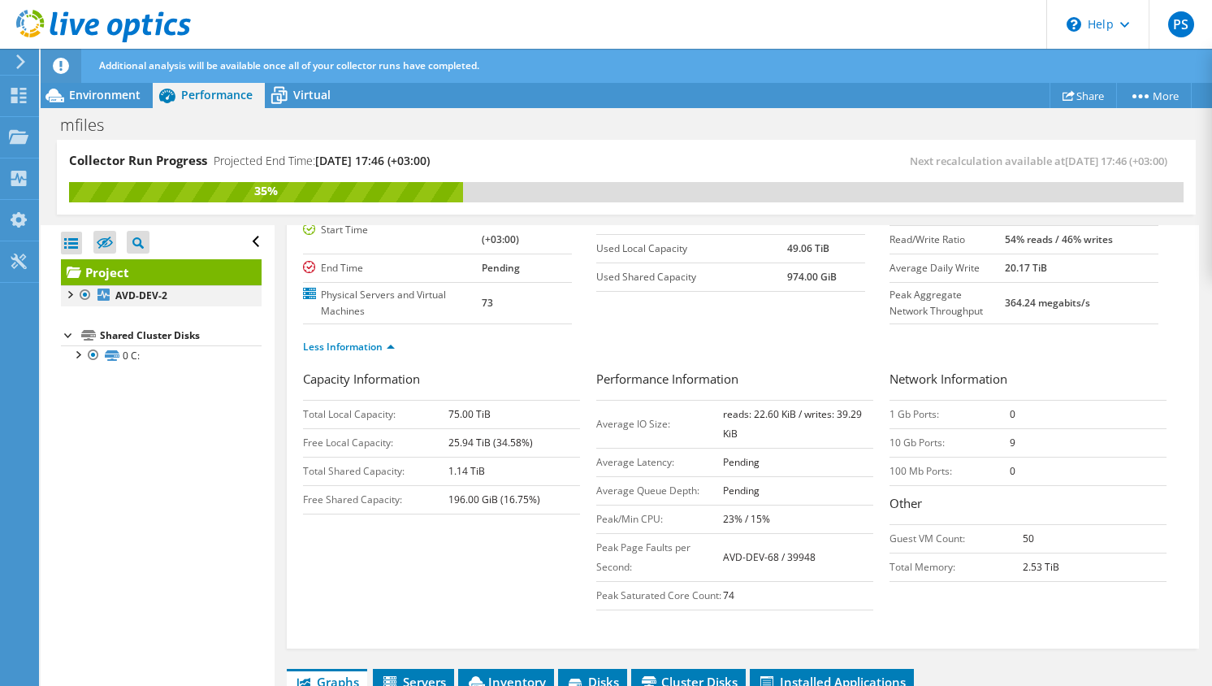
click at [83, 296] on div at bounding box center [85, 294] width 16 height 19
click at [73, 296] on div at bounding box center [69, 293] width 16 height 16
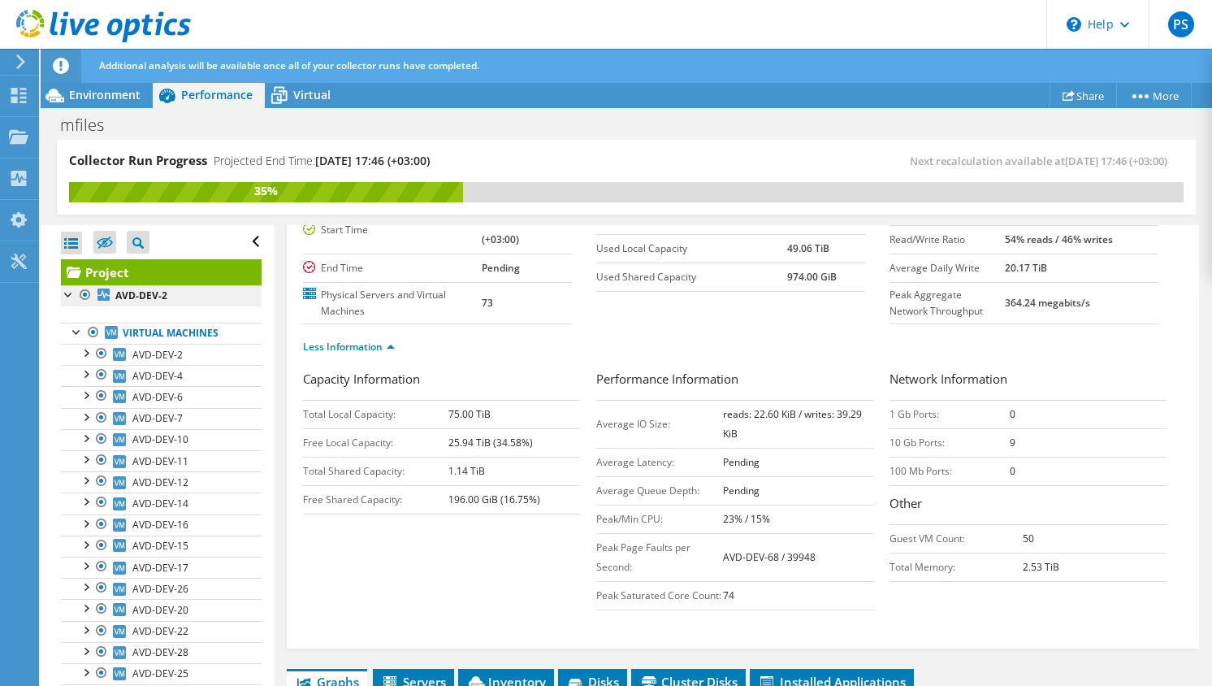
click at [97, 292] on icon at bounding box center [103, 294] width 12 height 12
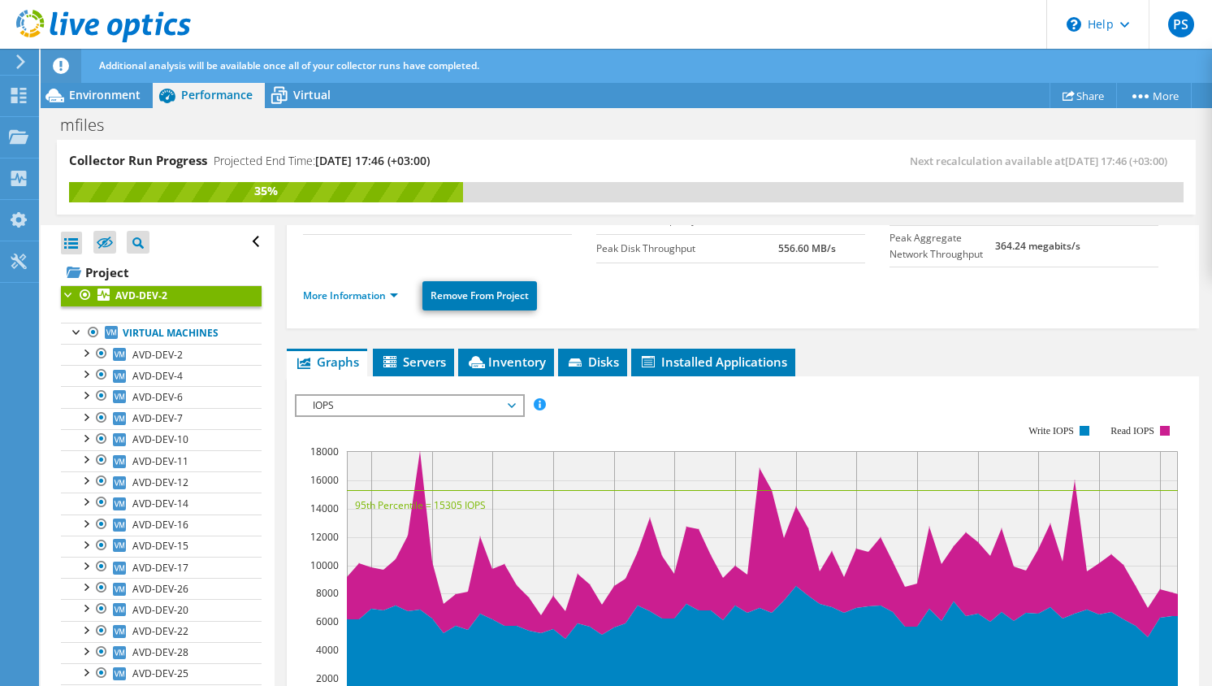
click at [97, 292] on icon at bounding box center [103, 294] width 12 height 12
click at [132, 334] on link "Virtual Machines" at bounding box center [161, 333] width 201 height 21
click at [145, 357] on span "AVD-DEV-2" at bounding box center [157, 355] width 50 height 14
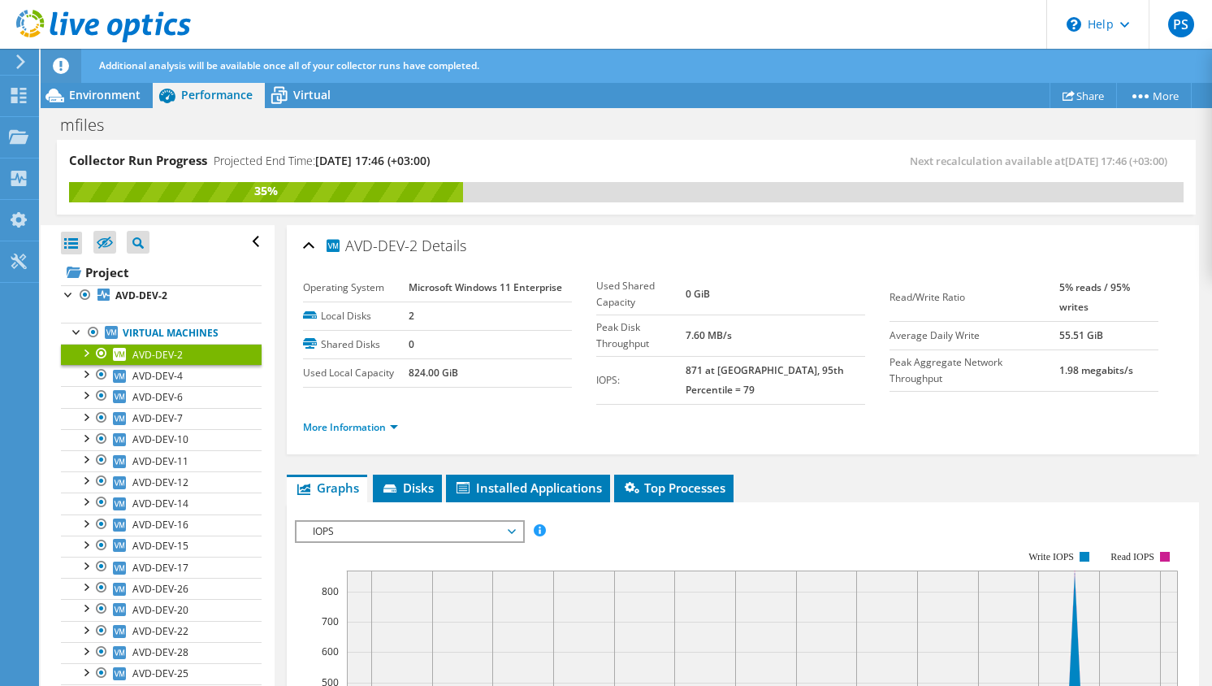
scroll to position [0, 0]
click at [160, 333] on link "Virtual Machines" at bounding box center [161, 333] width 201 height 21
click at [161, 353] on span "AVD-DEV-2" at bounding box center [157, 355] width 50 height 14
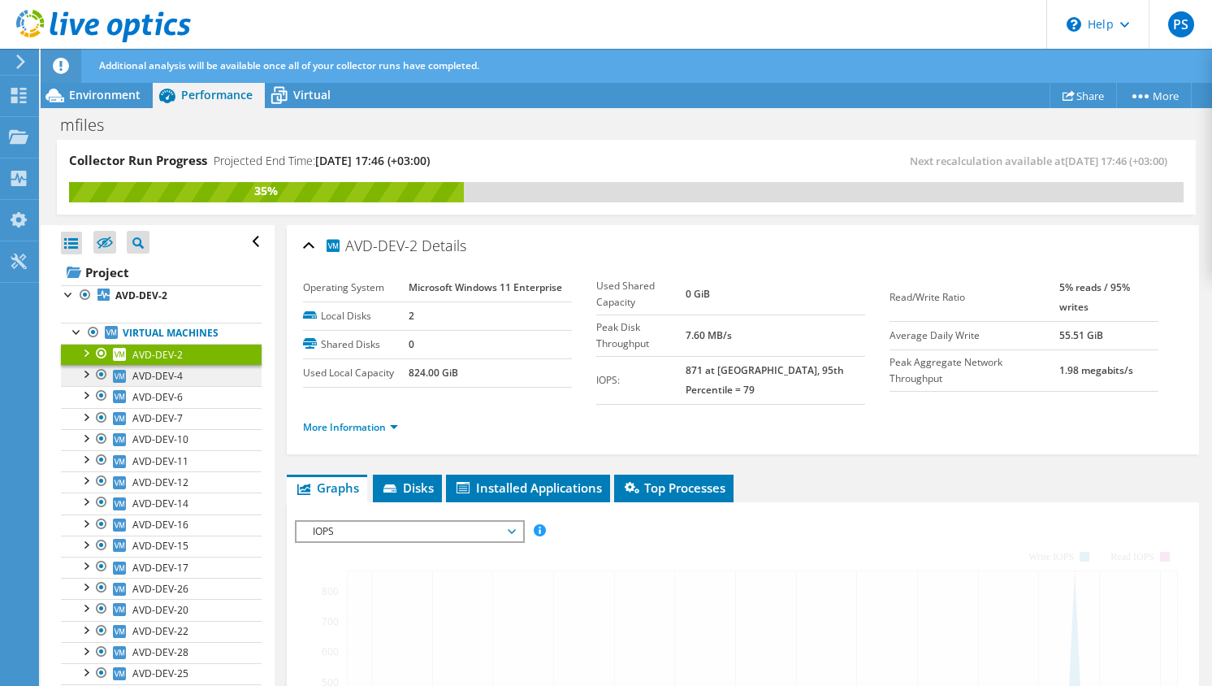
click at [160, 374] on span "AVD-DEV-4" at bounding box center [157, 376] width 50 height 14
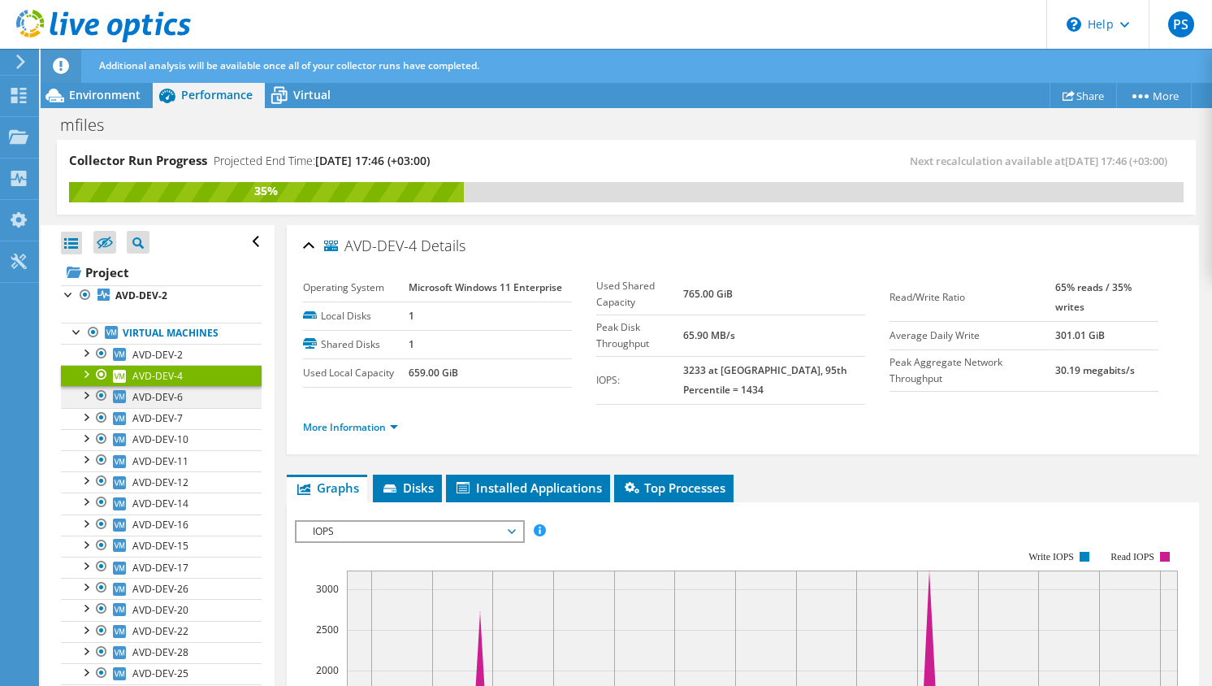
click at [163, 401] on span "AVD-DEV-6" at bounding box center [157, 397] width 50 height 14
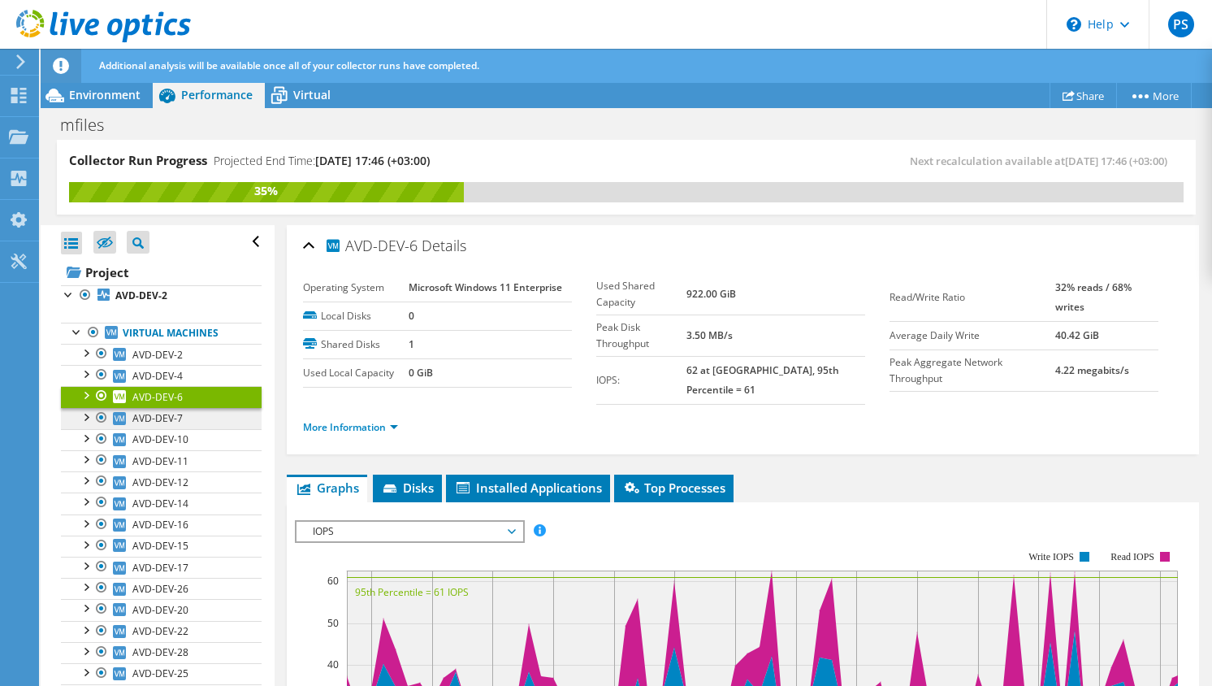
click at [175, 422] on span "AVD-DEV-7" at bounding box center [157, 418] width 50 height 14
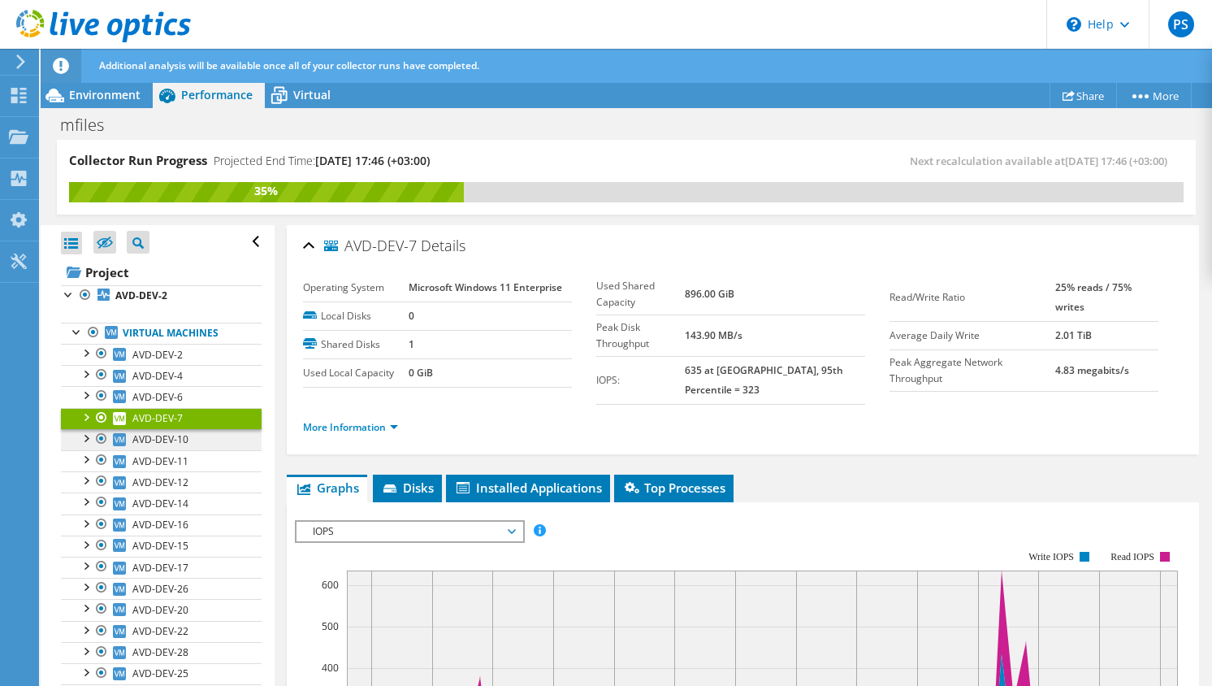
click at [172, 443] on span "AVD-DEV-10" at bounding box center [160, 439] width 56 height 14
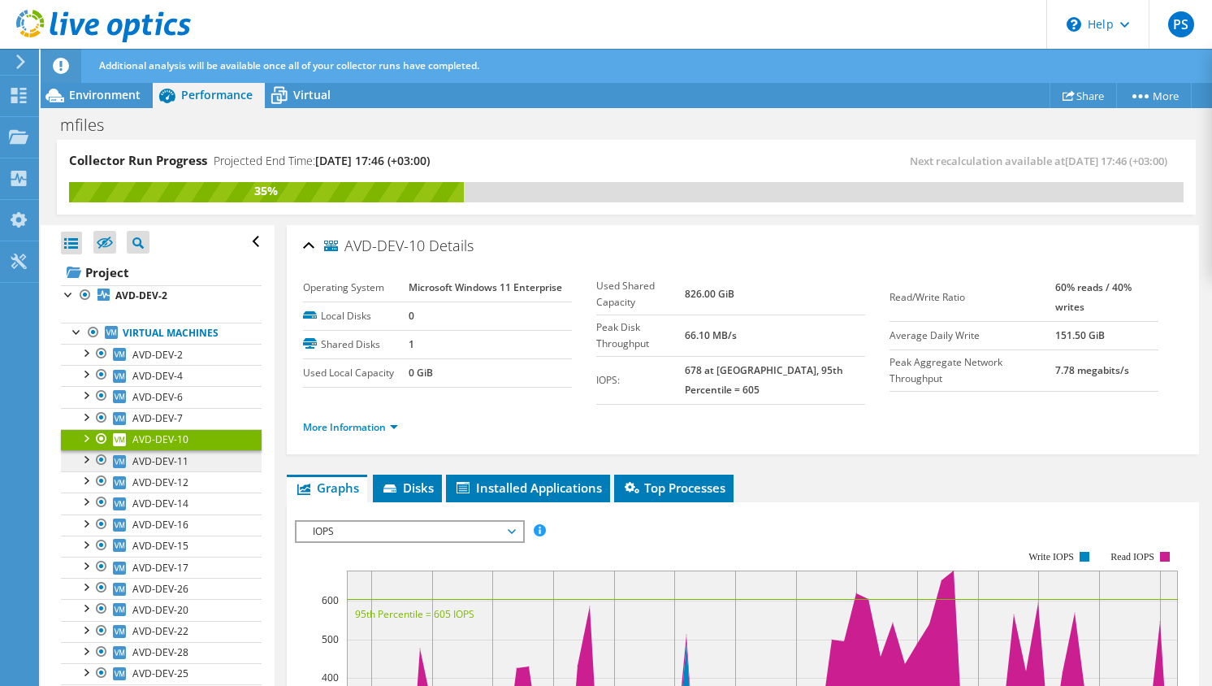
click at [172, 461] on span "AVD-DEV-11" at bounding box center [160, 461] width 56 height 14
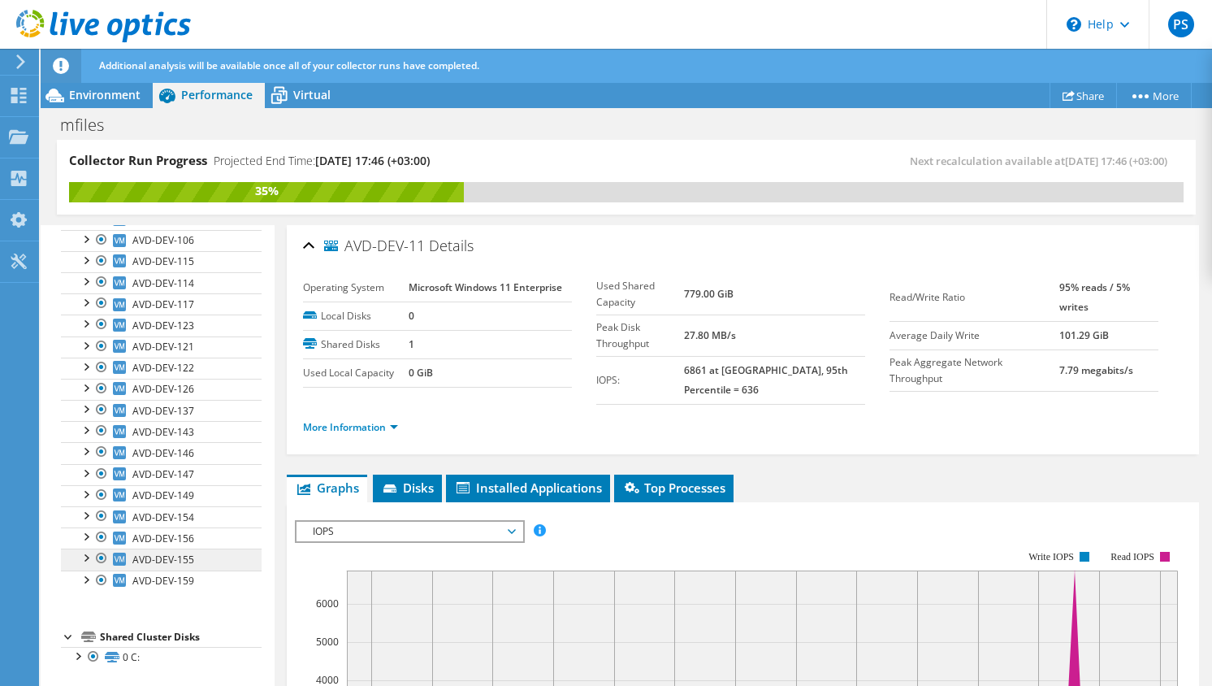
scroll to position [1306, 0]
click at [186, 571] on link "AVD-DEV-159" at bounding box center [161, 580] width 201 height 21
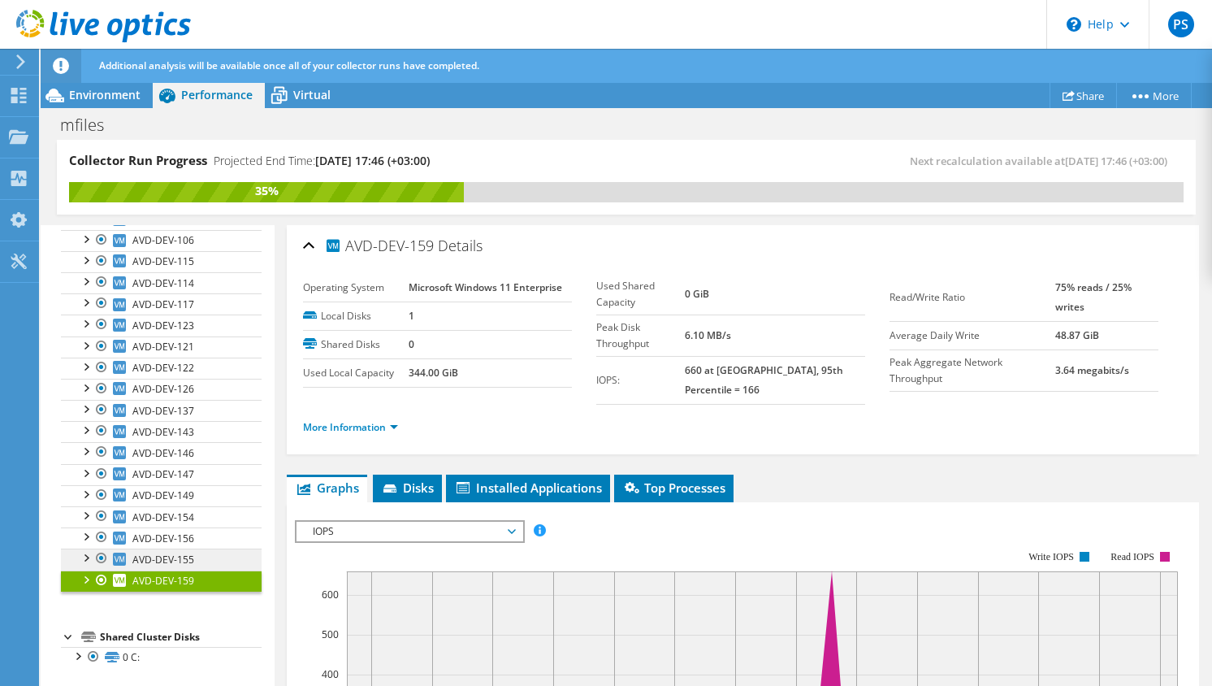
click at [184, 554] on span "AVD-DEV-155" at bounding box center [163, 559] width 62 height 14
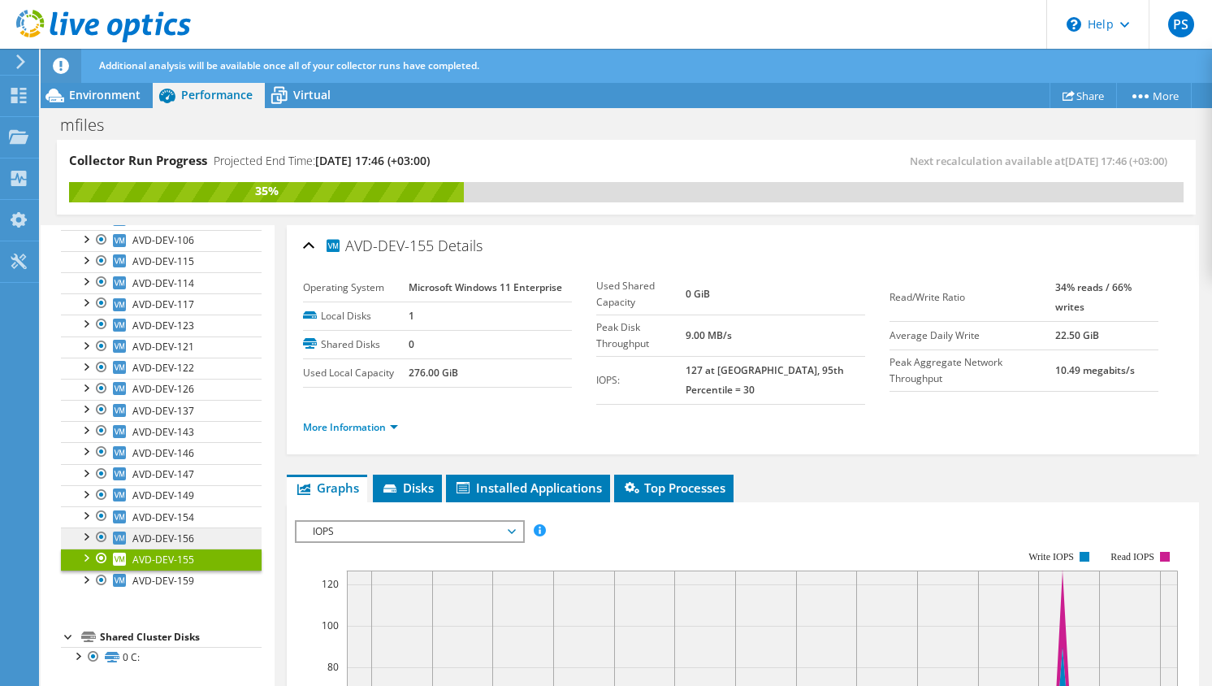
click at [175, 535] on span "AVD-DEV-156" at bounding box center [163, 538] width 62 height 14
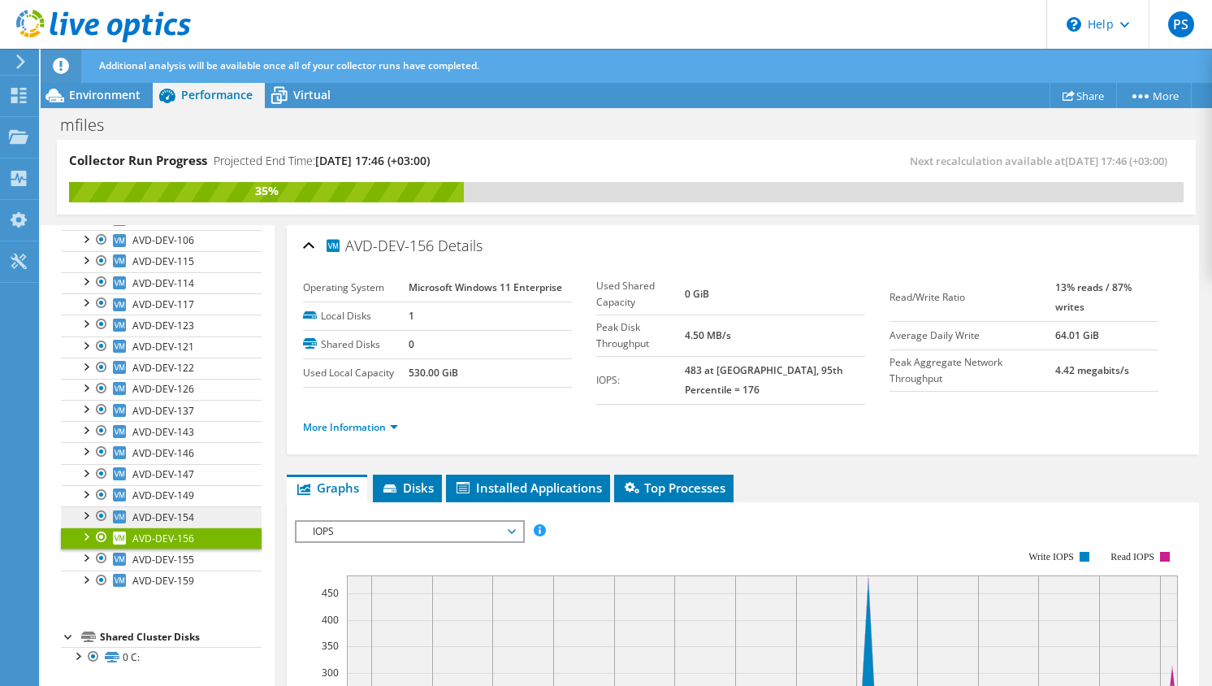
click at [171, 513] on span "AVD-DEV-154" at bounding box center [163, 517] width 62 height 14
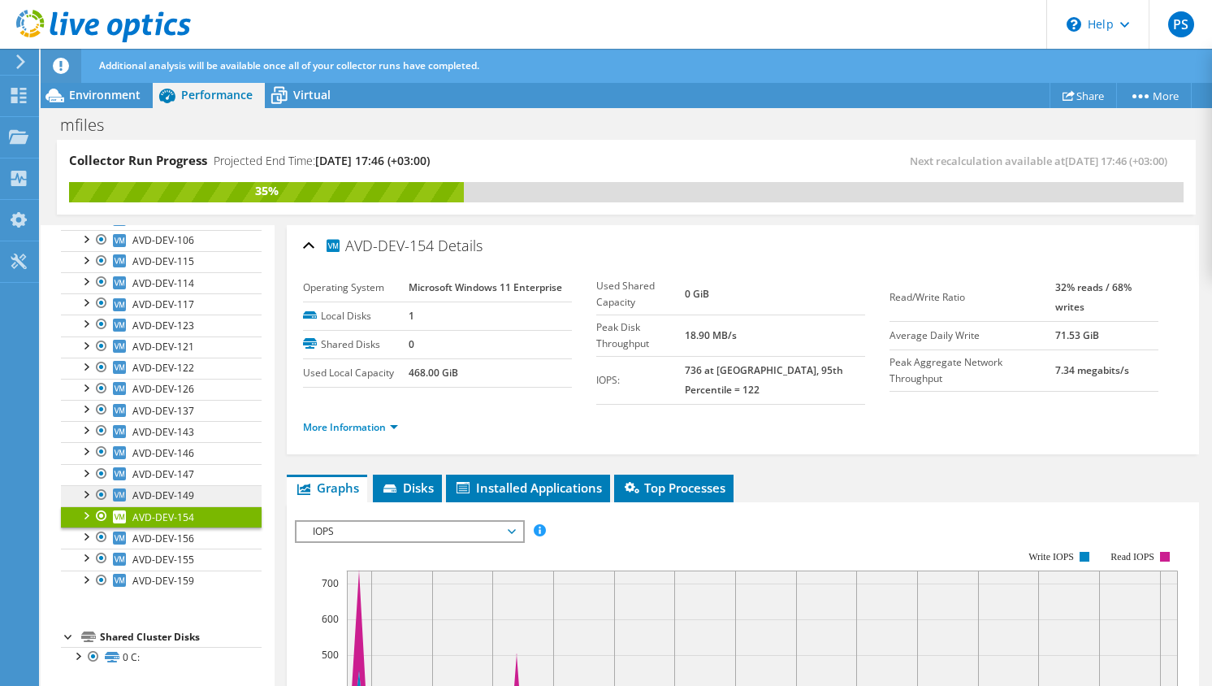
click at [166, 489] on span "AVD-DEV-149" at bounding box center [163, 495] width 62 height 14
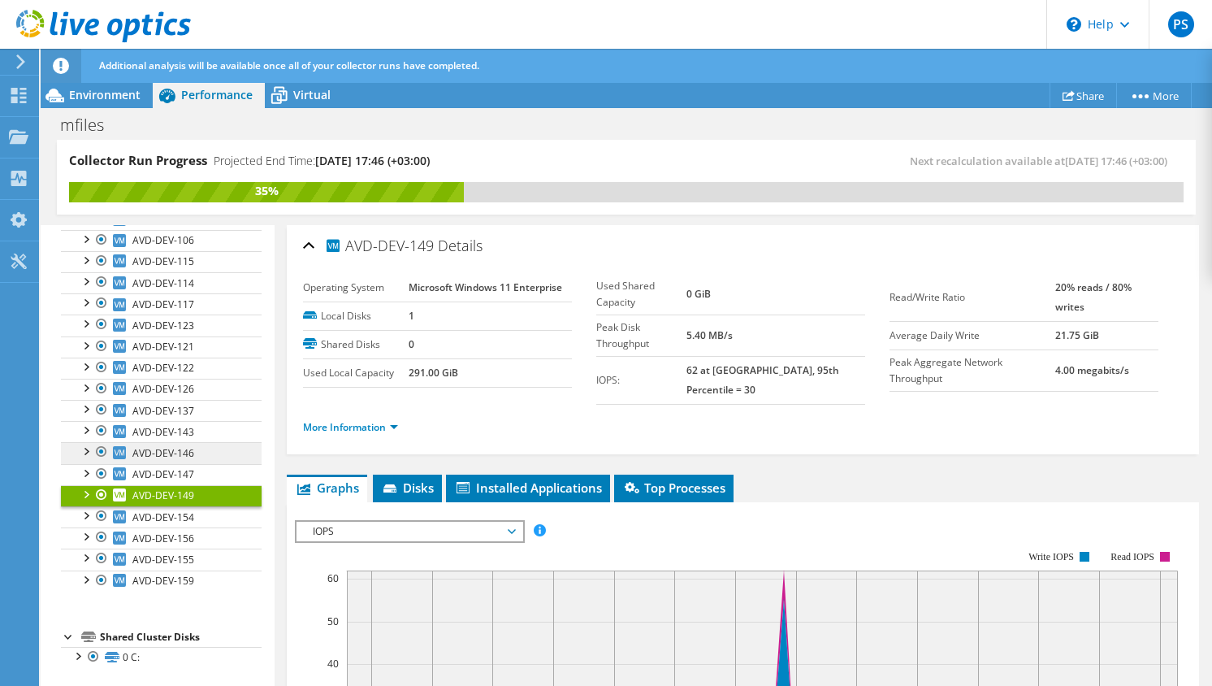
click at [157, 452] on span "AVD-DEV-146" at bounding box center [163, 453] width 62 height 14
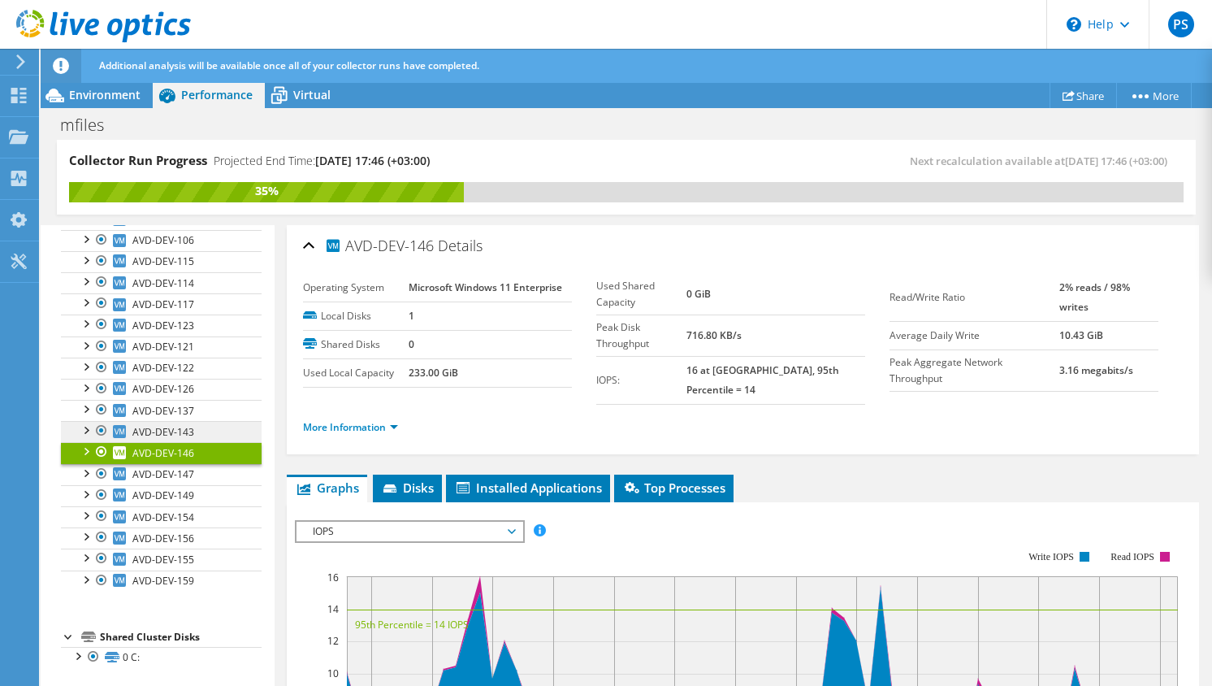
click at [150, 426] on span "AVD-DEV-143" at bounding box center [163, 432] width 62 height 14
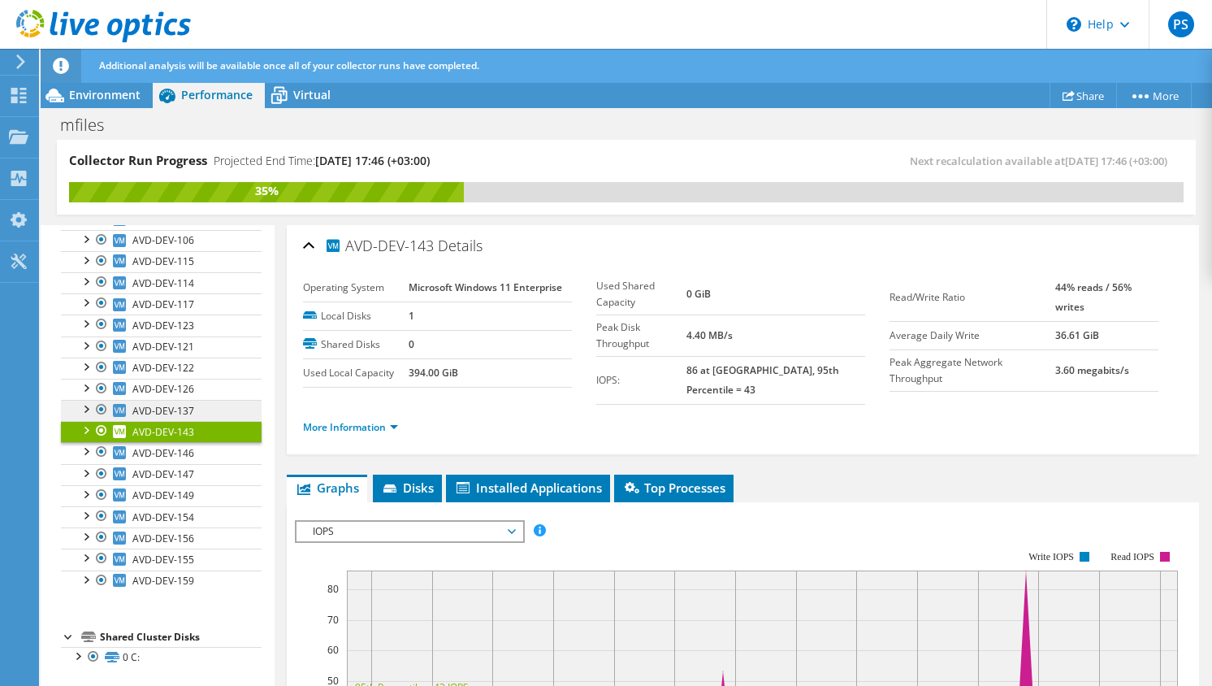
click at [141, 400] on link "AVD-DEV-137" at bounding box center [161, 410] width 201 height 21
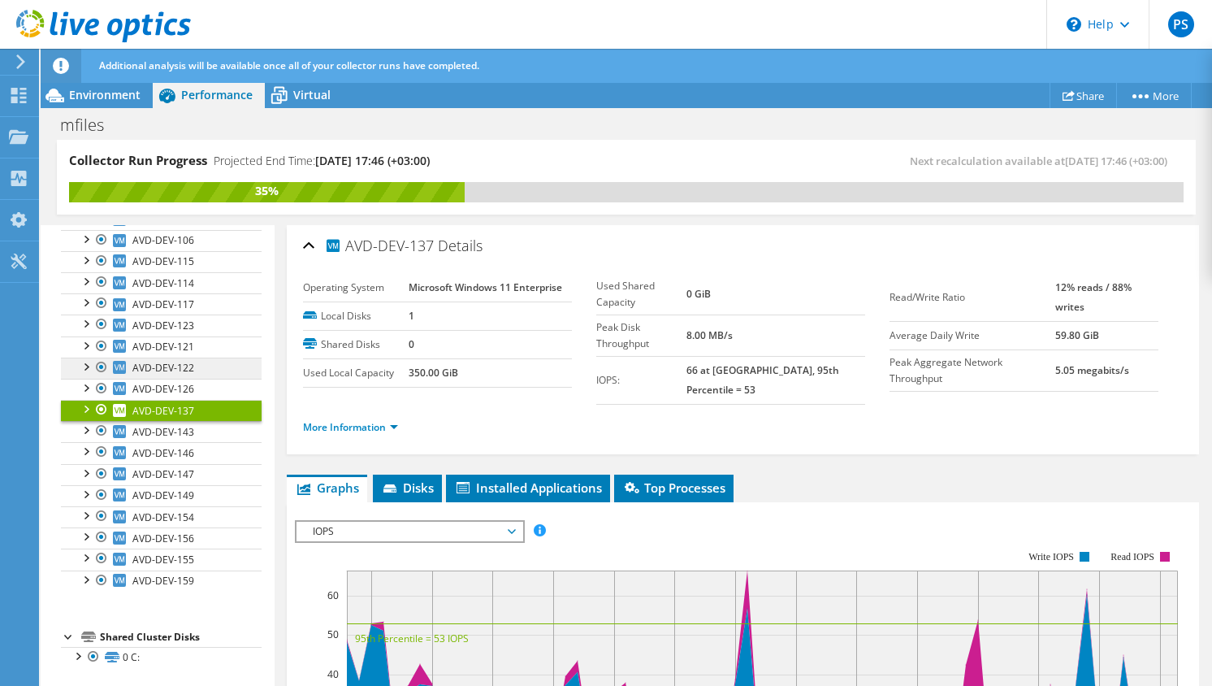
click at [141, 375] on span "AVD-DEV-122" at bounding box center [163, 368] width 62 height 14
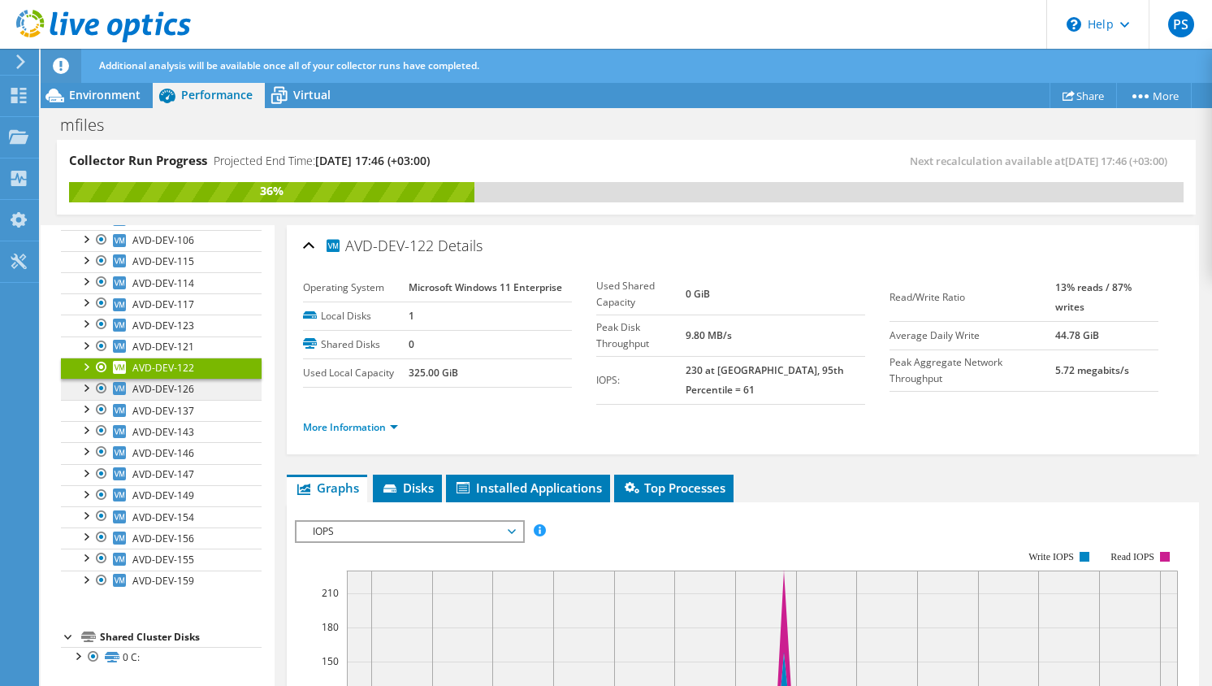
click at [190, 387] on span "AVD-DEV-126" at bounding box center [163, 389] width 62 height 14
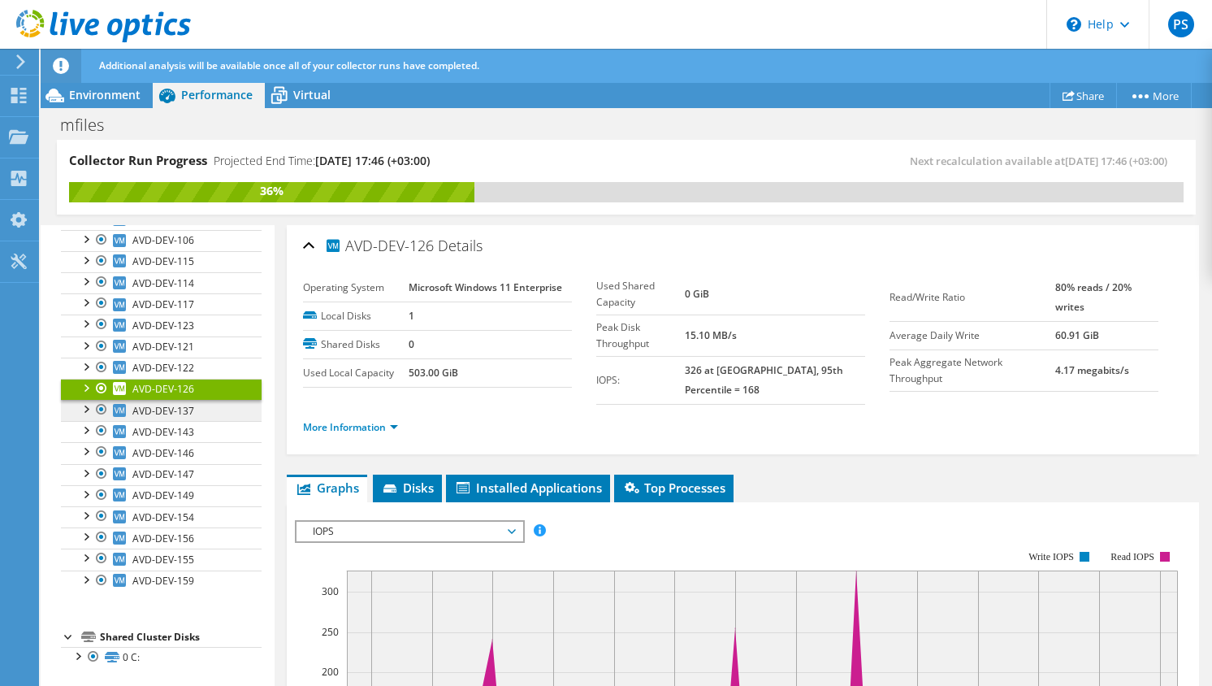
click at [192, 407] on span "AVD-DEV-137" at bounding box center [163, 411] width 62 height 14
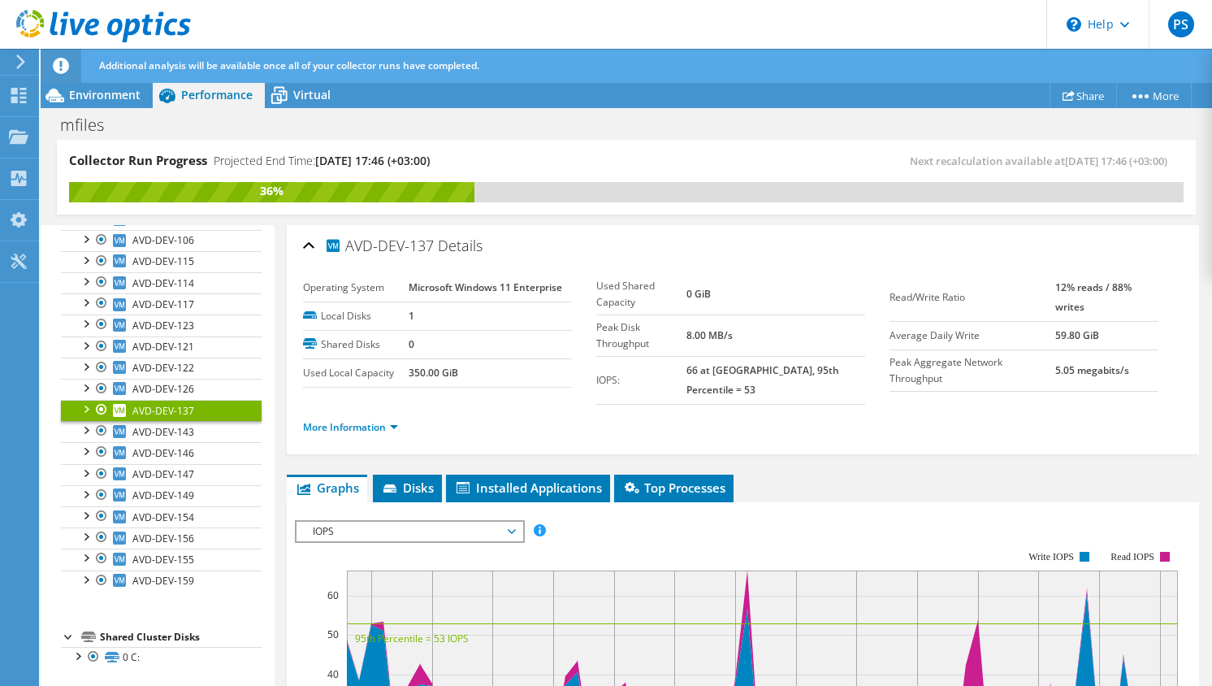
click at [192, 421] on link "AVD-DEV-137" at bounding box center [161, 410] width 201 height 21
click at [193, 442] on link "AVD-DEV-146" at bounding box center [161, 452] width 201 height 21
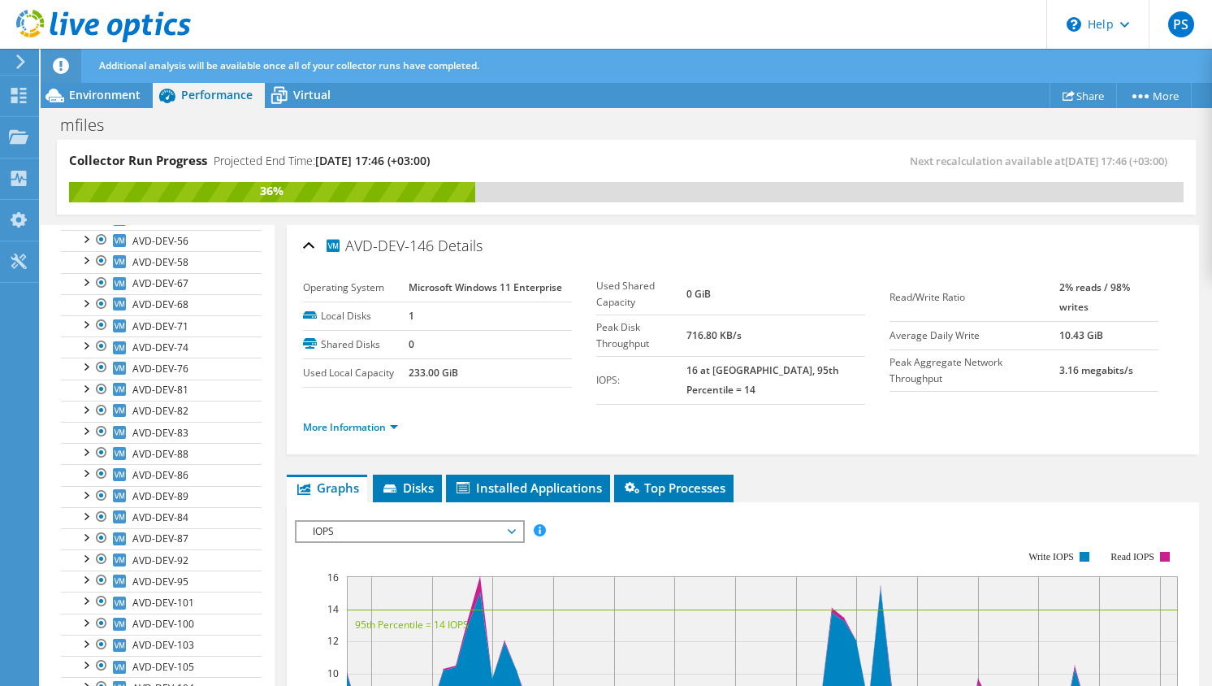
scroll to position [679, 0]
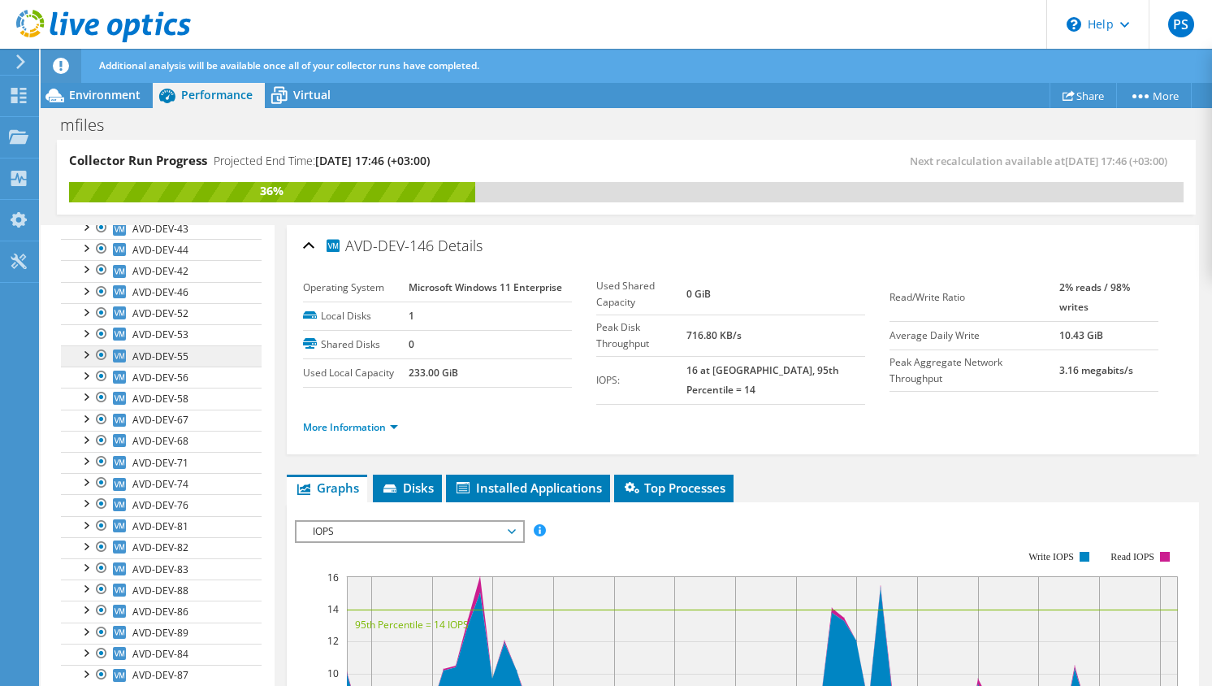
click at [204, 360] on link "AVD-DEV-55" at bounding box center [161, 355] width 201 height 21
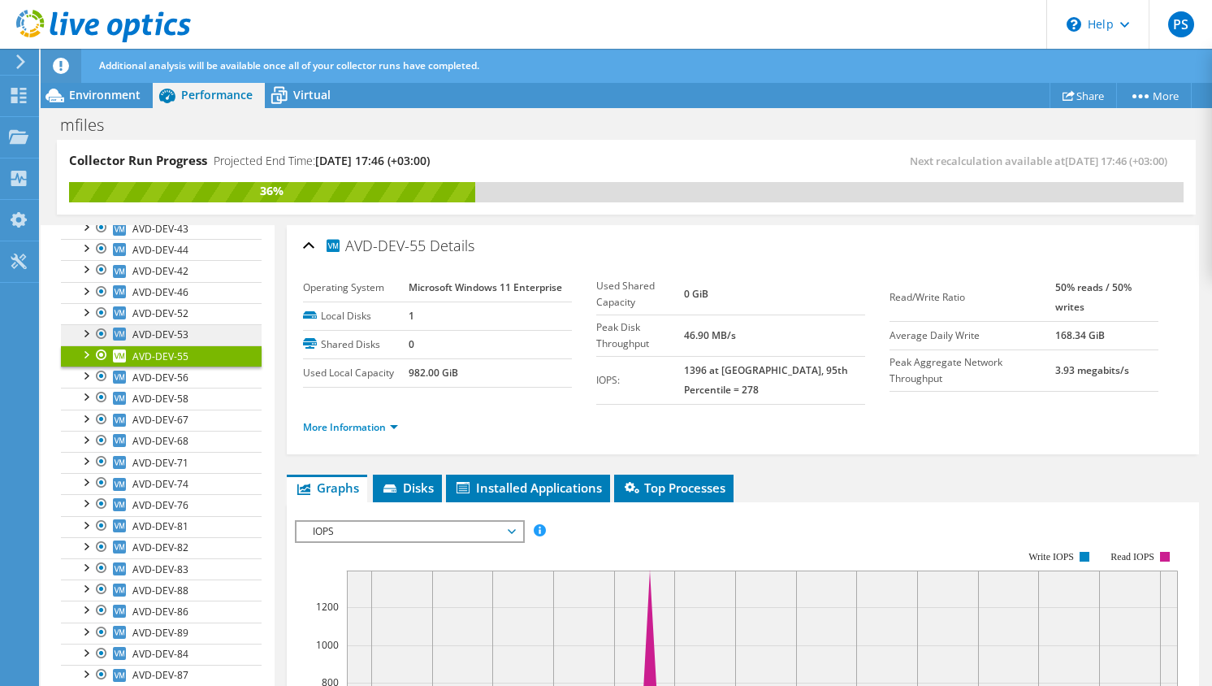
click at [199, 340] on link "AVD-DEV-53" at bounding box center [161, 334] width 201 height 21
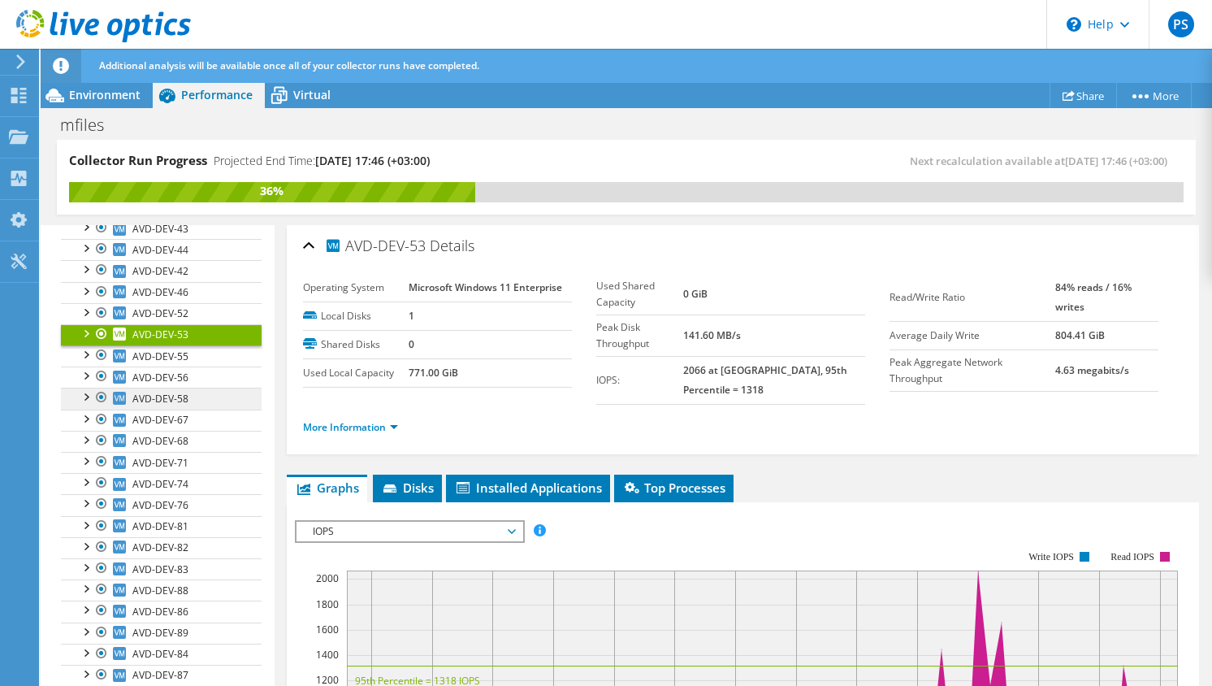
click at [194, 390] on link "AVD-DEV-58" at bounding box center [161, 398] width 201 height 21
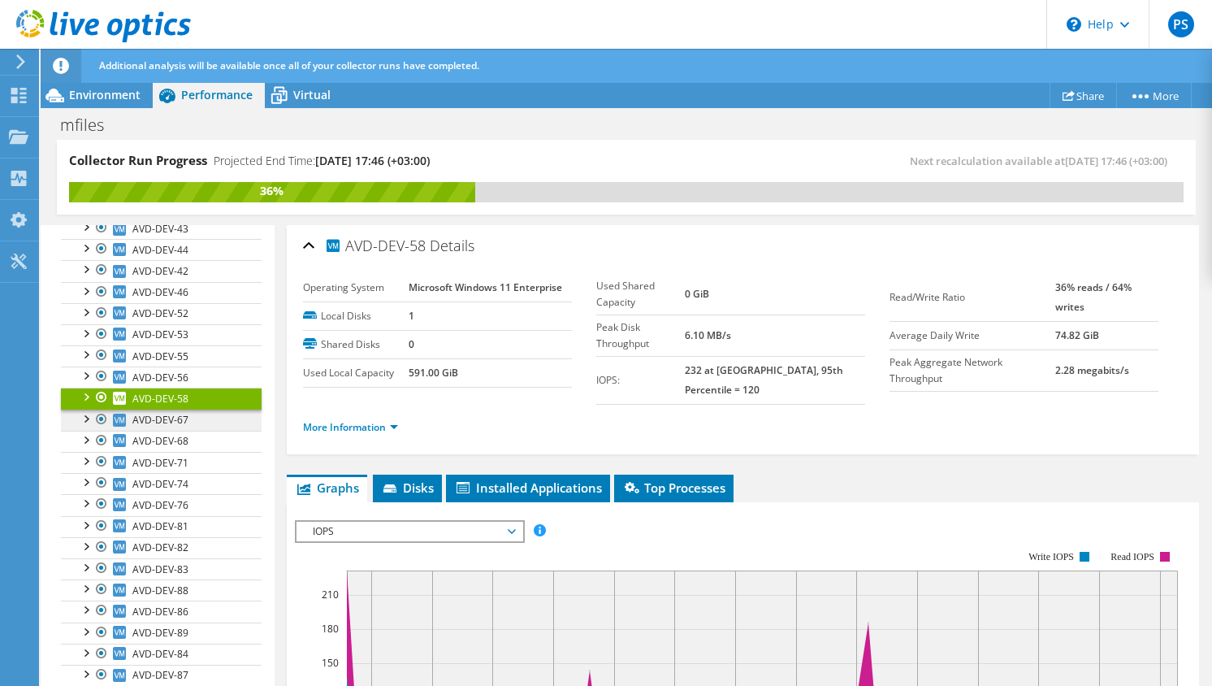
click at [193, 414] on link "AVD-DEV-67" at bounding box center [161, 419] width 201 height 21
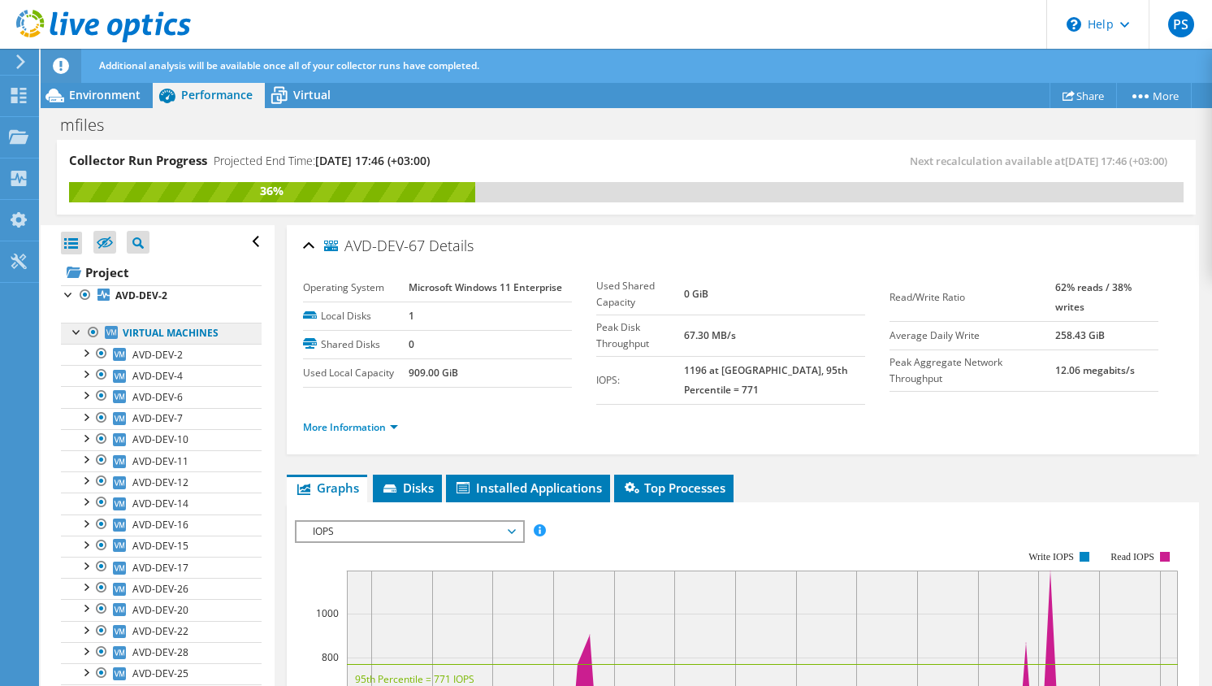
scroll to position [0, 0]
click at [166, 339] on link "Virtual Machines" at bounding box center [161, 333] width 201 height 21
click at [118, 101] on span "Environment" at bounding box center [104, 94] width 71 height 15
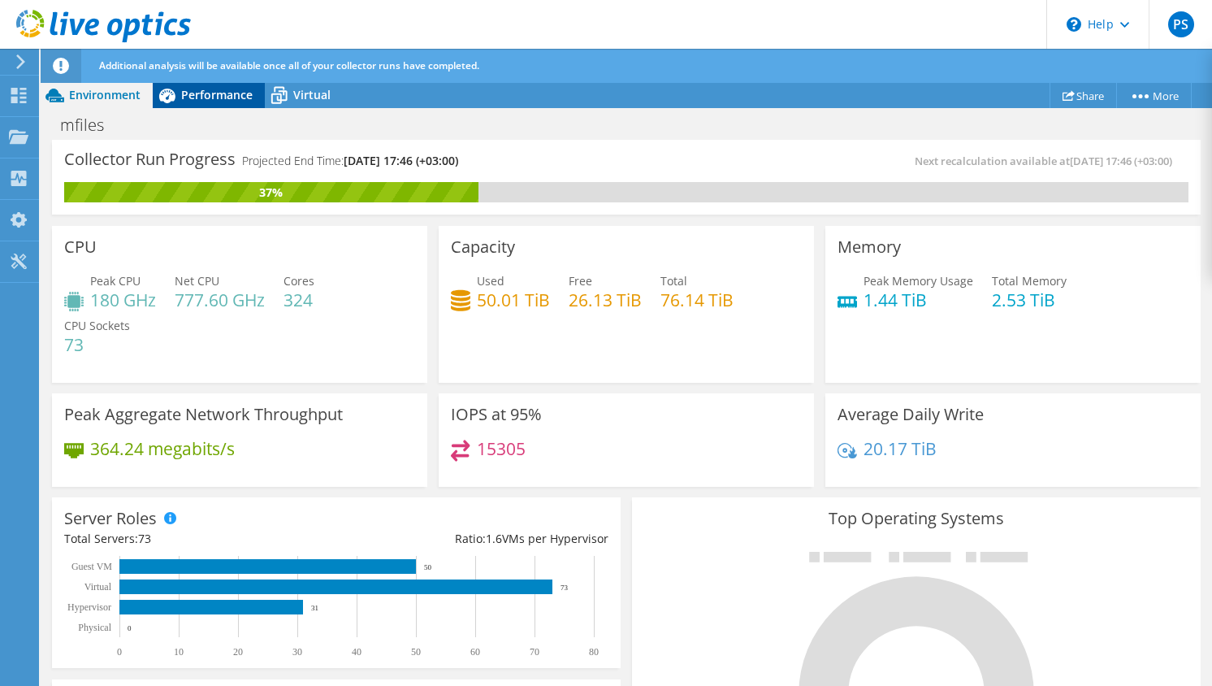
click at [209, 90] on span "Performance" at bounding box center [216, 94] width 71 height 15
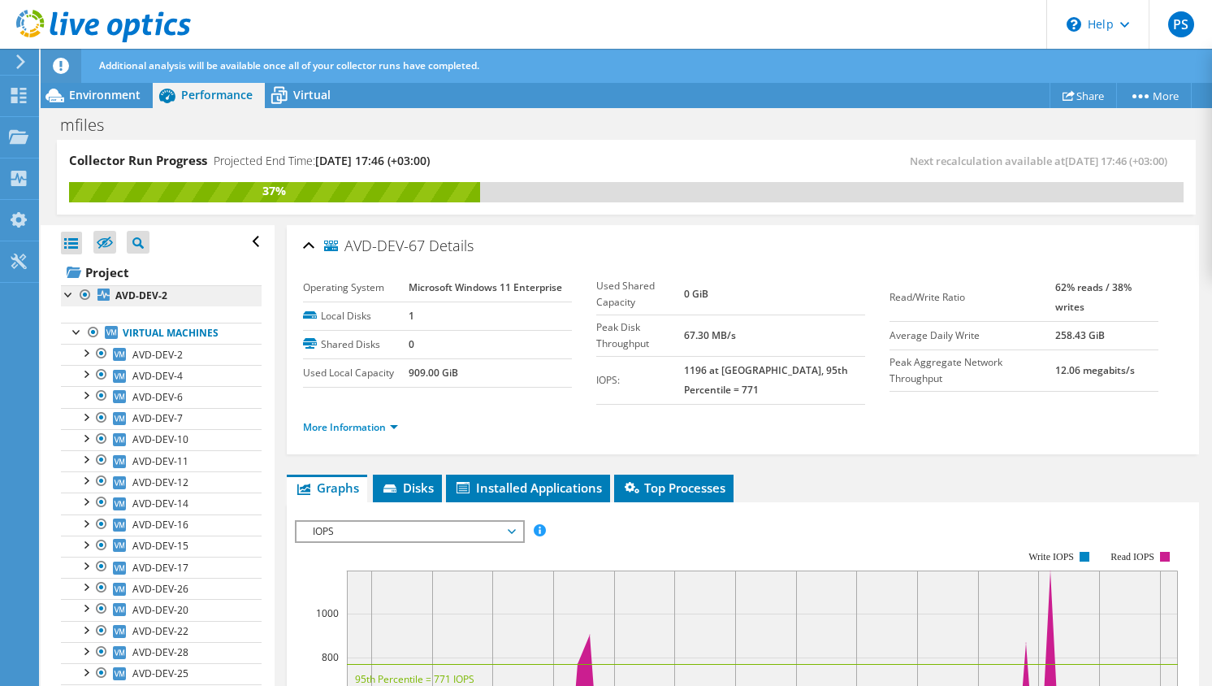
click at [173, 291] on link "AVD-DEV-2" at bounding box center [161, 295] width 201 height 21
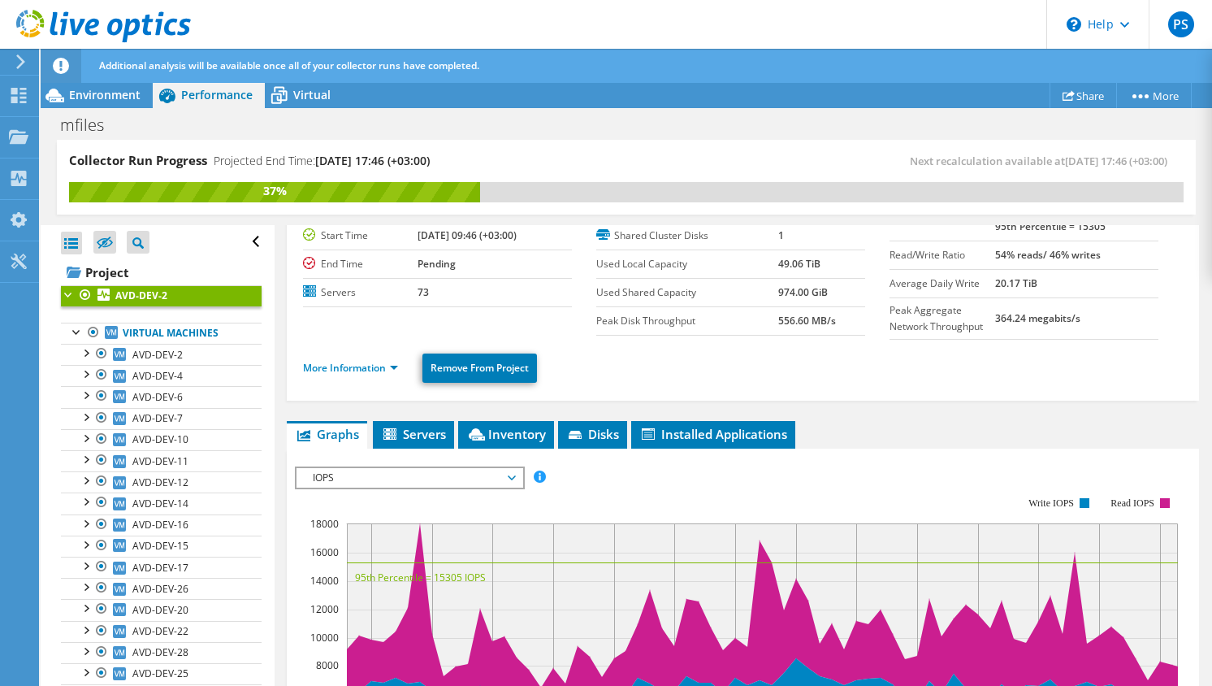
scroll to position [80, 0]
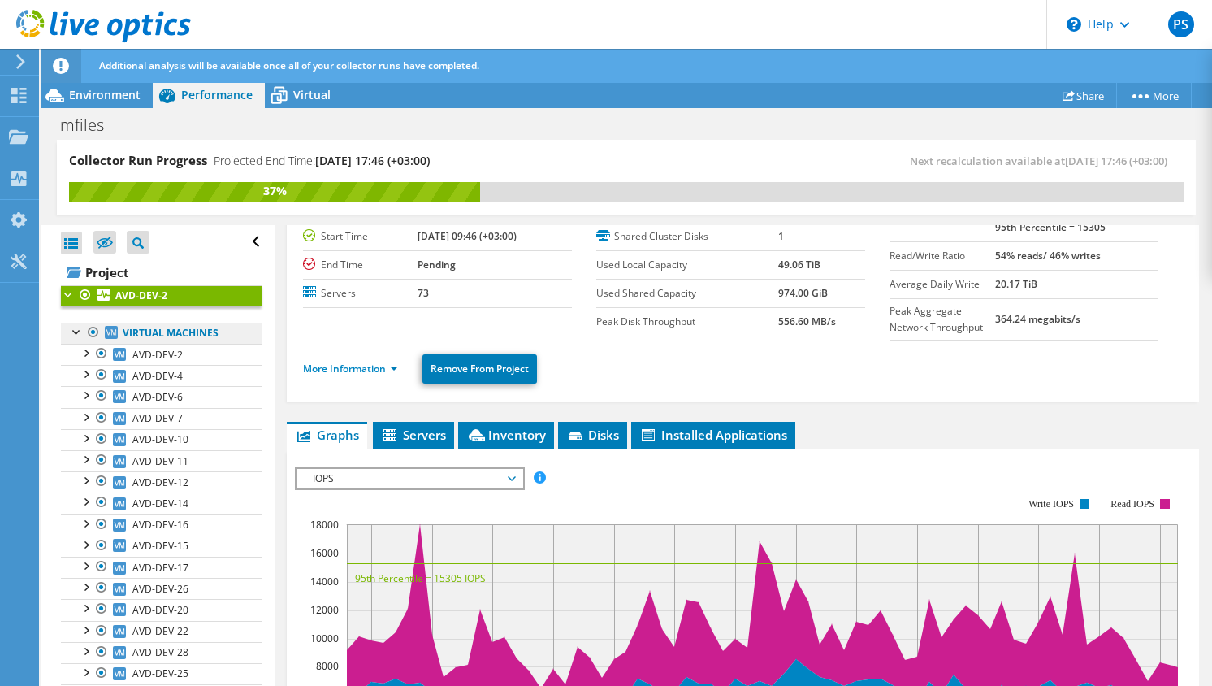
click at [197, 331] on link "Virtual Machines" at bounding box center [161, 333] width 201 height 21
click at [673, 433] on span "Installed Applications" at bounding box center [713, 435] width 148 height 16
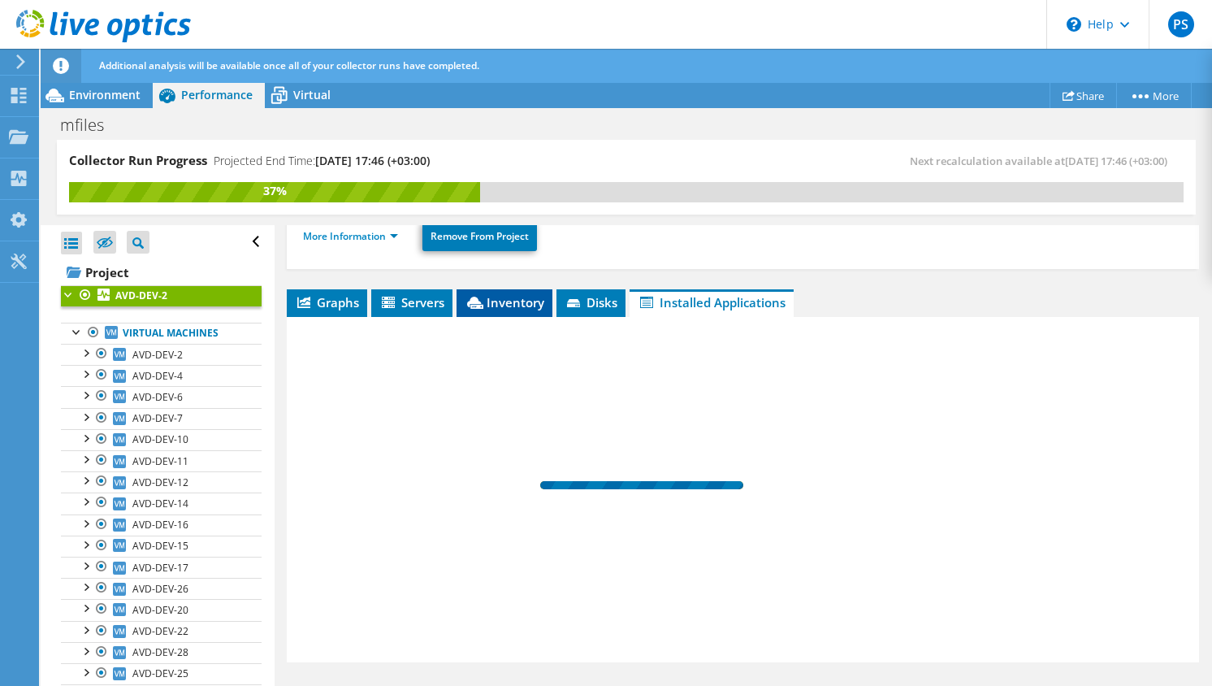
scroll to position [214, 0]
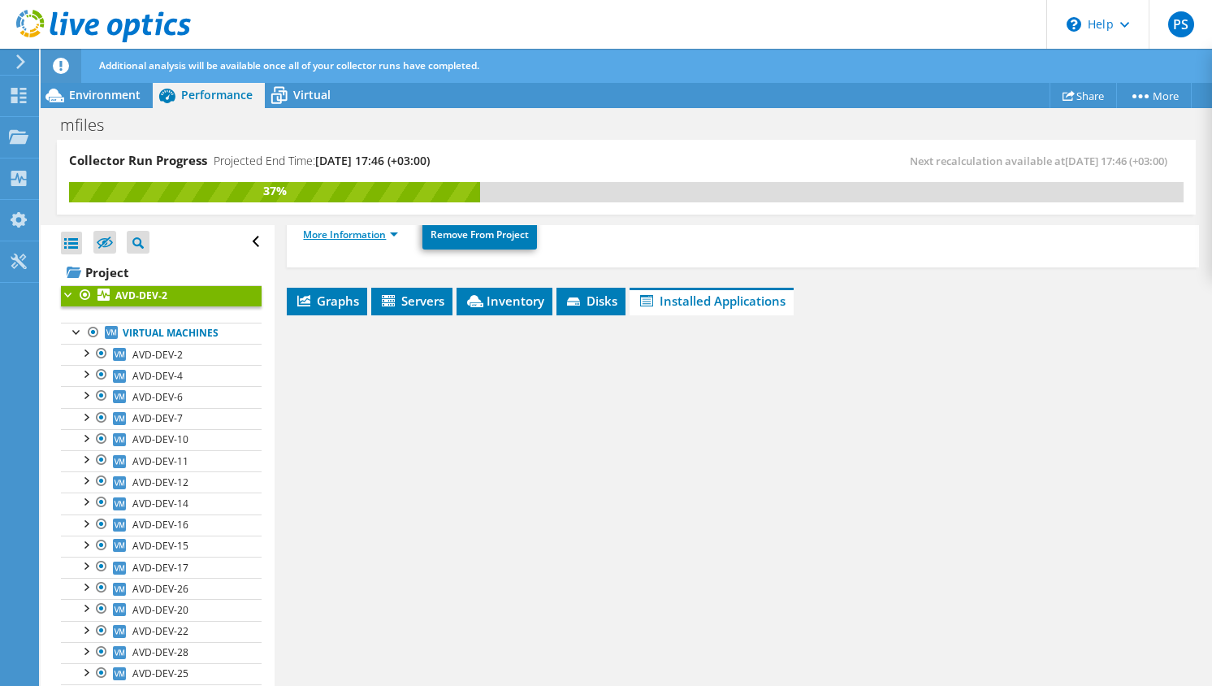
click at [392, 237] on link "More Information" at bounding box center [350, 234] width 95 height 14
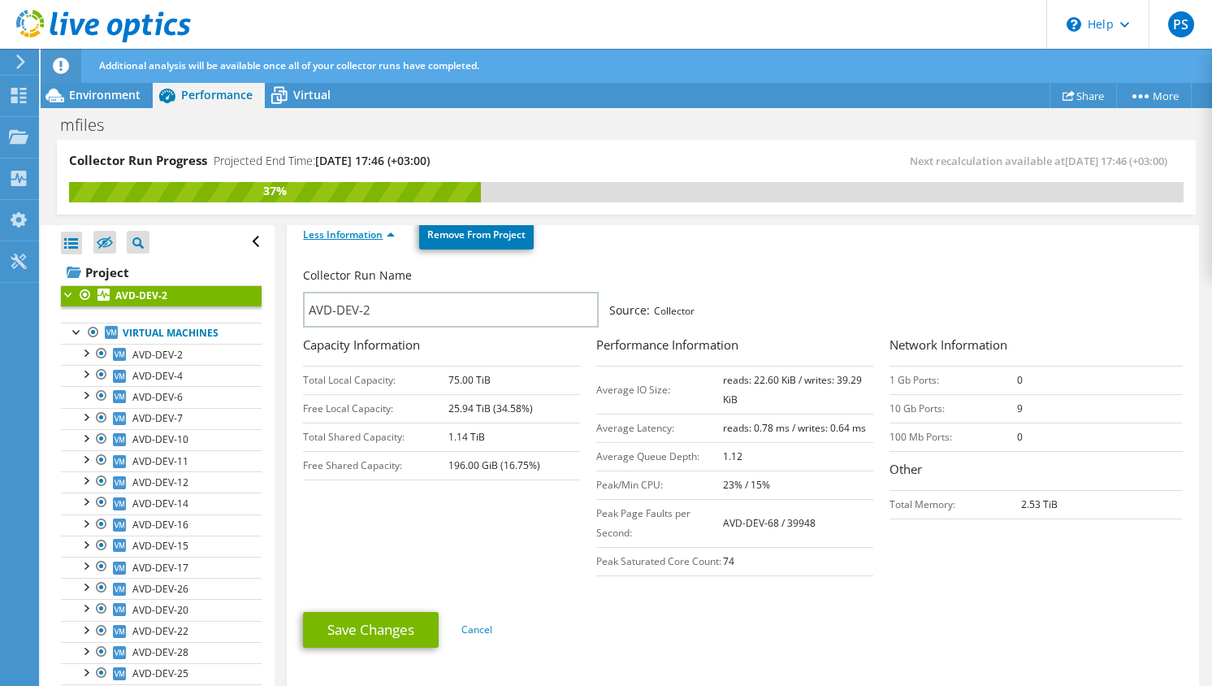
click at [392, 237] on link "Less Information" at bounding box center [349, 234] width 92 height 14
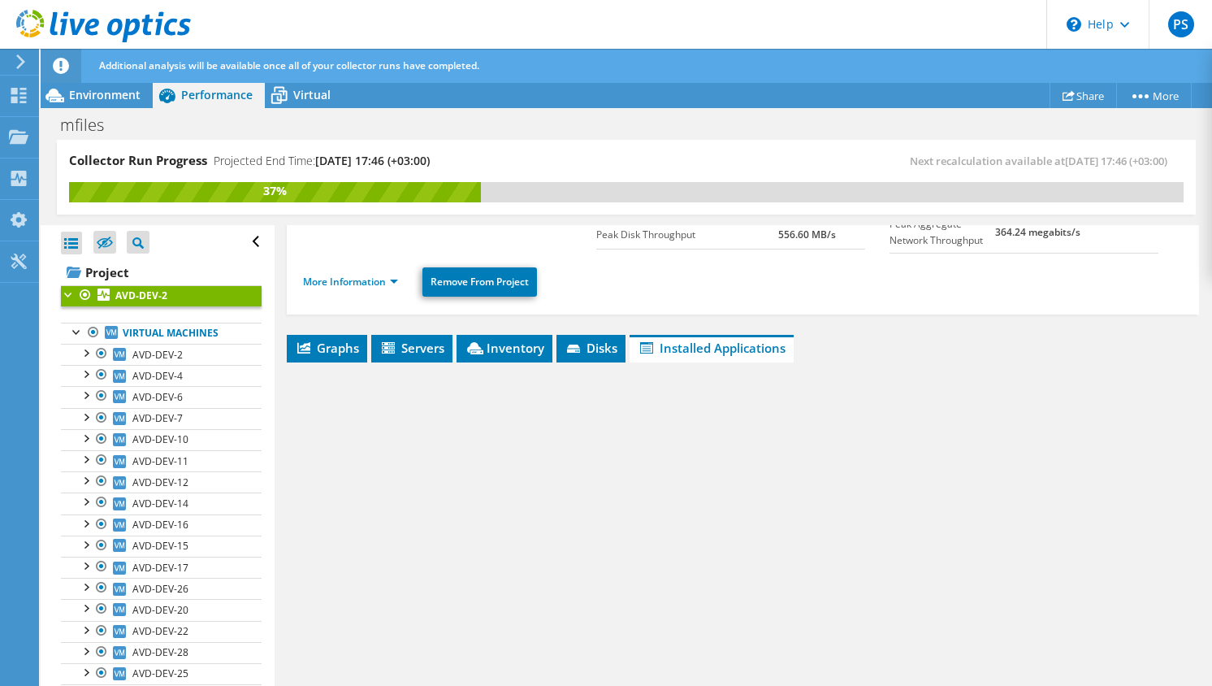
scroll to position [130, 0]
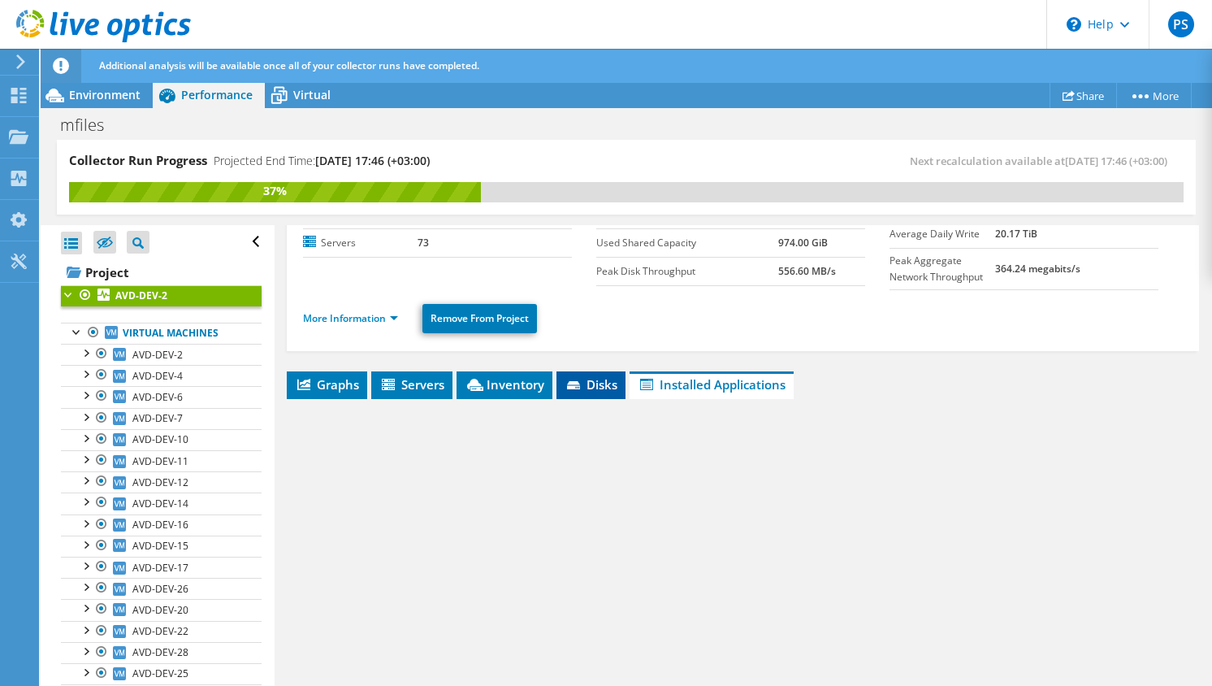
click at [596, 396] on li "Disks" at bounding box center [591, 385] width 69 height 28
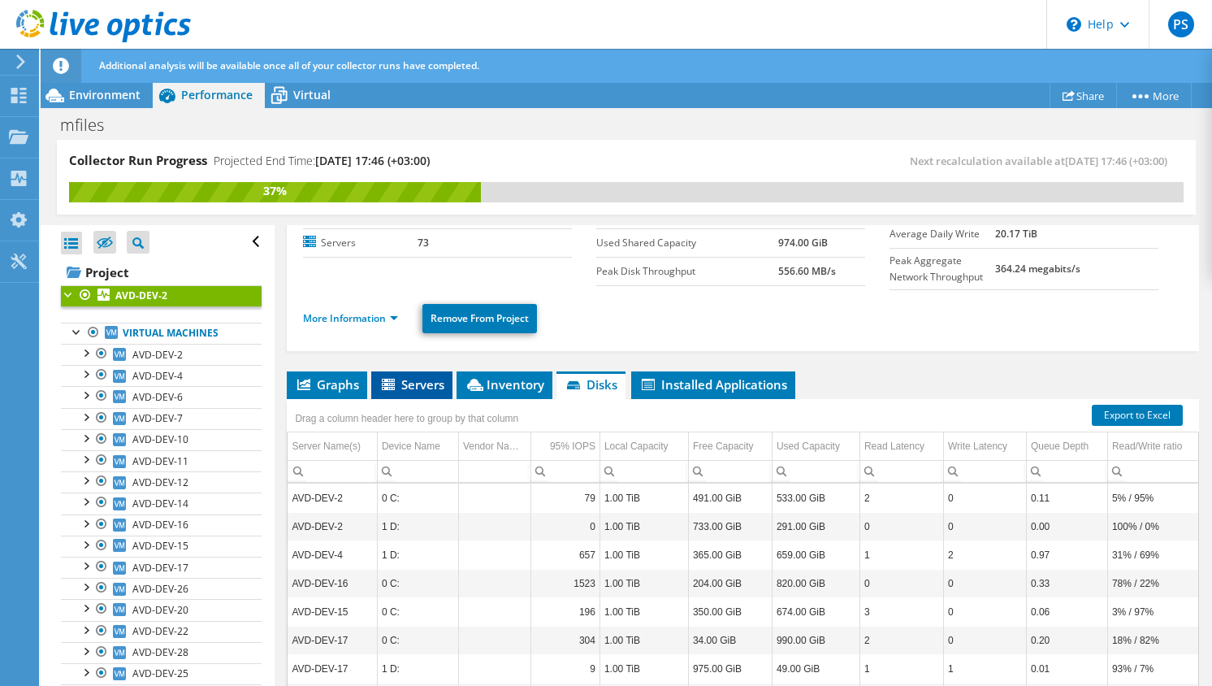
click at [407, 392] on span "Servers" at bounding box center [411, 384] width 65 height 16
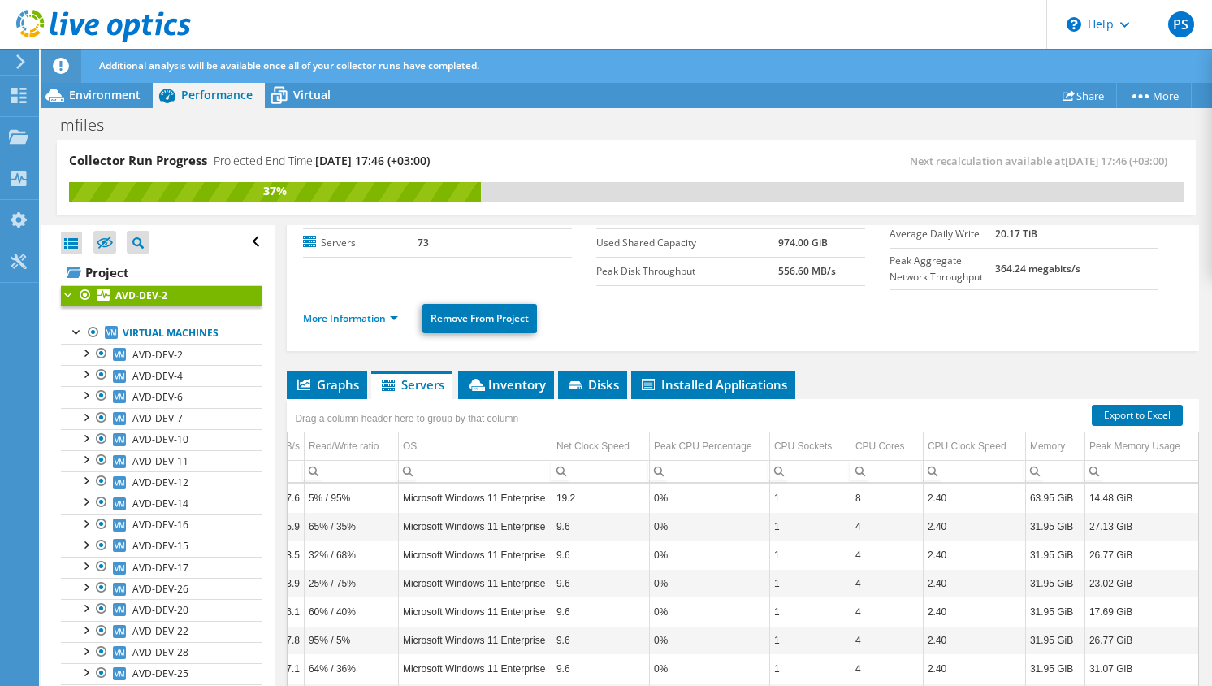
scroll to position [0, 673]
click at [704, 449] on div "Peak CPU Percentage" at bounding box center [703, 445] width 98 height 19
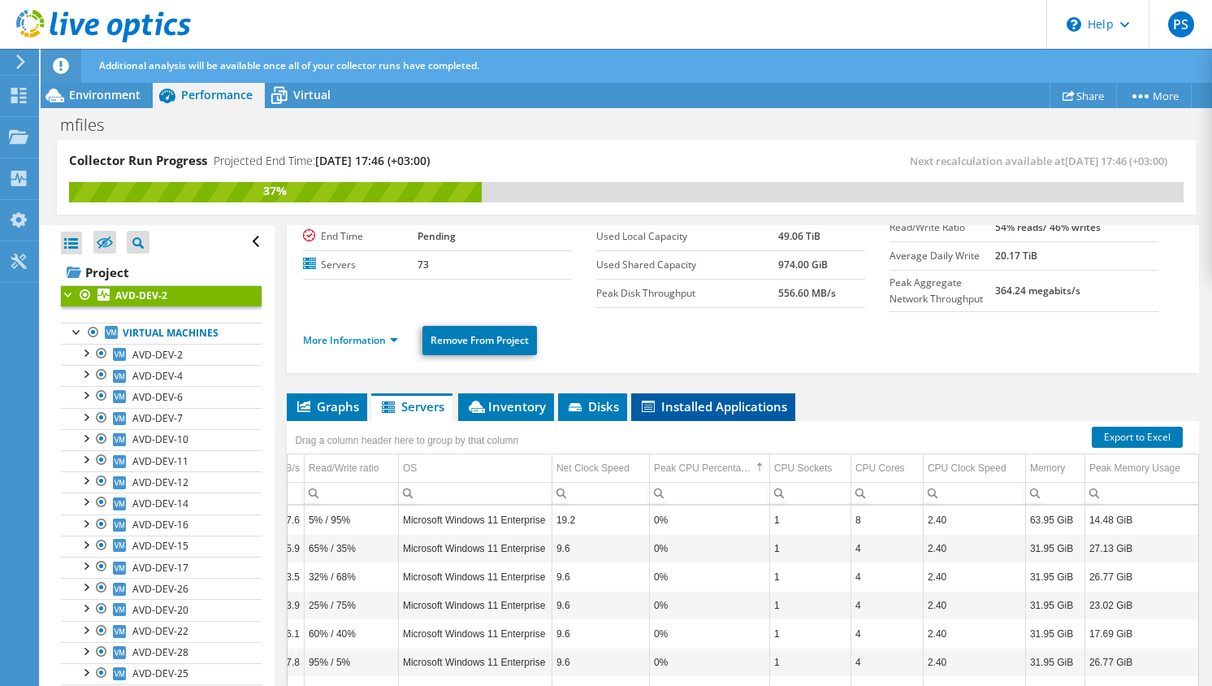
scroll to position [125, 0]
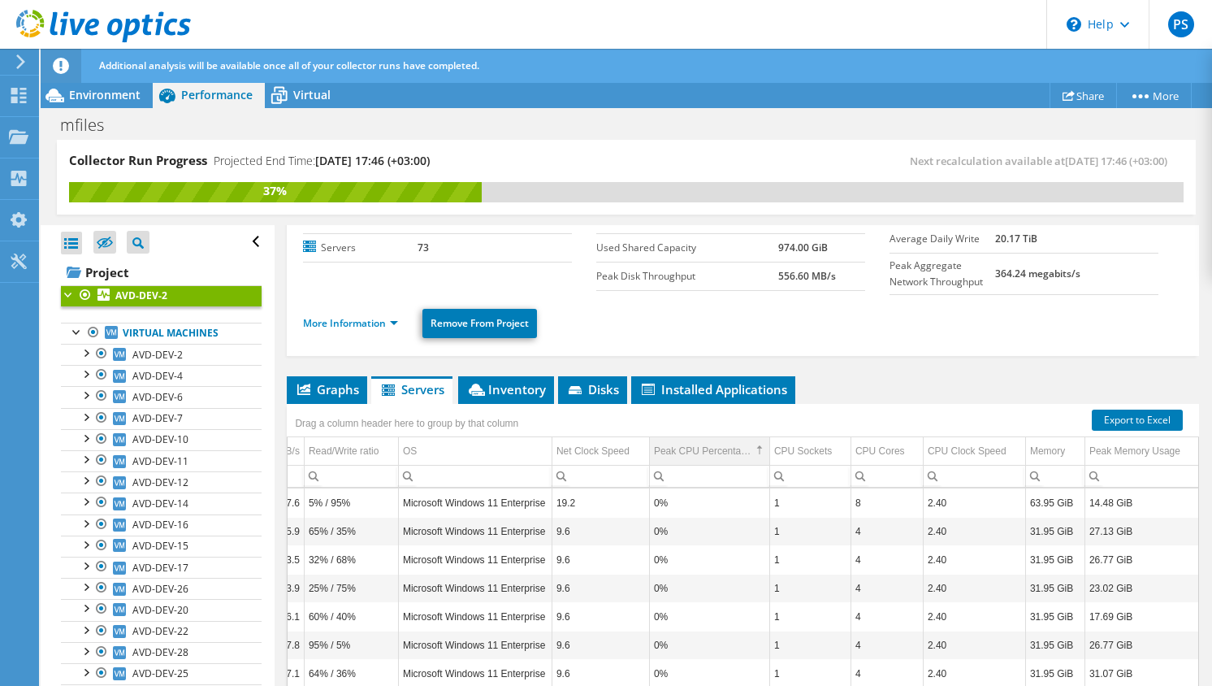
click at [695, 453] on div "Peak CPU Percentage" at bounding box center [702, 450] width 97 height 19
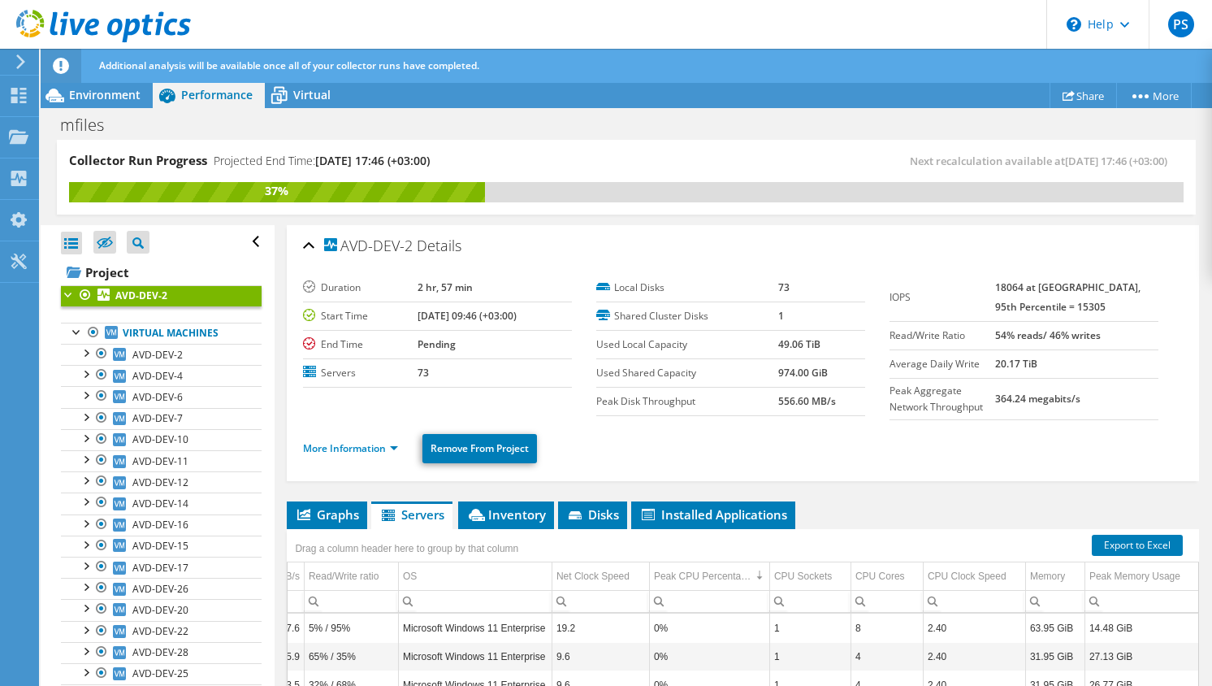
scroll to position [0, 0]
click at [115, 95] on span "Environment" at bounding box center [104, 94] width 71 height 15
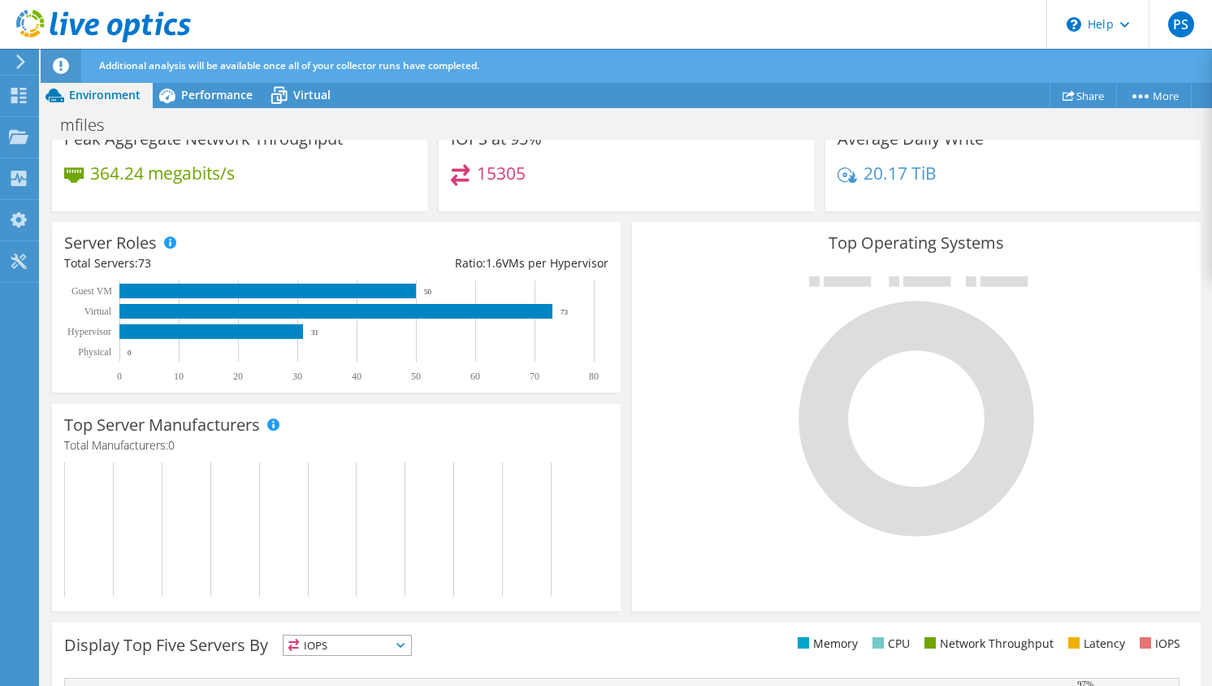
scroll to position [278, 0]
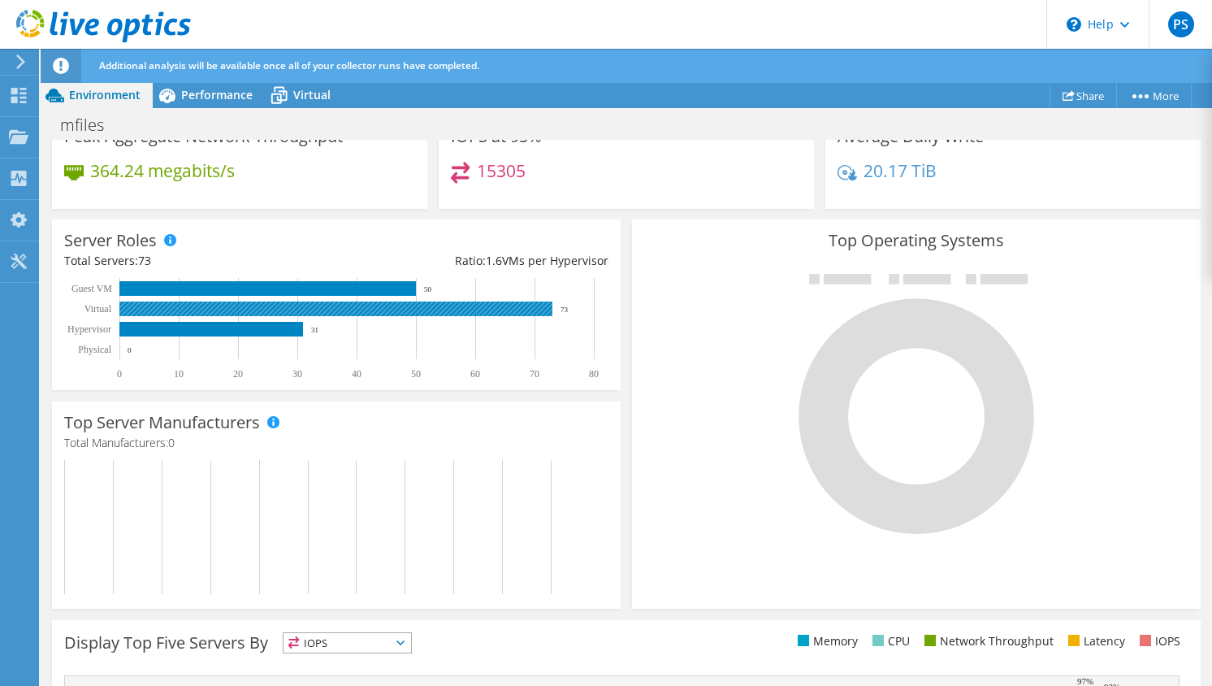
click at [258, 313] on rect at bounding box center [335, 308] width 433 height 15
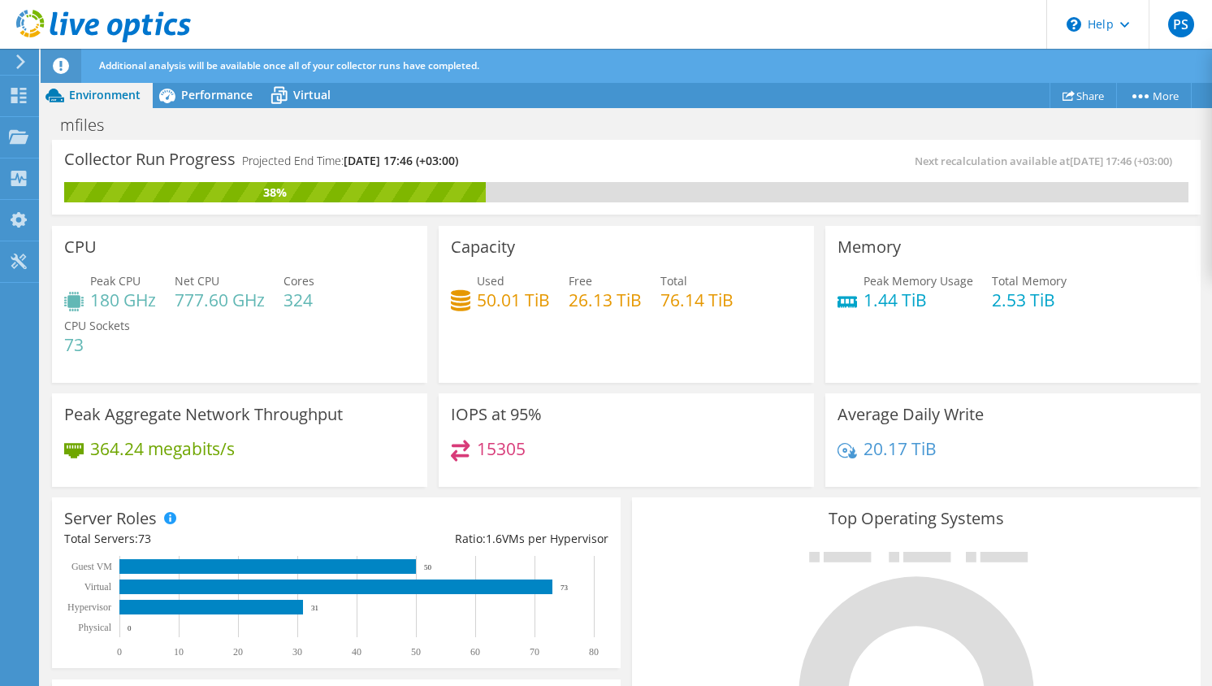
scroll to position [0, 0]
click at [288, 100] on icon at bounding box center [279, 95] width 28 height 28
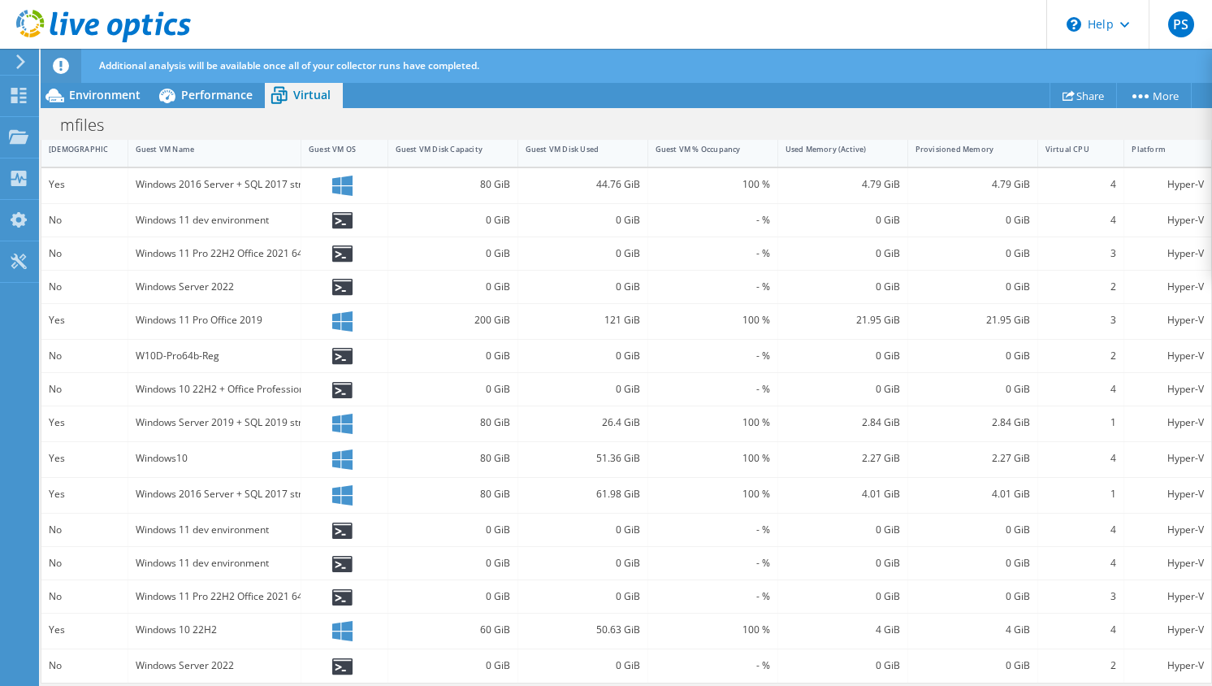
scroll to position [242, 0]
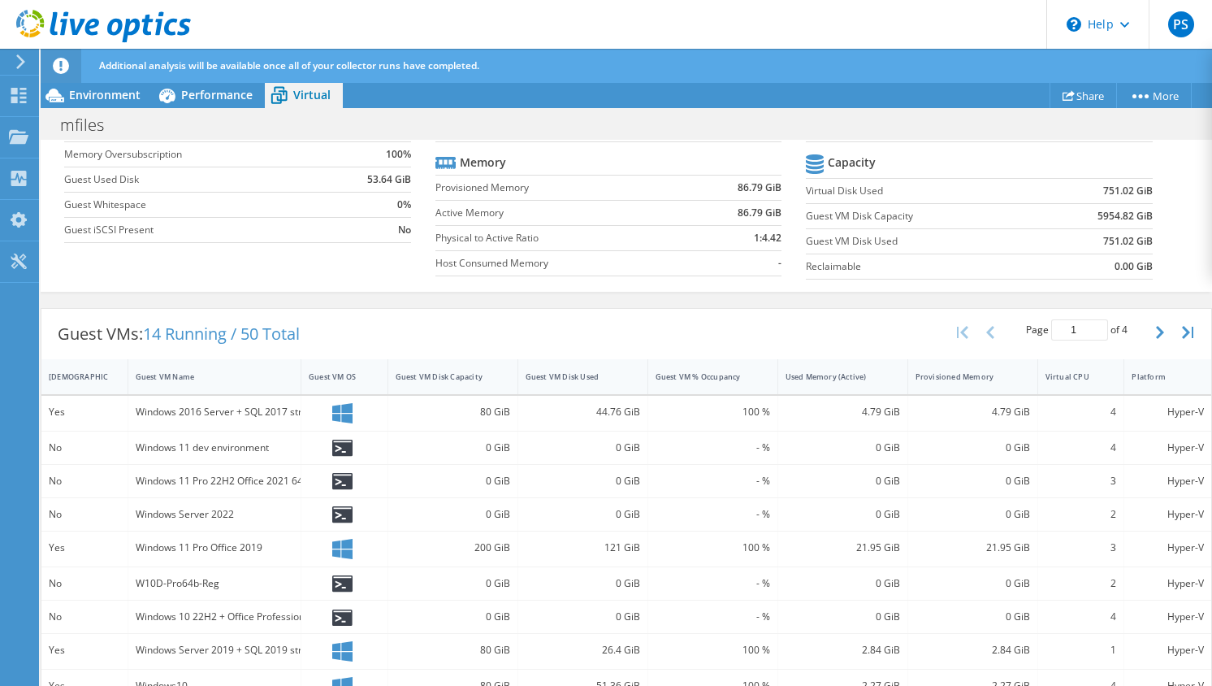
click at [261, 333] on span "14 Running / 50 Total" at bounding box center [221, 334] width 157 height 22
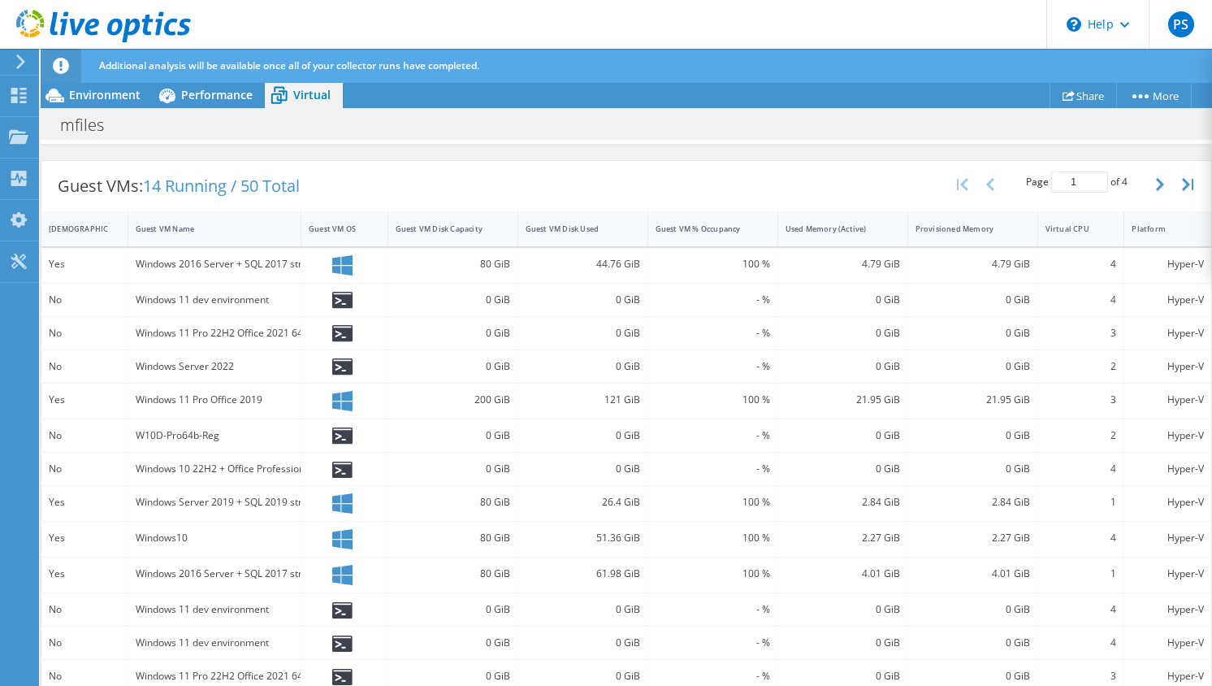
scroll to position [391, 0]
click at [1163, 185] on icon "button" at bounding box center [1160, 183] width 8 height 13
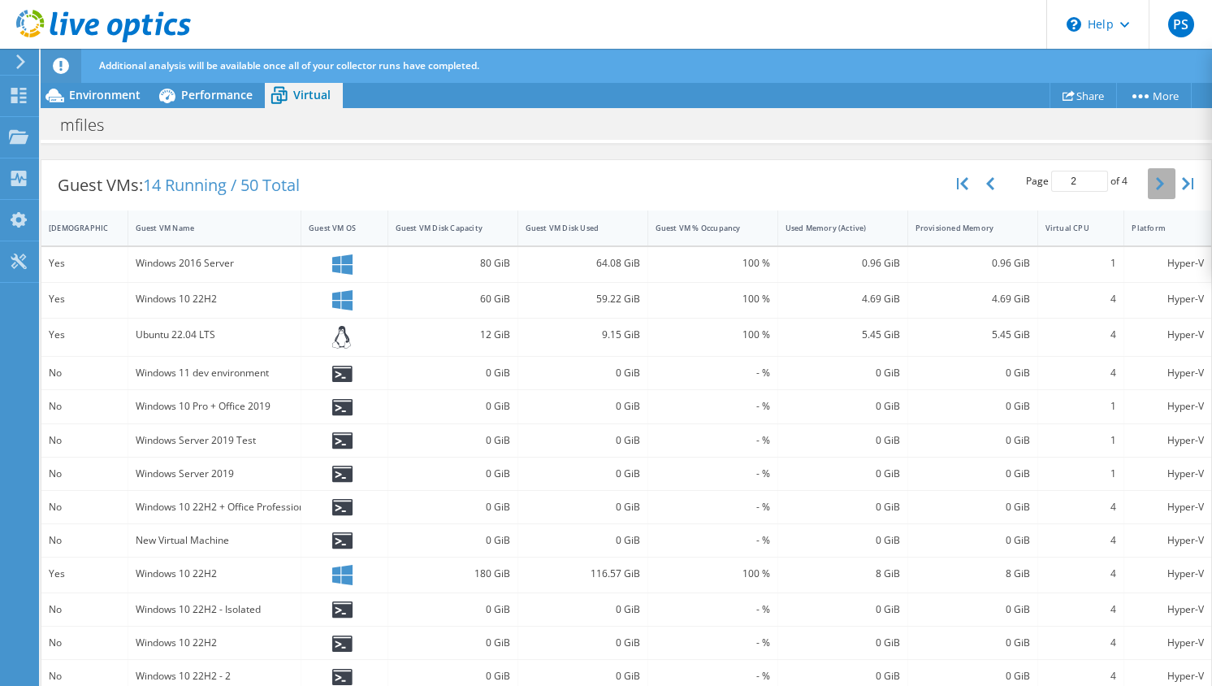
click at [1163, 185] on icon "button" at bounding box center [1160, 183] width 8 height 13
type input "3"
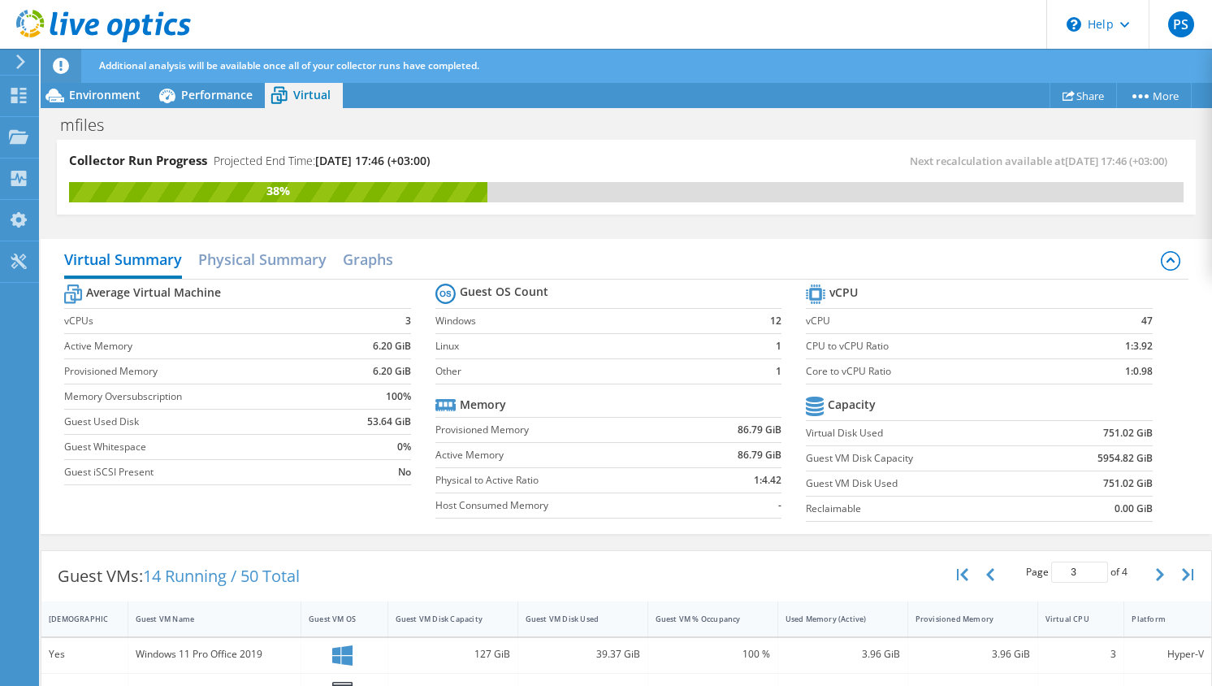
scroll to position [0, 0]
click at [223, 265] on h2 "Physical Summary" at bounding box center [262, 261] width 128 height 36
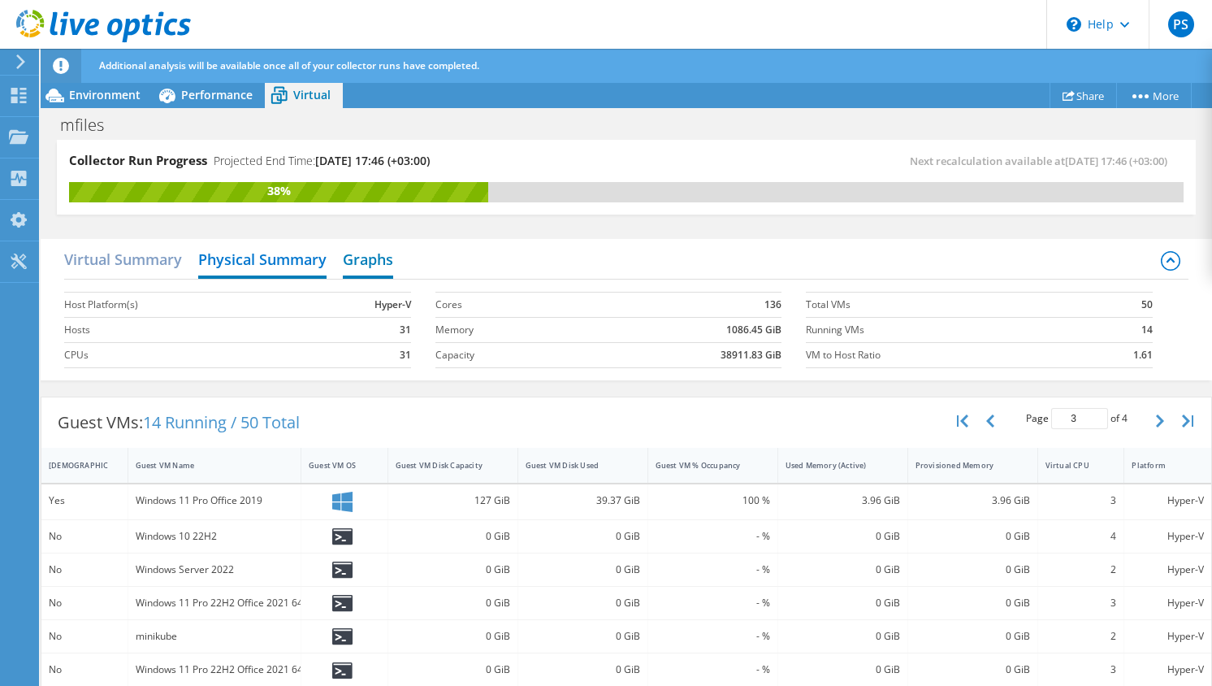
click at [372, 253] on h2 "Graphs" at bounding box center [368, 261] width 50 height 36
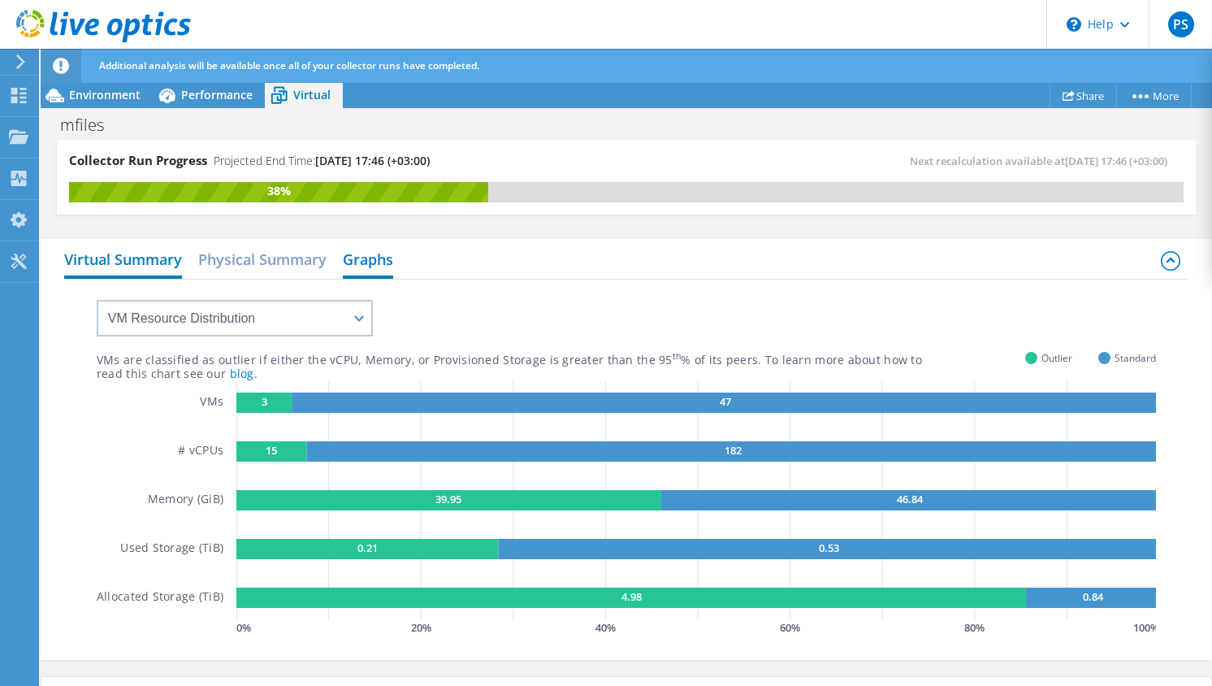
click at [146, 253] on h2 "Virtual Summary" at bounding box center [123, 261] width 118 height 36
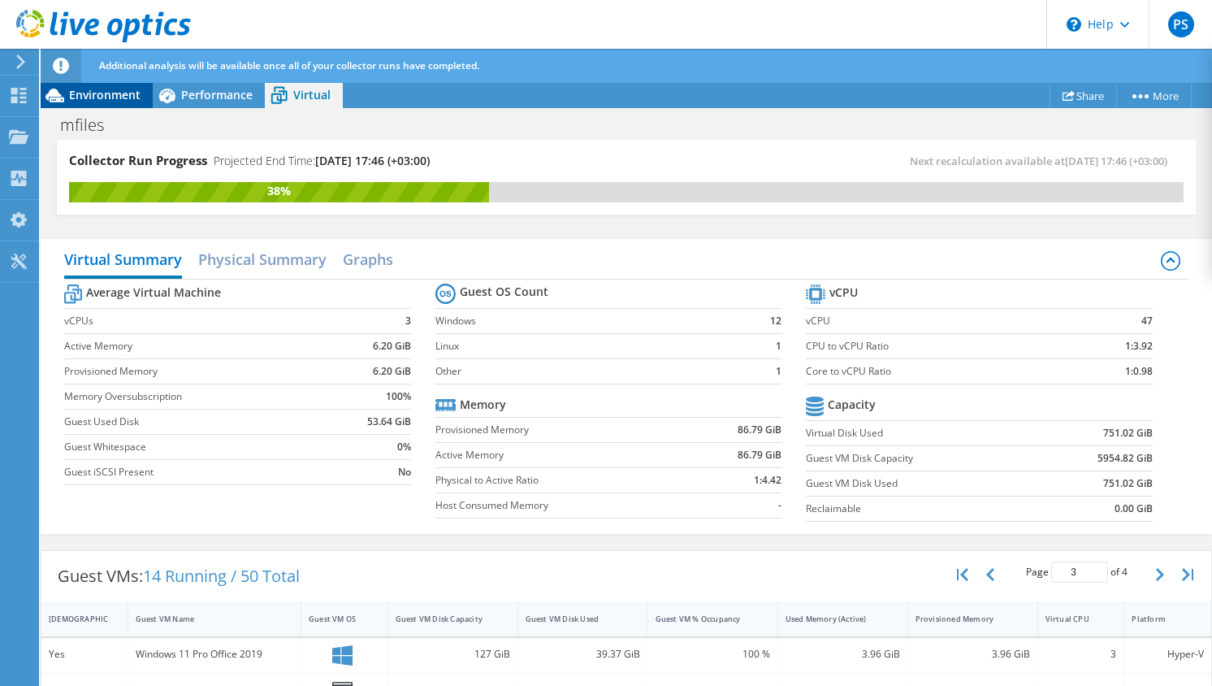
click at [132, 100] on span "Environment" at bounding box center [104, 94] width 71 height 15
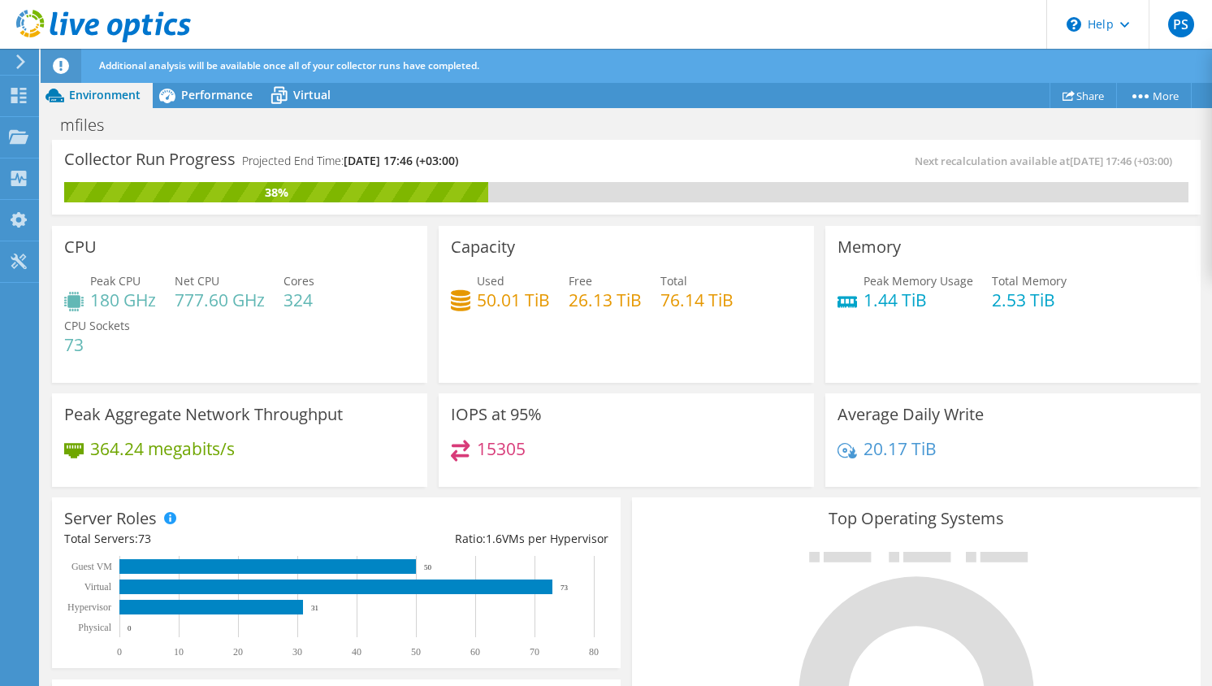
click at [149, 91] on div "Environment" at bounding box center [97, 95] width 112 height 26
click at [185, 93] on span "Performance" at bounding box center [216, 94] width 71 height 15
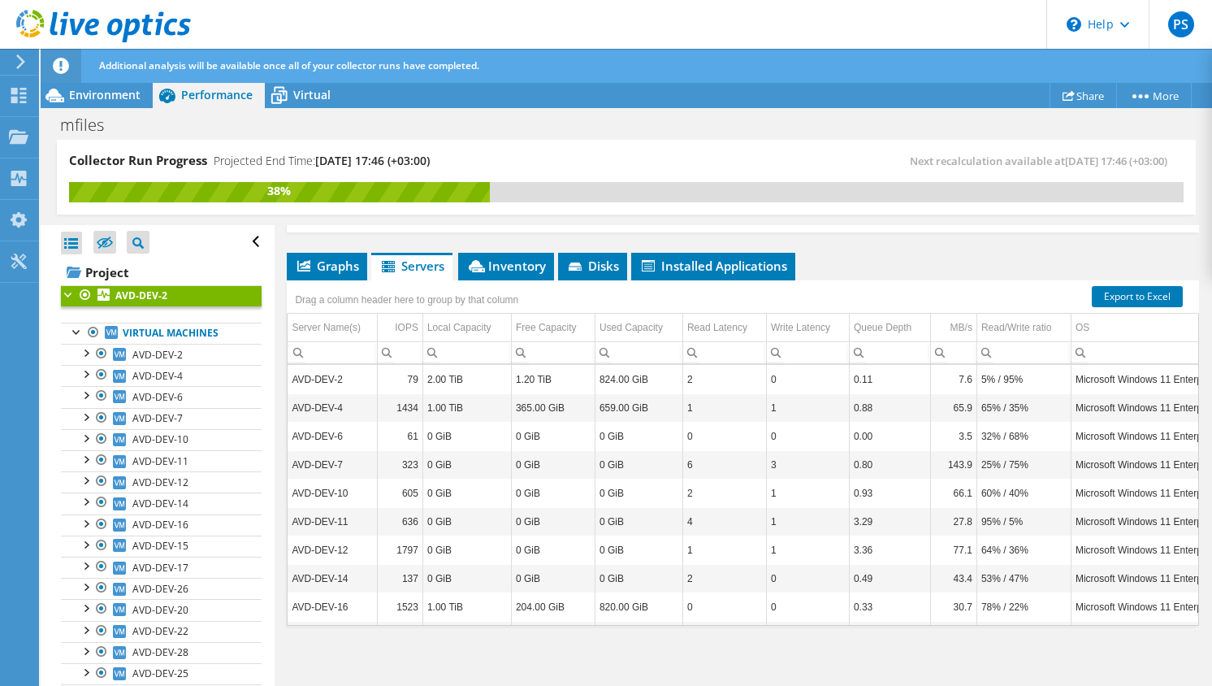
scroll to position [249, 0]
click at [84, 353] on div at bounding box center [85, 352] width 16 height 16
click at [76, 336] on div at bounding box center [77, 331] width 16 height 16
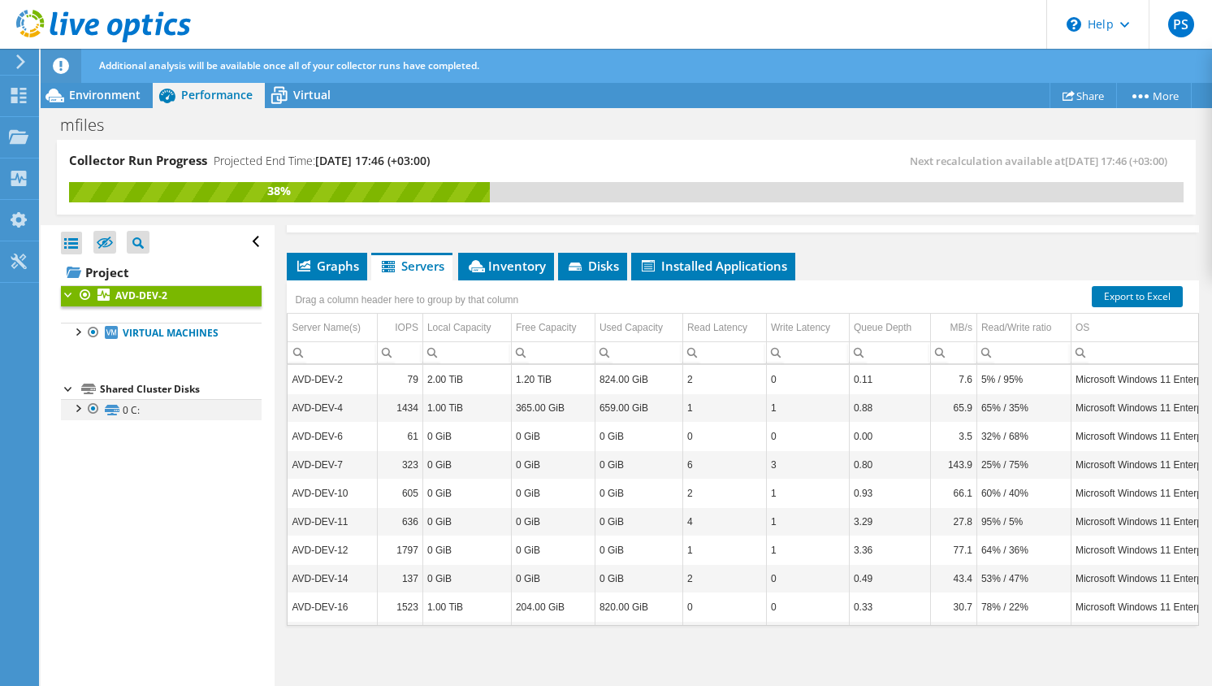
click at [71, 409] on div at bounding box center [77, 407] width 16 height 16
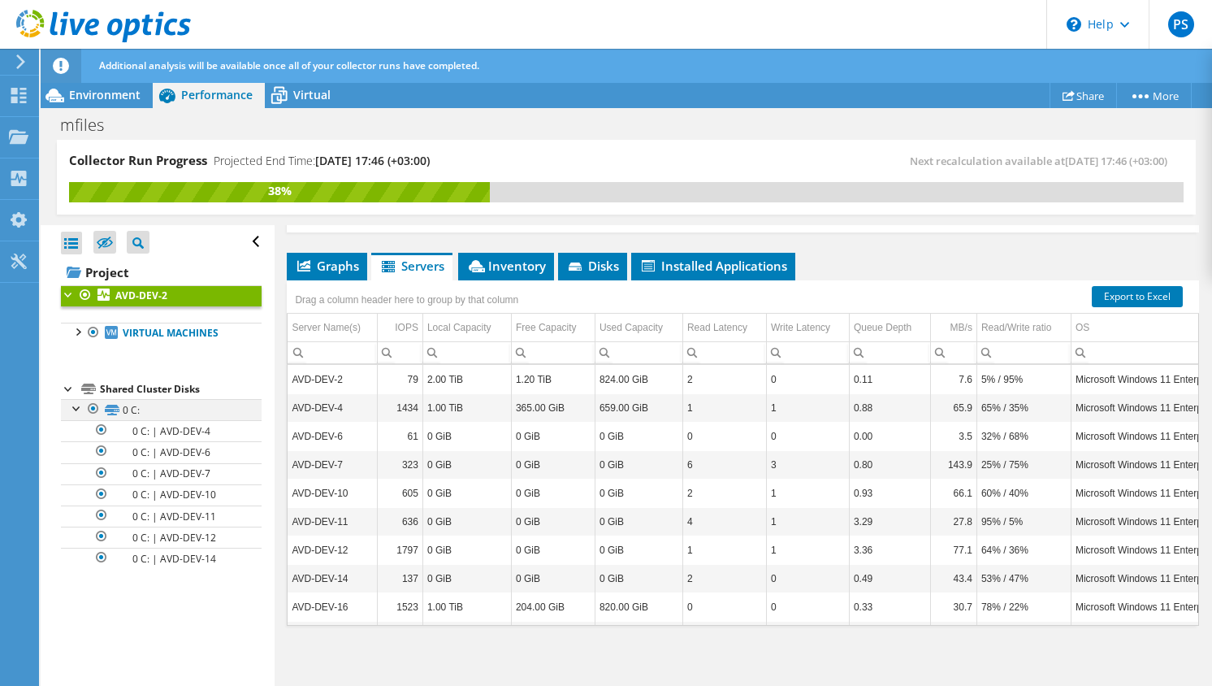
click at [71, 409] on div at bounding box center [77, 407] width 16 height 16
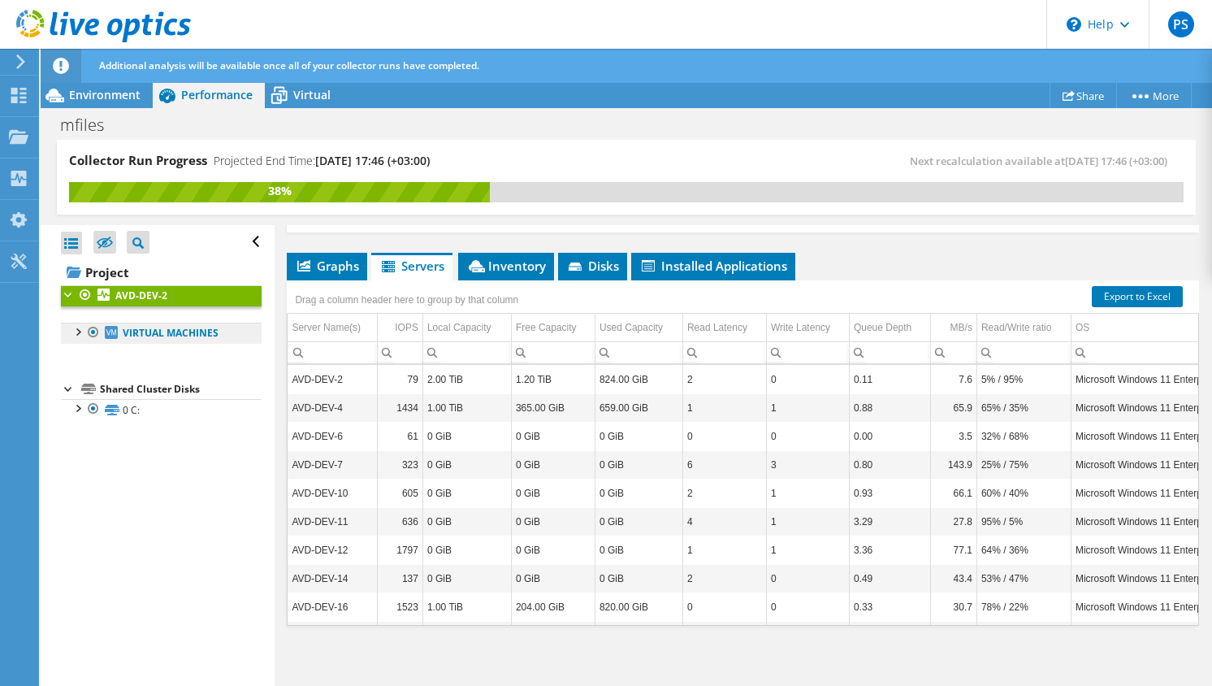
click at [79, 339] on link "Virtual Machines" at bounding box center [161, 333] width 201 height 21
click at [80, 331] on div at bounding box center [77, 331] width 16 height 16
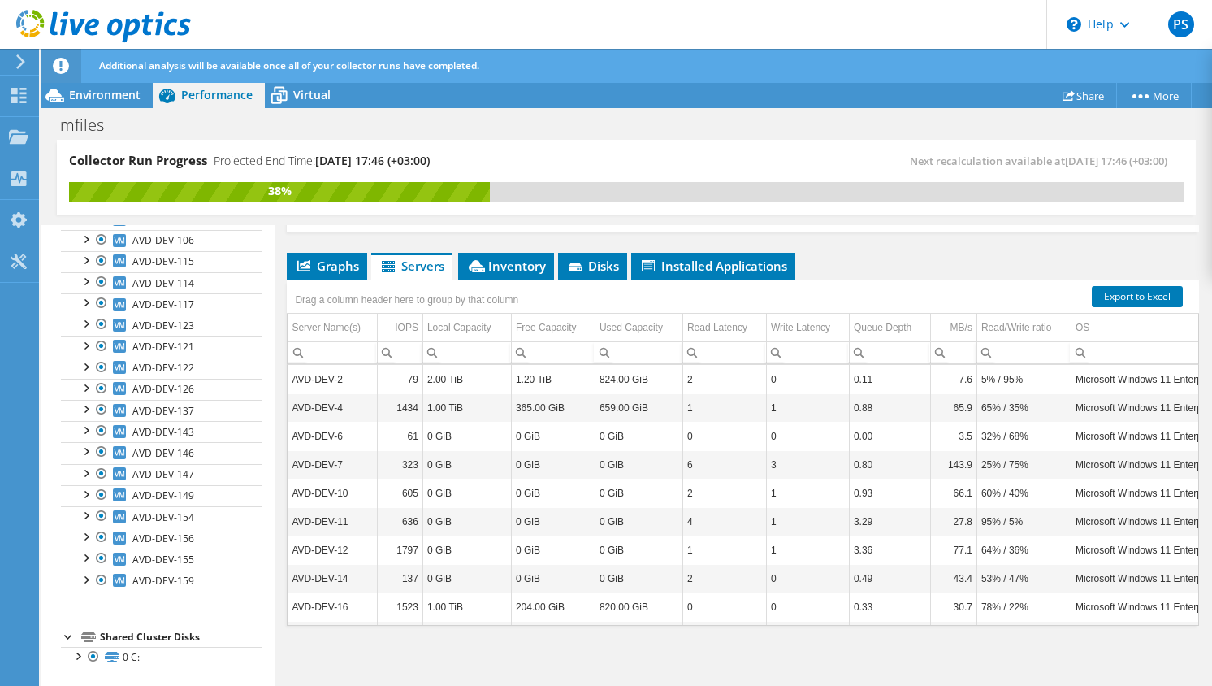
click at [160, 492] on span "AVD-DEV-149" at bounding box center [163, 495] width 62 height 14
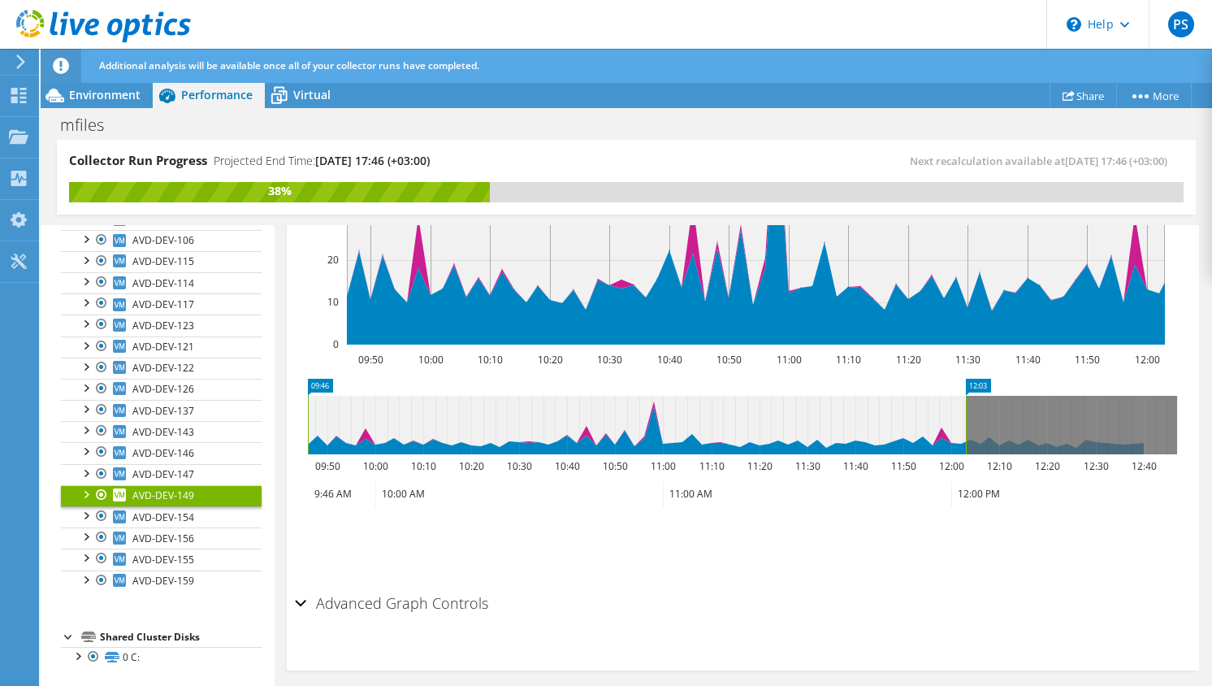
scroll to position [487, 0]
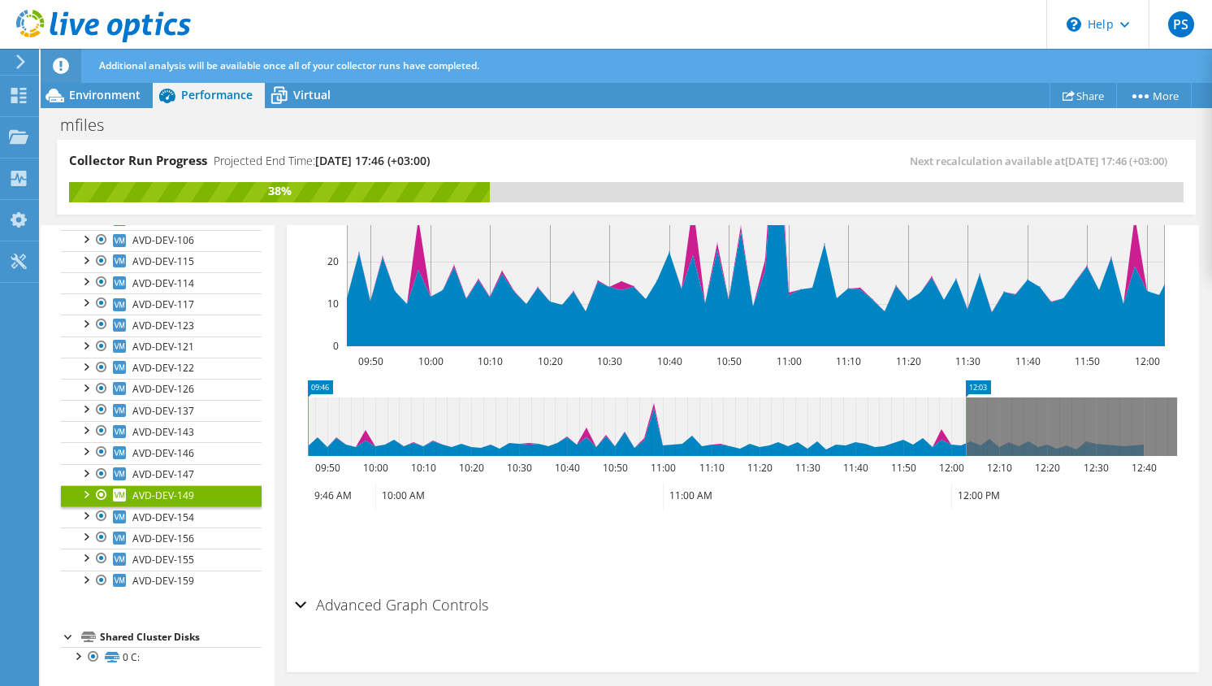
click at [459, 589] on h2 "Advanced Graph Controls" at bounding box center [391, 604] width 193 height 32
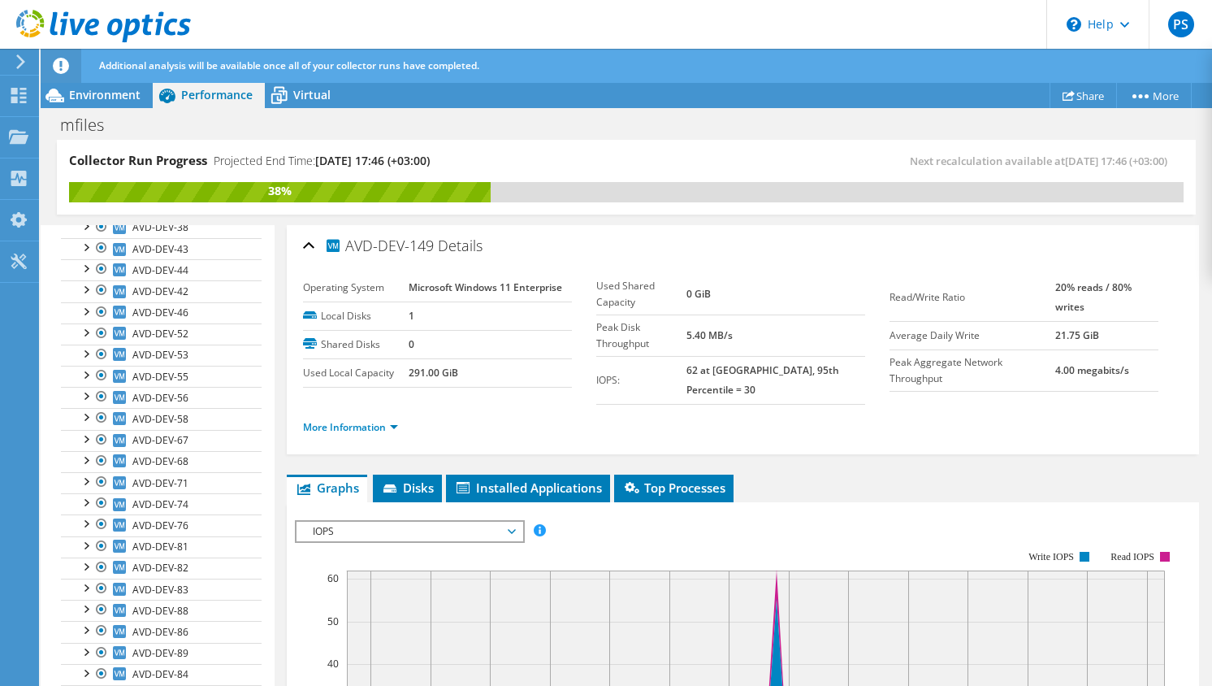
scroll to position [606, 0]
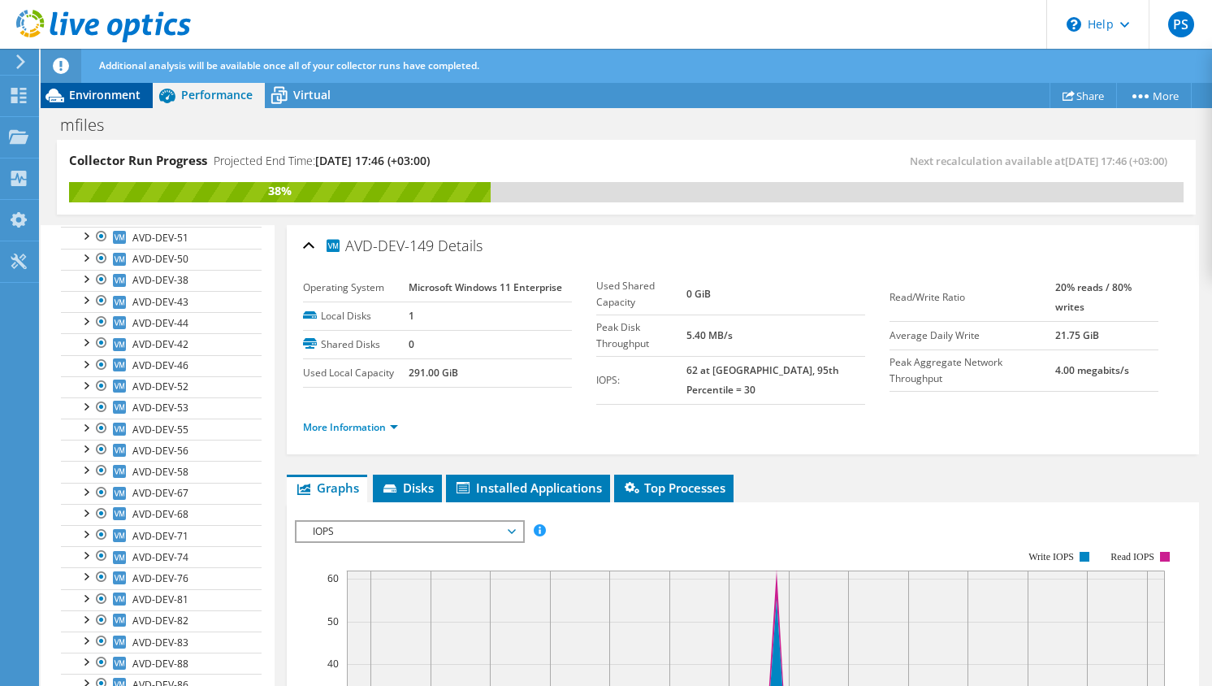
click at [144, 89] on div "Environment" at bounding box center [97, 95] width 112 height 26
